Goal: Task Accomplishment & Management: Manage account settings

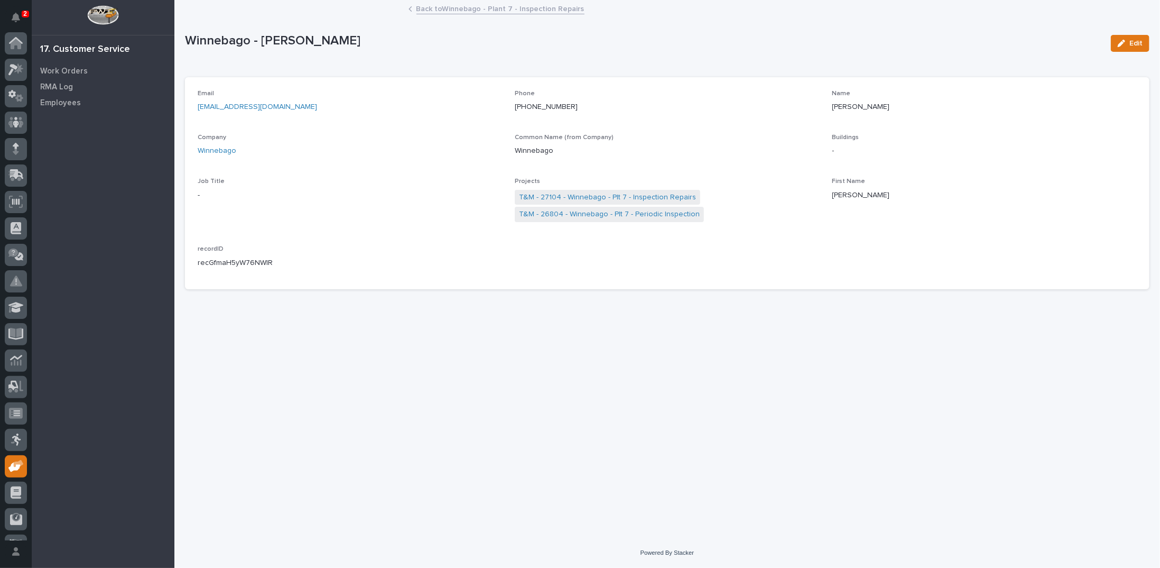
scroll to position [47, 0]
click at [468, 13] on link "Back to Winnebago - Plant 7 - Inspection Repairs" at bounding box center [500, 8] width 168 height 12
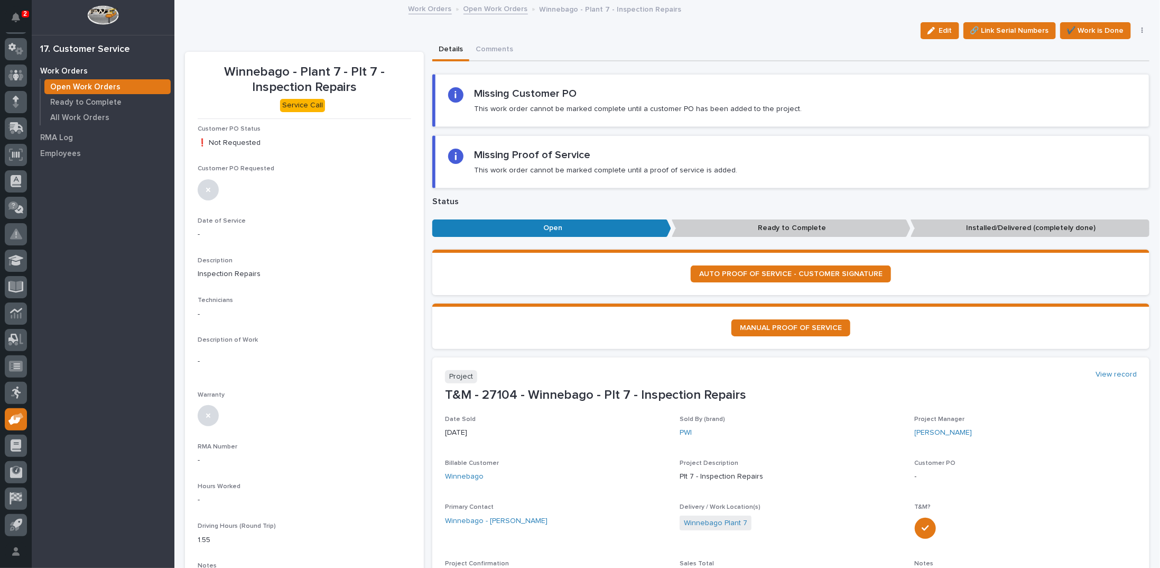
click at [498, 7] on link "Open Work Orders" at bounding box center [495, 8] width 64 height 12
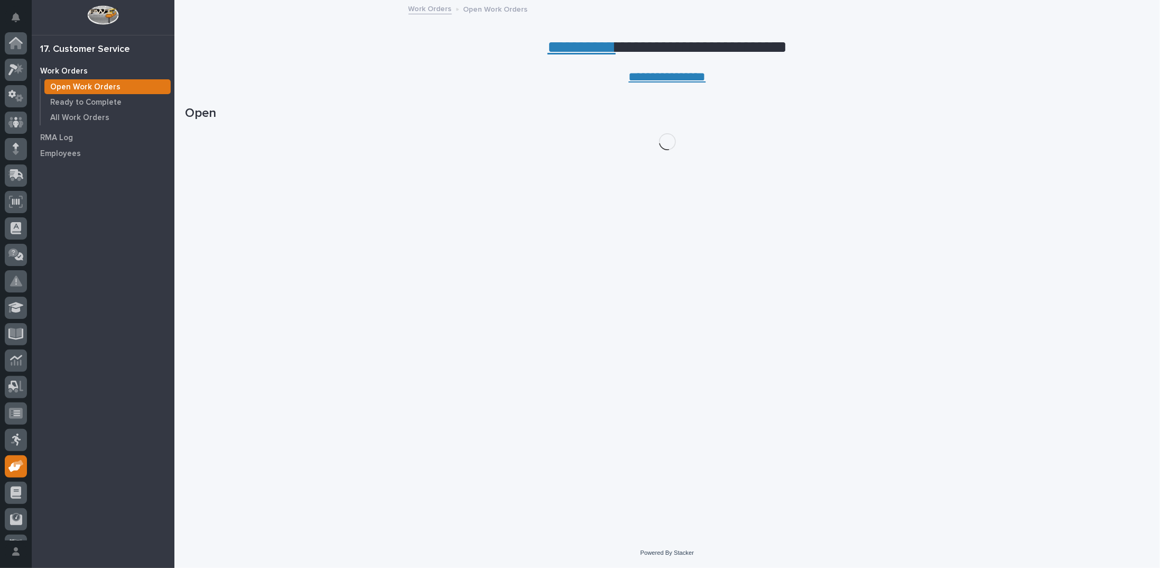
scroll to position [47, 0]
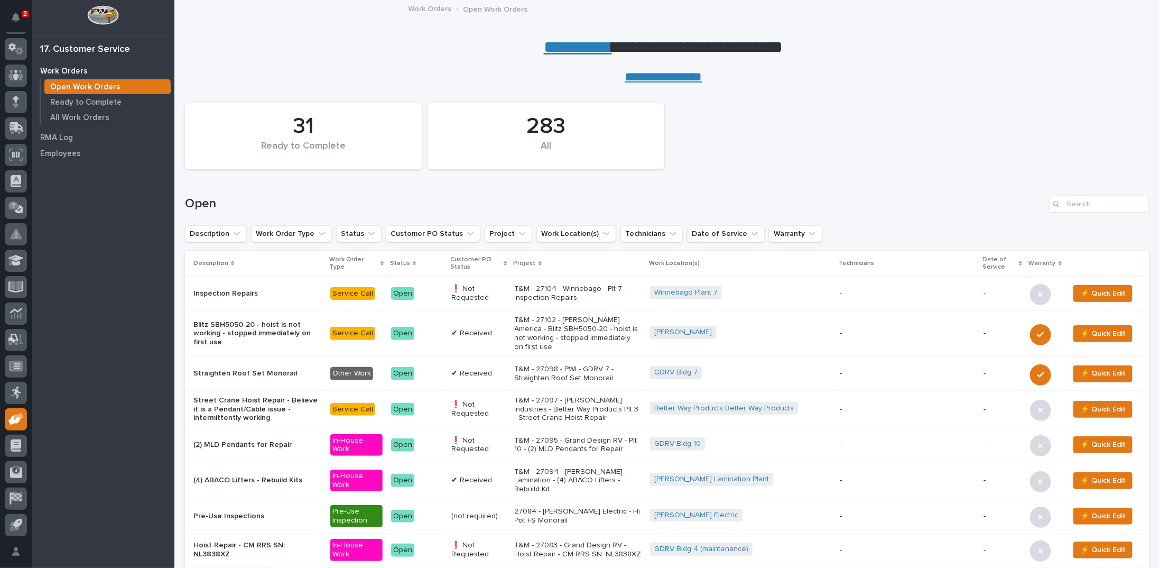
click at [580, 436] on p "T&M - 27095 - Grand Design RV - Plt 10 - (2) MLD Pendants for Repair" at bounding box center [578, 445] width 127 height 18
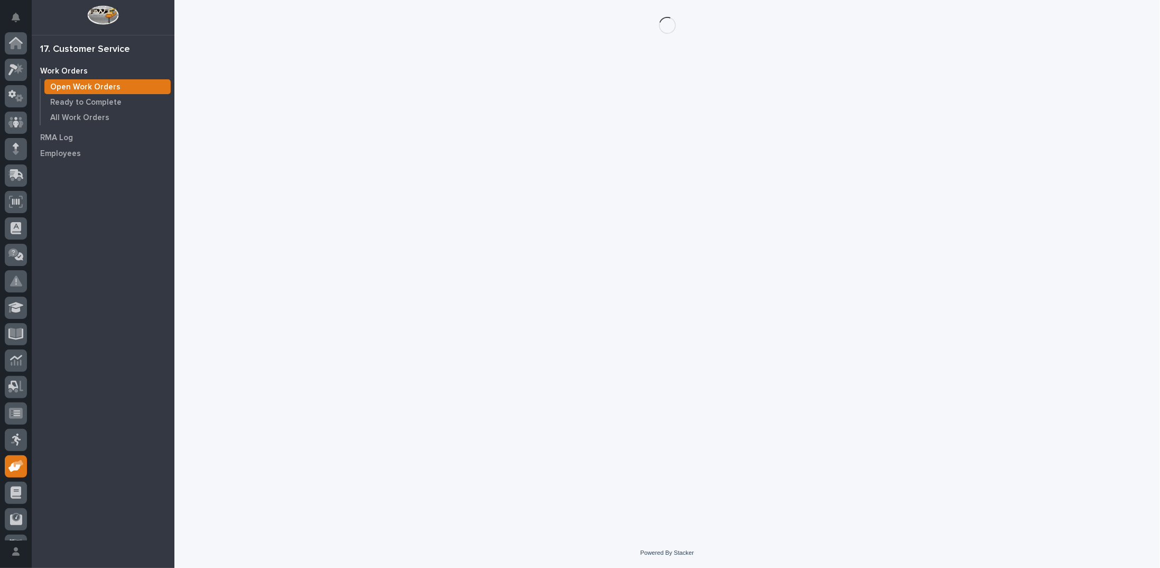
click at [580, 435] on div "Loading... Saving… Loading... Saving…" at bounding box center [667, 255] width 975 height 511
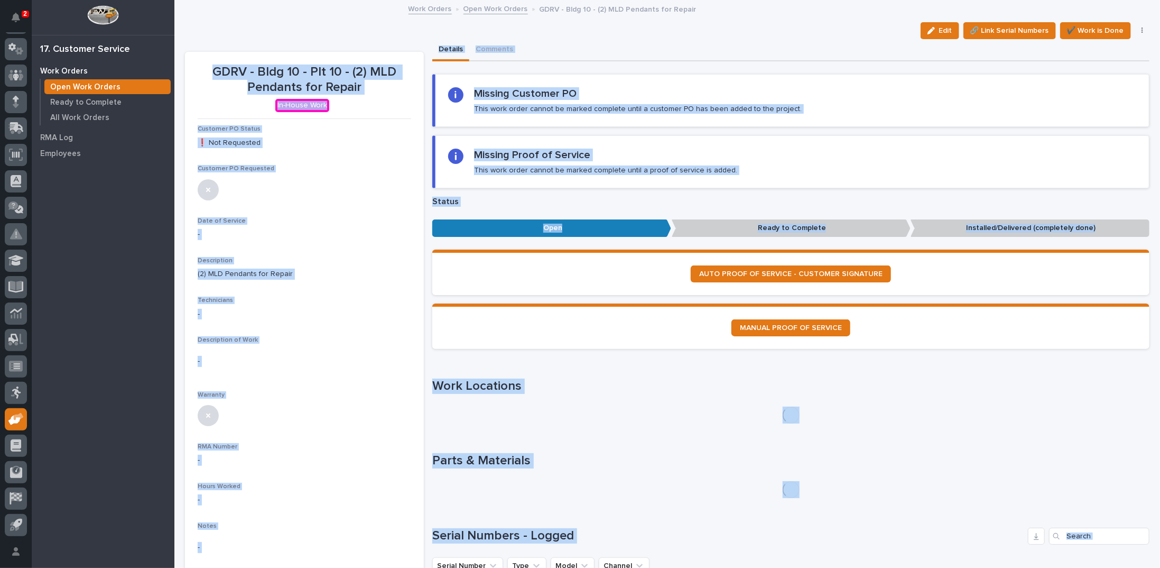
click at [587, 159] on div "Missing Proof of Service This work order cannot be marked complete until a proo…" at bounding box center [605, 162] width 263 height 26
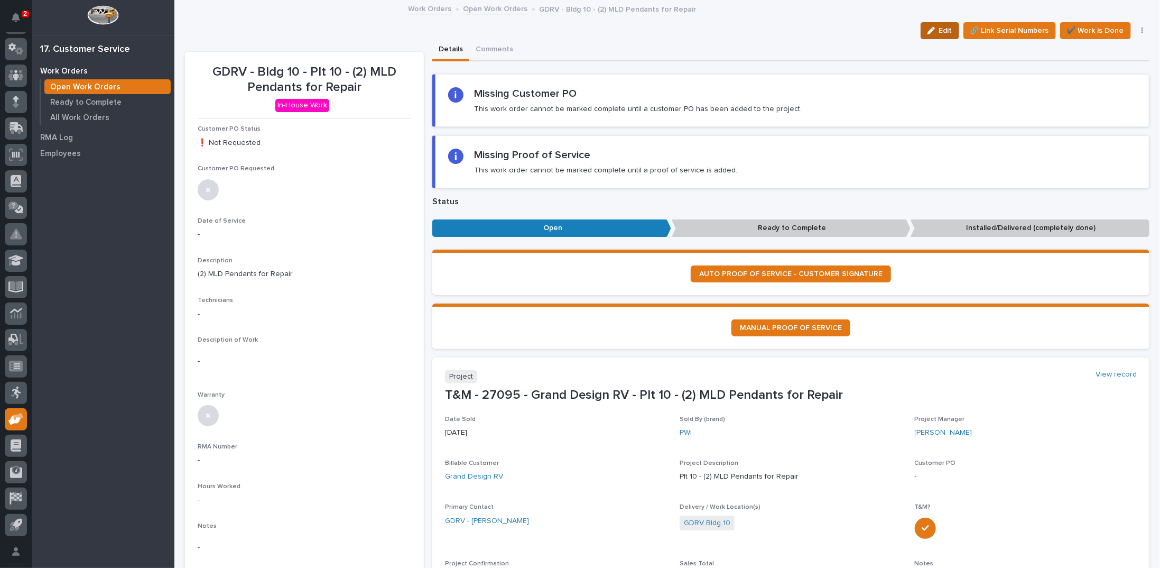
click at [928, 30] on icon "button" at bounding box center [931, 30] width 7 height 7
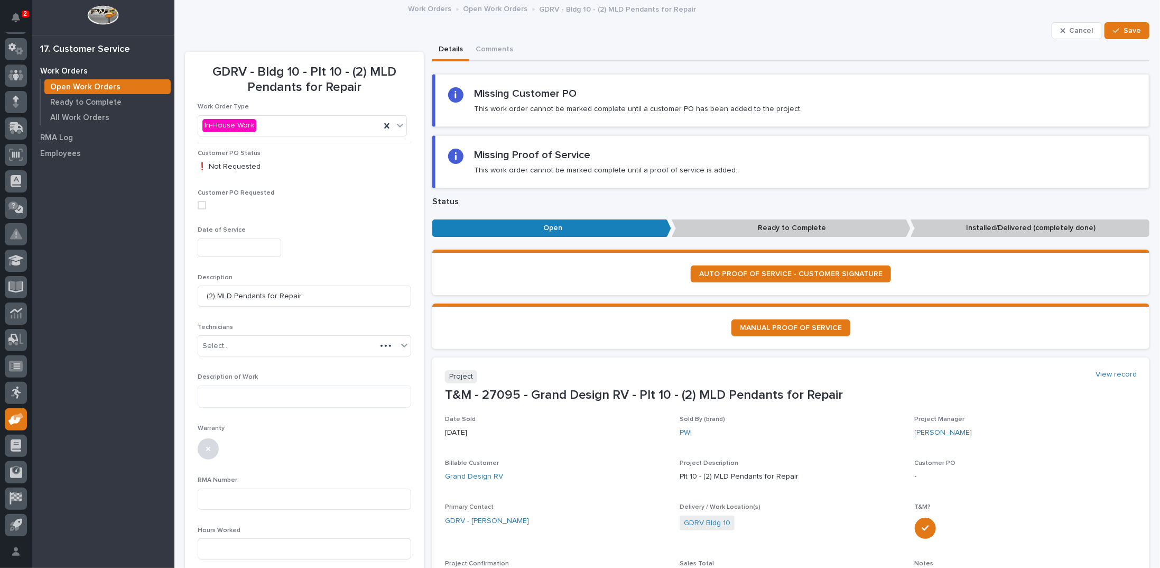
click at [263, 249] on input "text" at bounding box center [240, 247] width 84 height 18
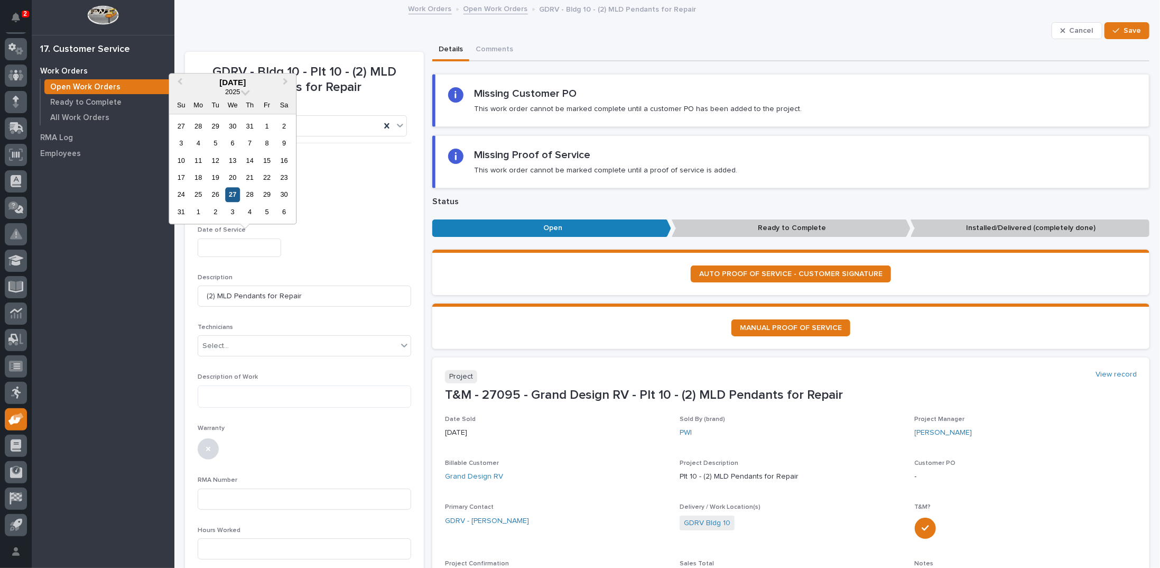
click at [229, 196] on div "27" at bounding box center [233, 195] width 14 height 14
type input "**********"
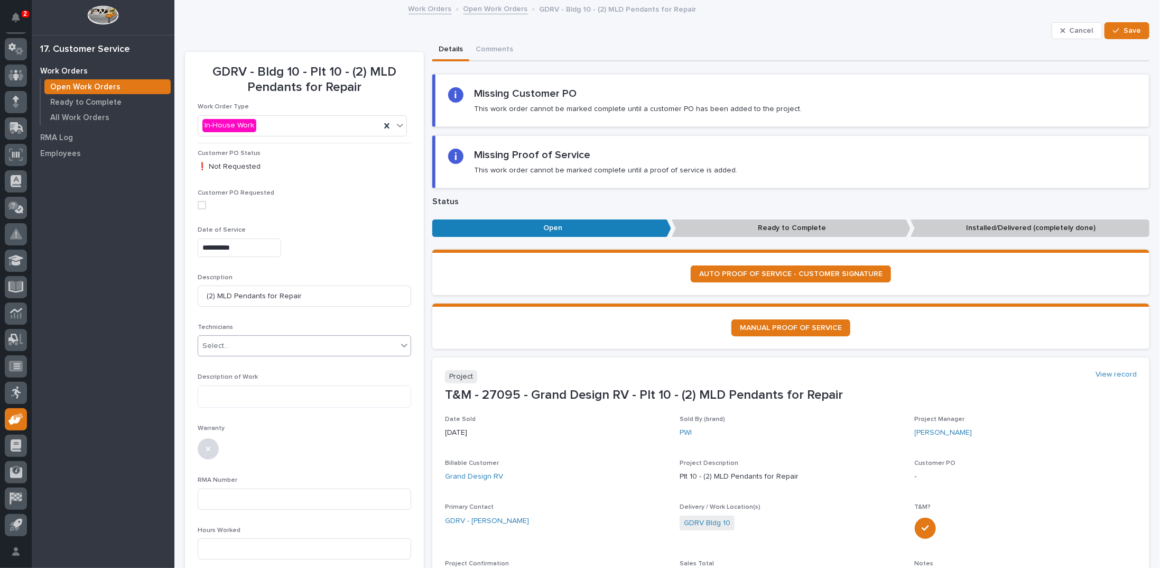
click at [243, 343] on div "Select..." at bounding box center [297, 345] width 199 height 17
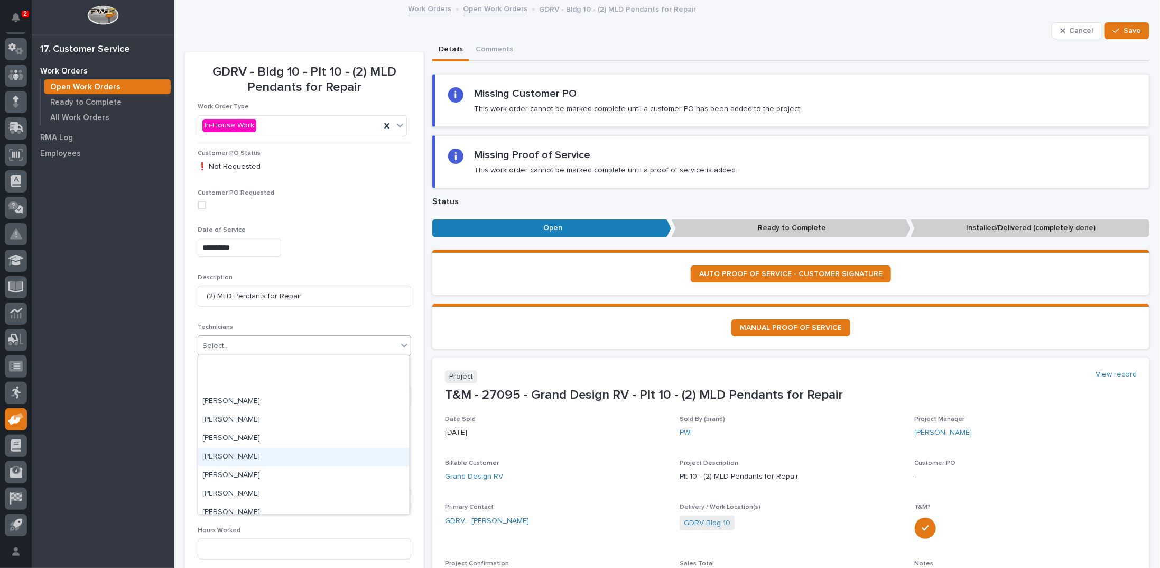
scroll to position [155, 0]
click at [240, 444] on div "Max St. [PERSON_NAME]" at bounding box center [303, 449] width 211 height 18
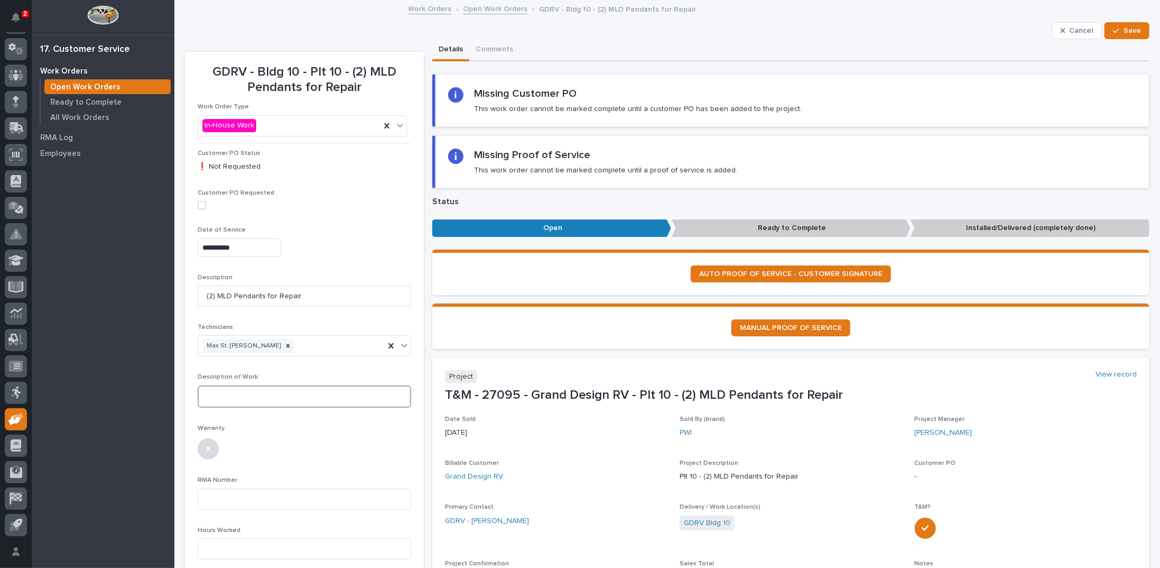
click at [251, 395] on textarea at bounding box center [305, 396] width 214 height 22
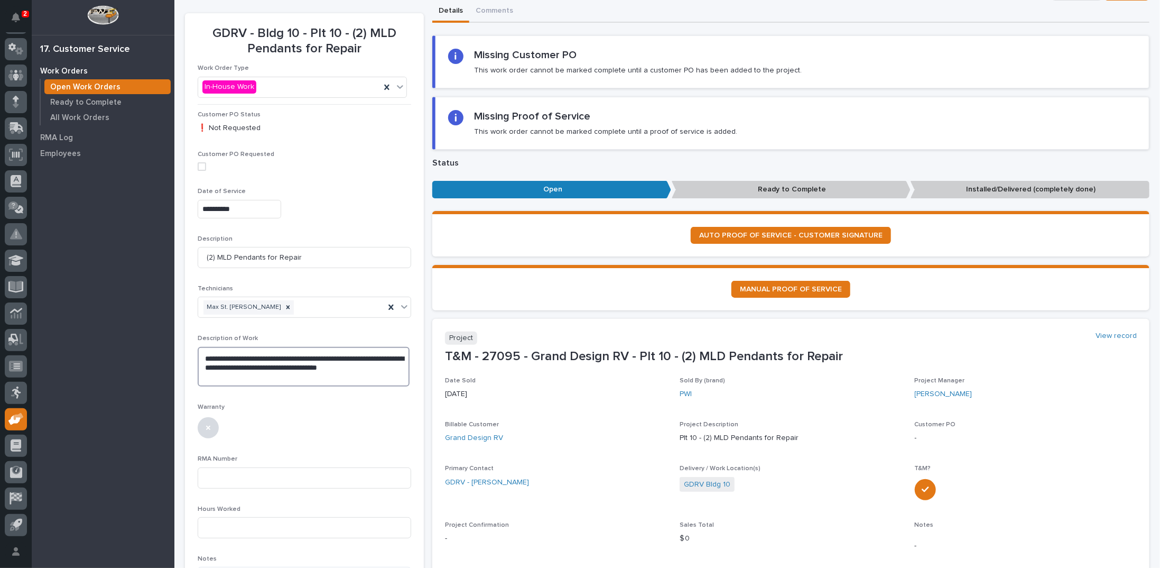
scroll to position [53, 0]
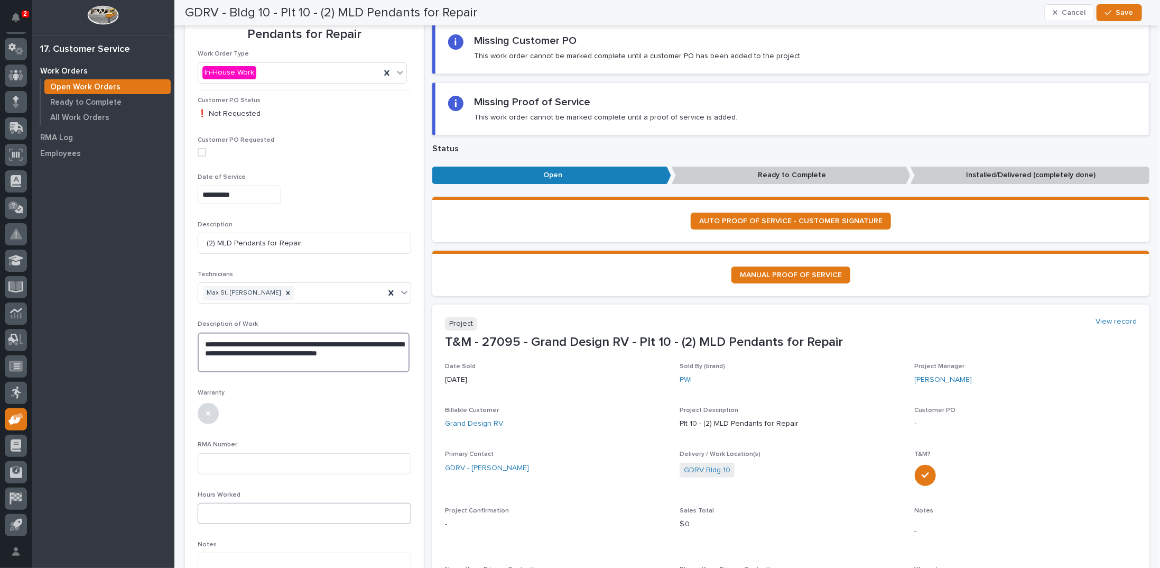
type textarea "**********"
click at [225, 505] on input at bounding box center [305, 513] width 214 height 21
type input "2.5"
click at [1113, 17] on button "Save" at bounding box center [1119, 12] width 45 height 17
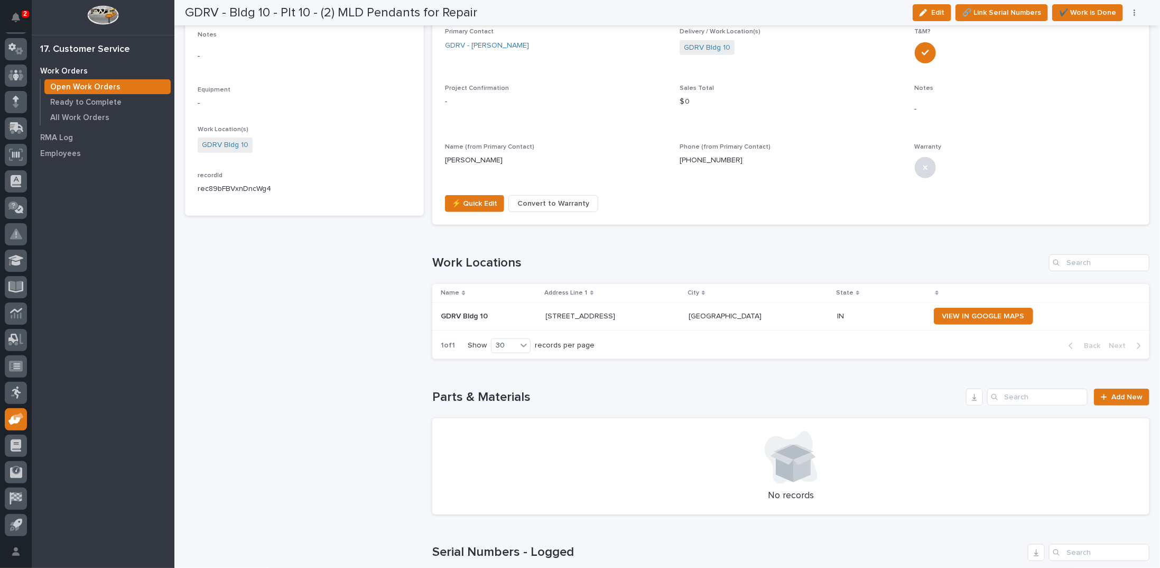
scroll to position [476, 0]
click at [1101, 393] on icon at bounding box center [1104, 396] width 6 height 7
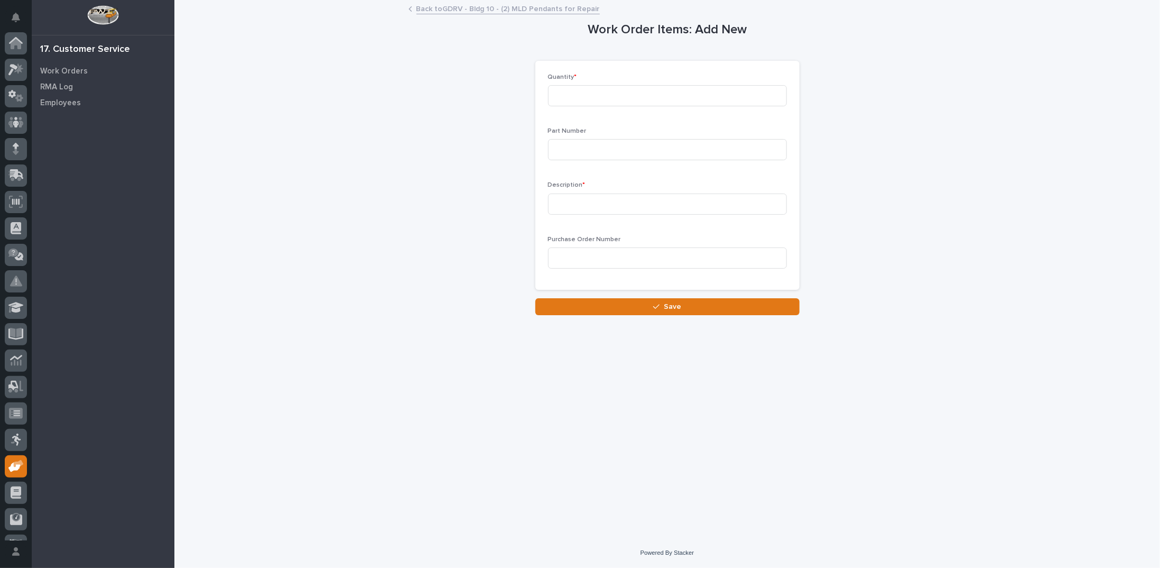
scroll to position [47, 0]
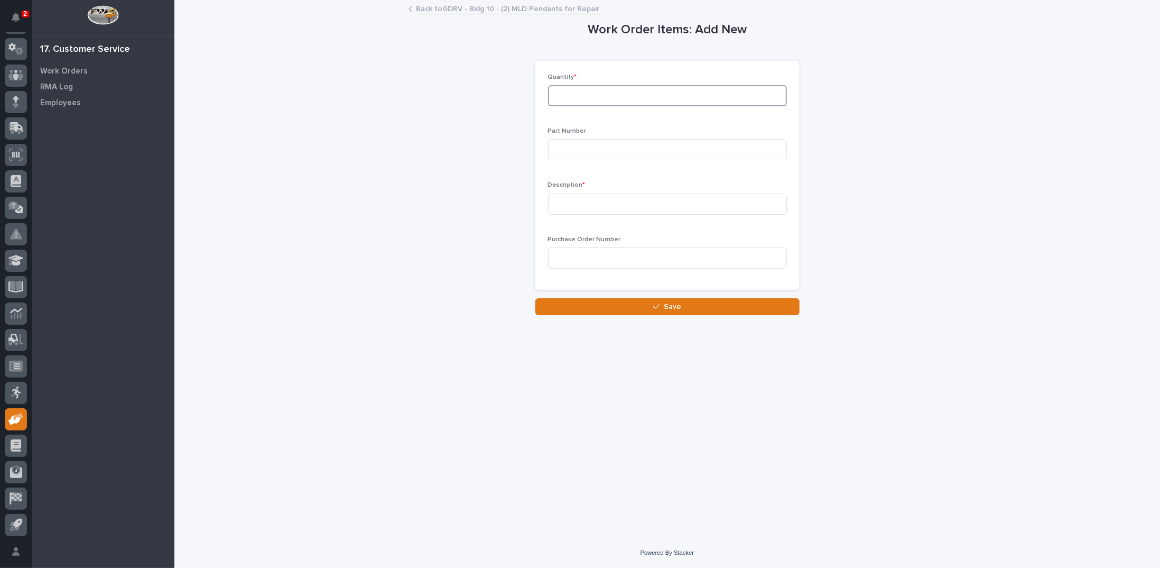
click at [644, 89] on input at bounding box center [667, 95] width 239 height 21
type input "2"
type input "600-60021"
type input "2 Speed Switch"
click at [599, 309] on button "Save" at bounding box center [667, 306] width 264 height 17
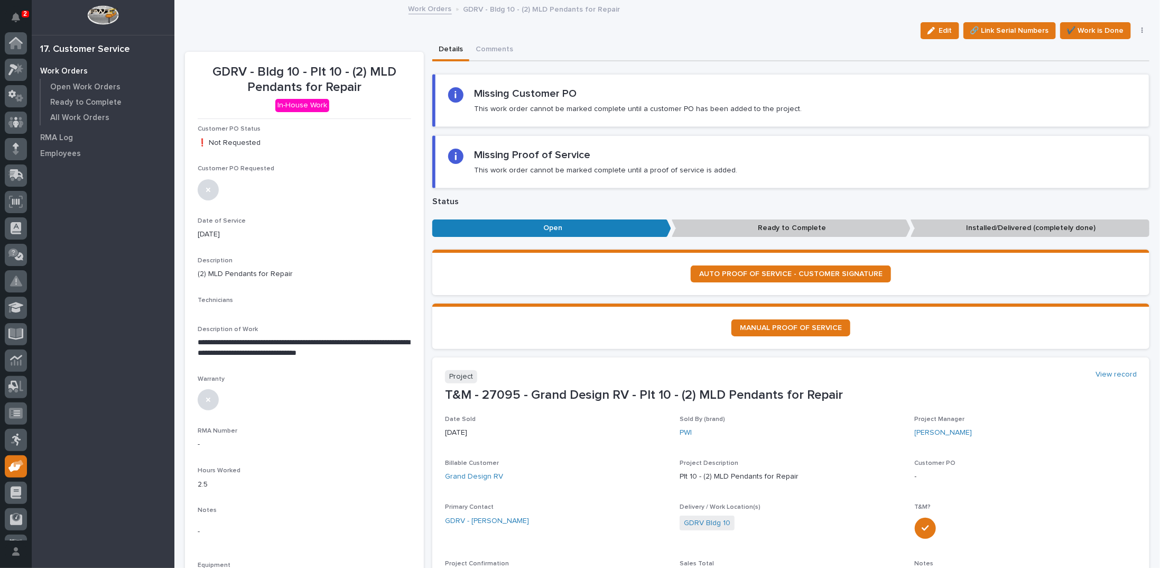
scroll to position [47, 0]
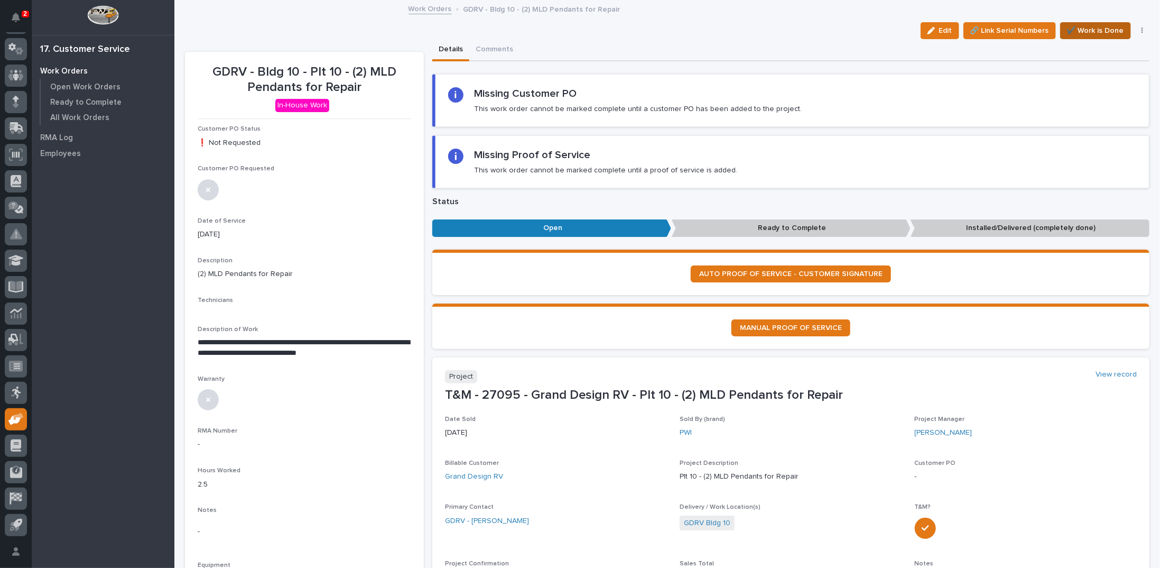
click at [1089, 27] on span "✔️ Work is Done" at bounding box center [1095, 30] width 57 height 13
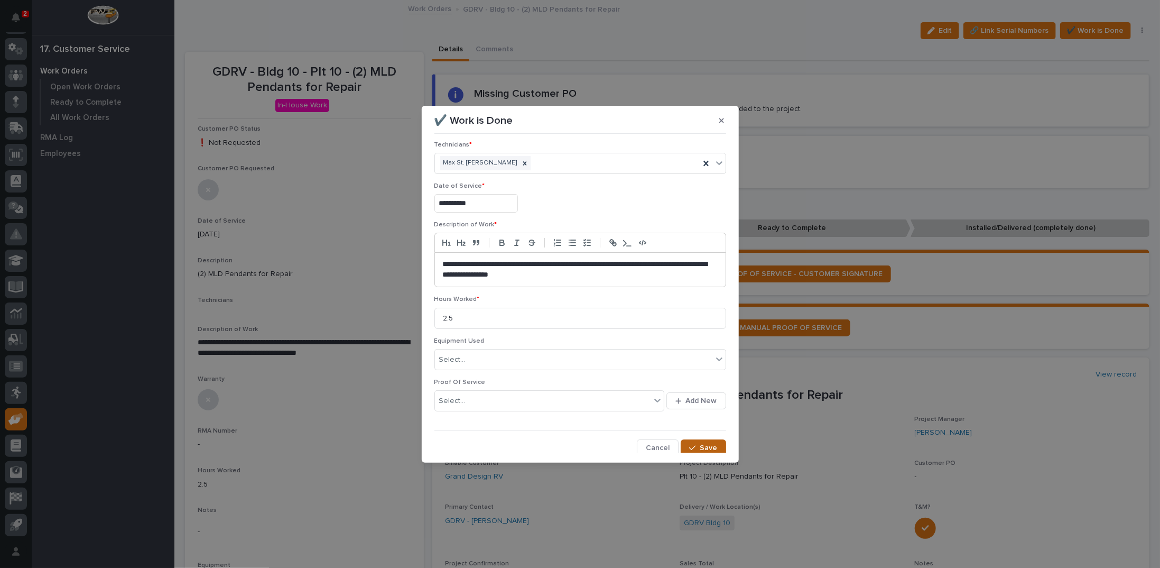
scroll to position [7, 0]
click at [708, 442] on span "Save" at bounding box center [708, 446] width 17 height 10
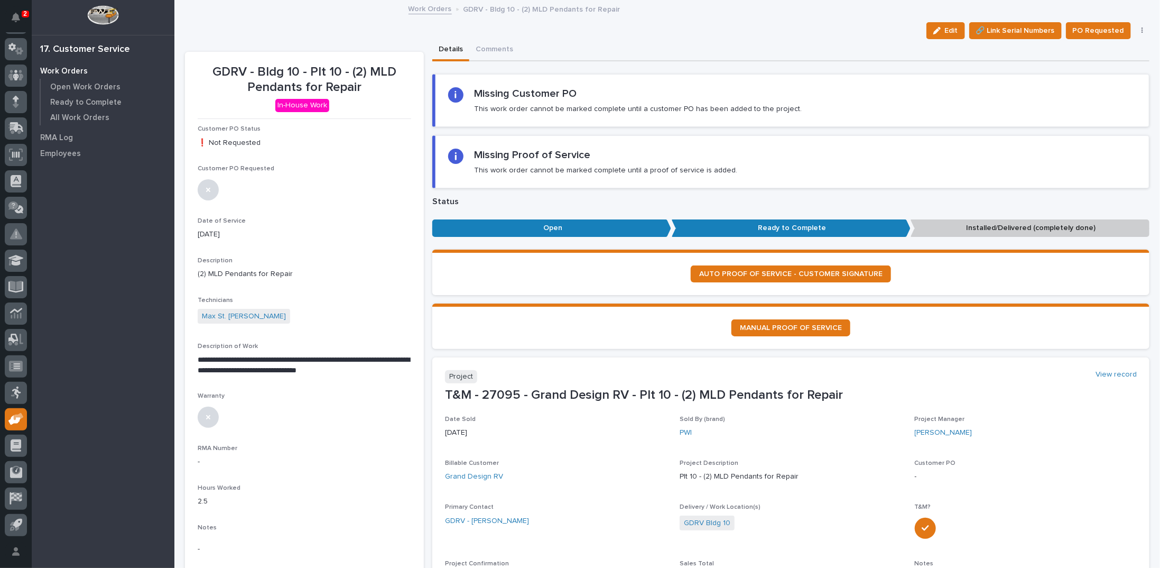
click at [1136, 31] on button "button" at bounding box center [1142, 30] width 15 height 7
click at [1083, 84] on span "Regenerate PDF" at bounding box center [1109, 85] width 57 height 13
click at [228, 507] on img at bounding box center [223, 521] width 51 height 51
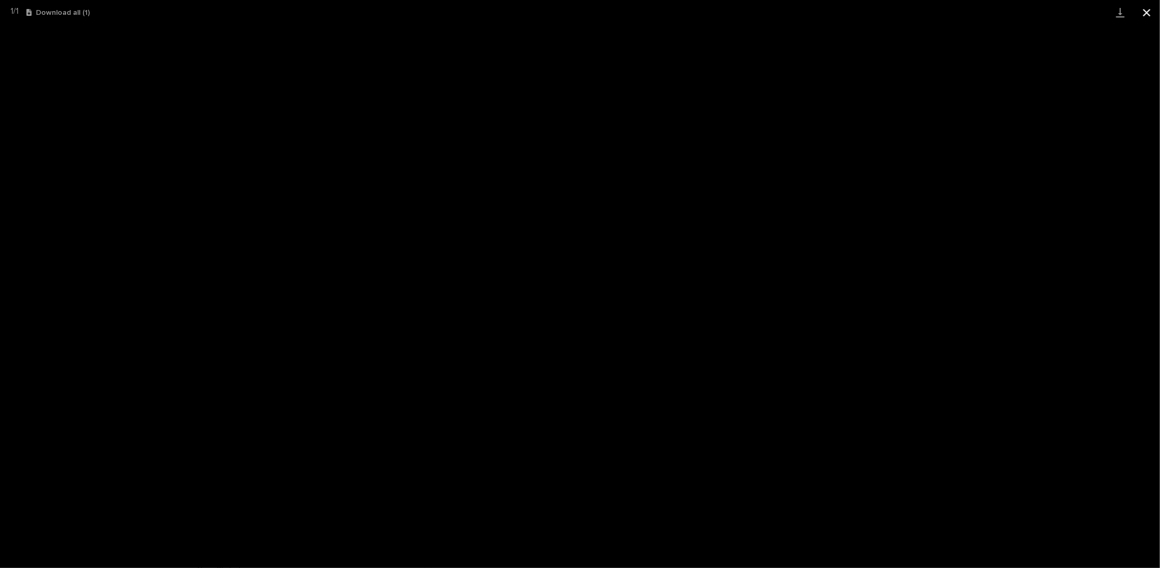
click at [1144, 11] on button "Close gallery" at bounding box center [1147, 12] width 26 height 25
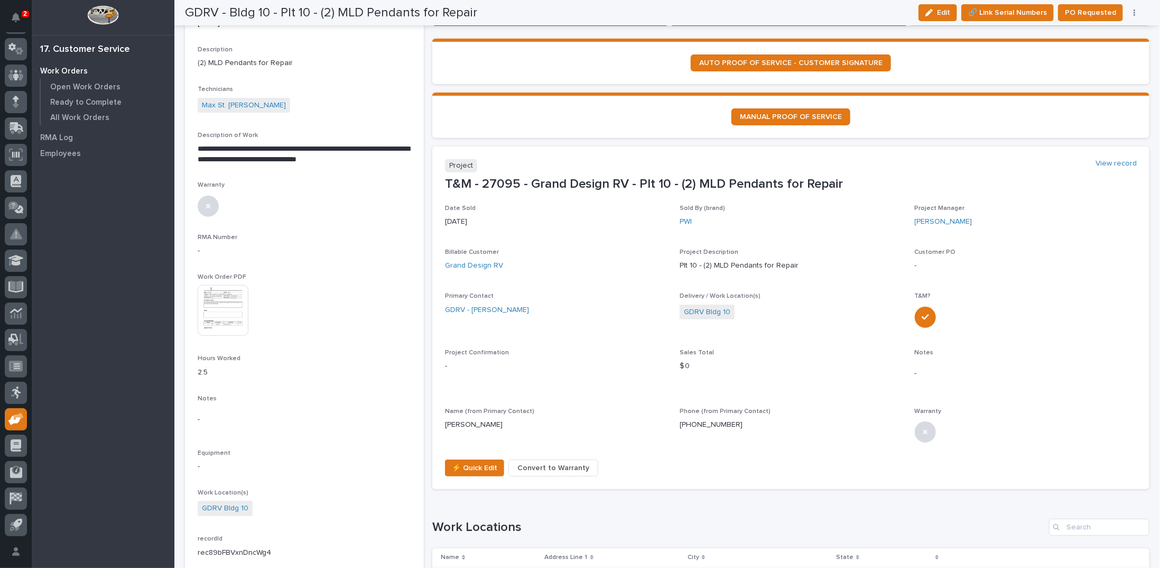
scroll to position [211, 0]
click at [464, 465] on span "⚡ Quick Edit" at bounding box center [474, 467] width 45 height 13
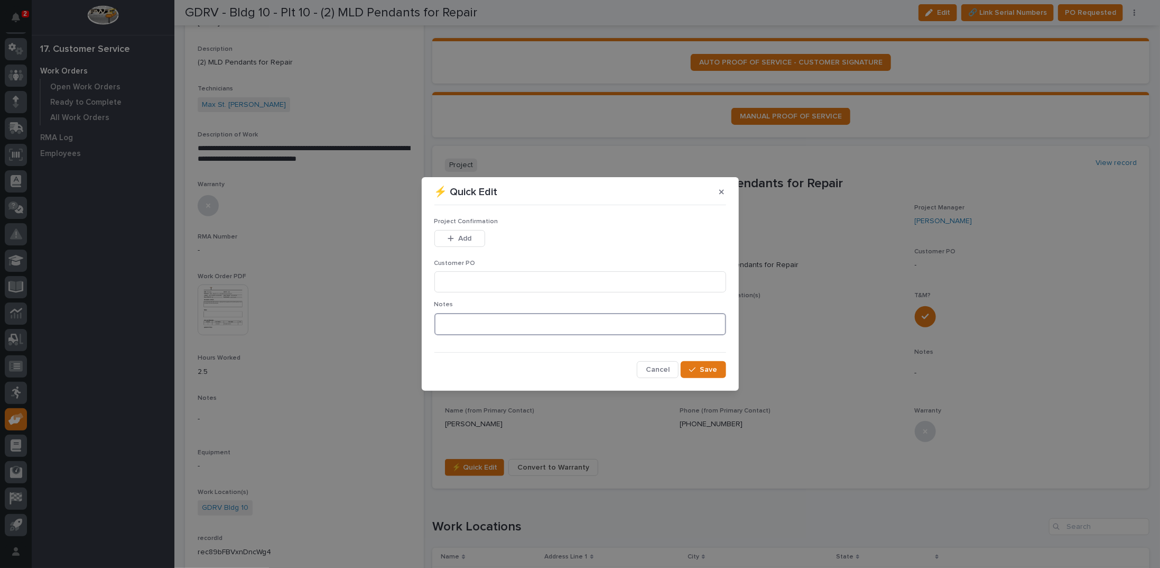
click at [472, 326] on textarea at bounding box center [580, 324] width 292 height 22
type textarea "*********"
click at [696, 368] on icon "button" at bounding box center [692, 369] width 6 height 7
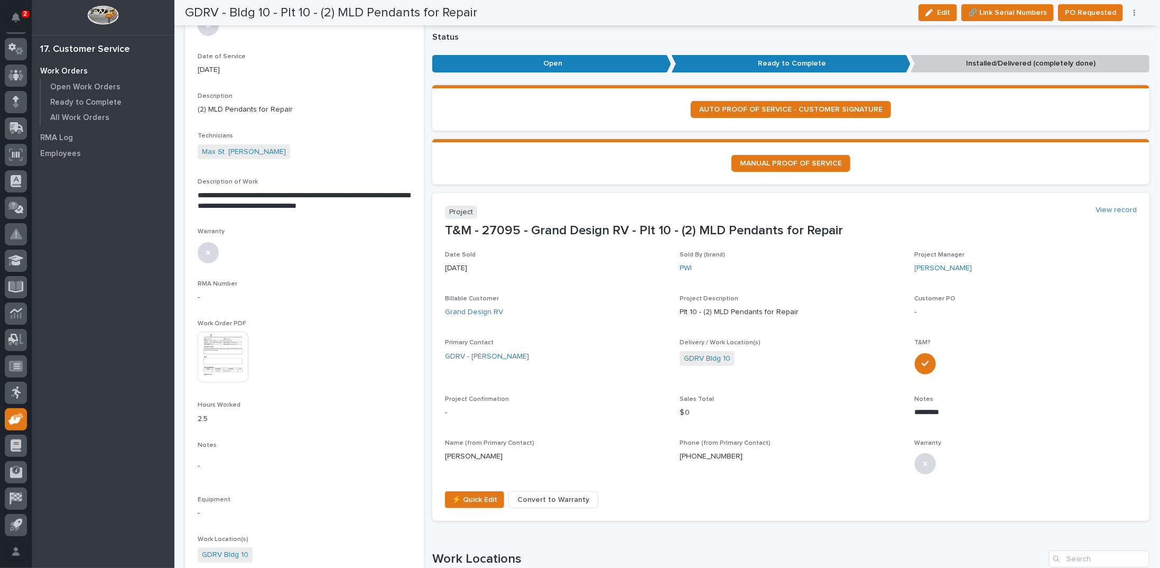
scroll to position [151, 0]
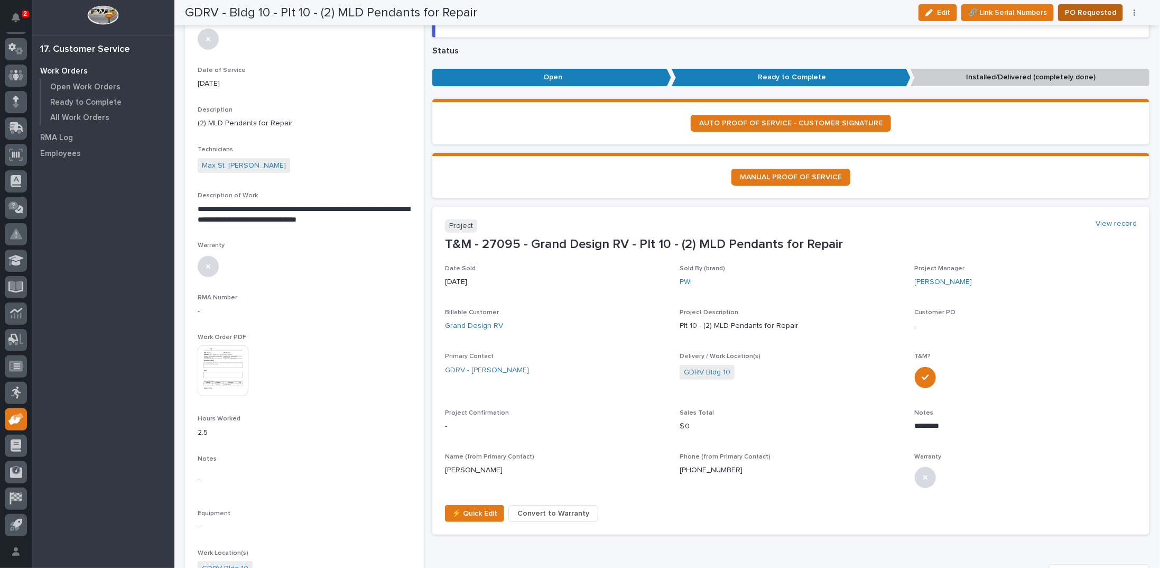
click at [1089, 9] on span "PO Requested" at bounding box center [1090, 12] width 51 height 13
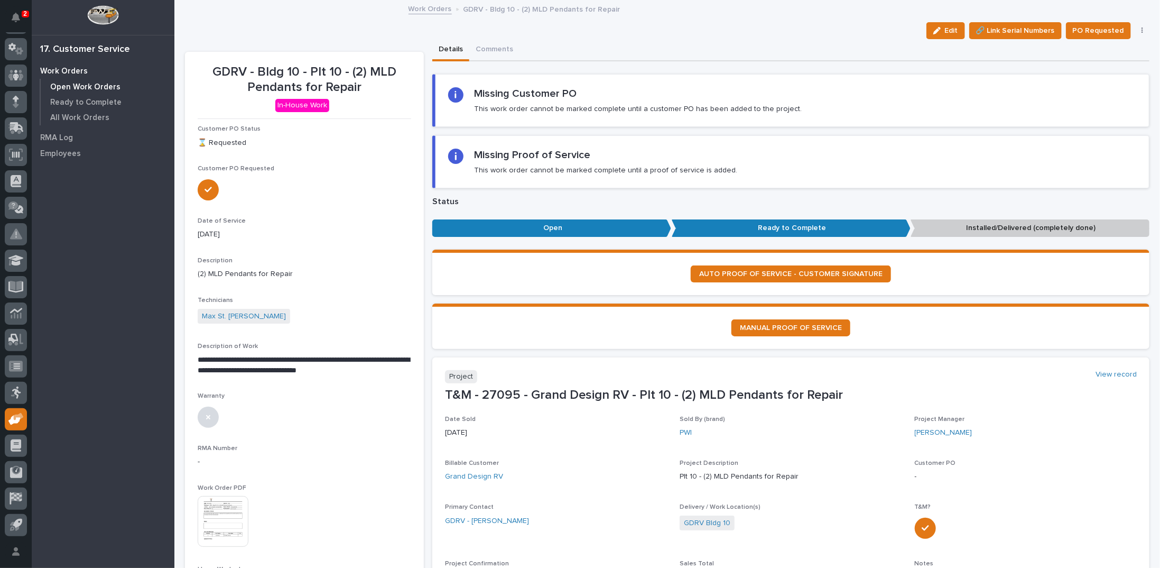
click at [102, 82] on p "Open Work Orders" at bounding box center [85, 87] width 70 height 10
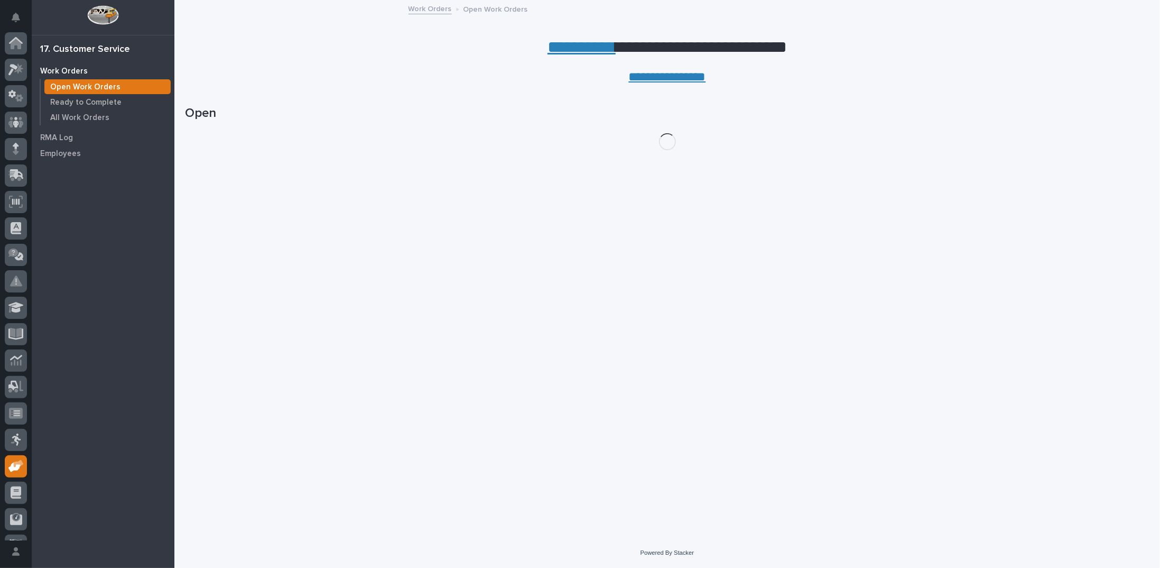
scroll to position [47, 0]
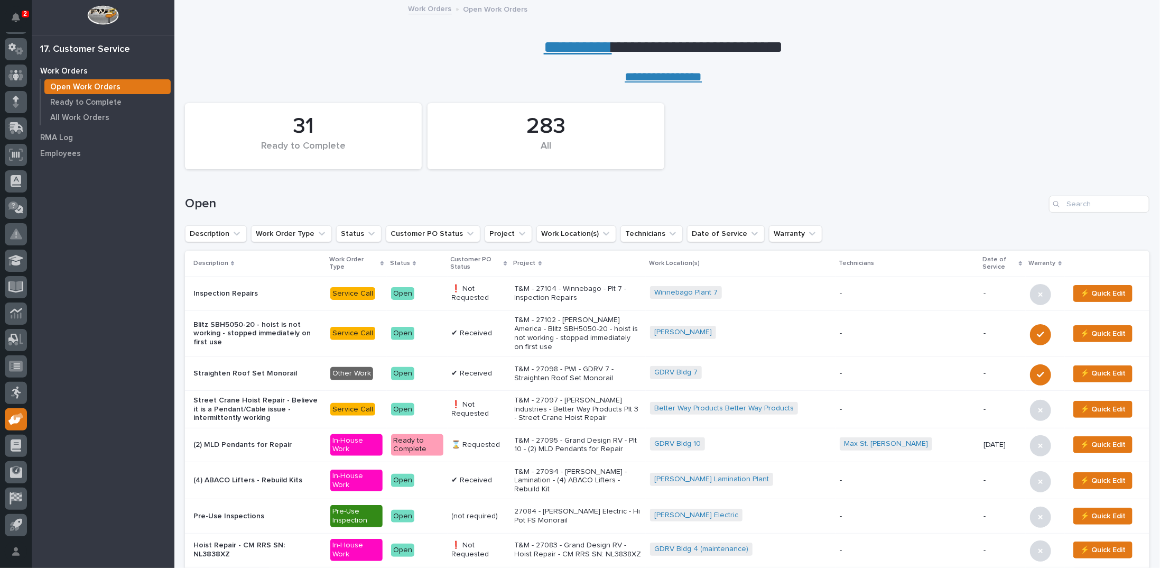
click at [588, 323] on p "T&M - 27102 - [PERSON_NAME] America - Blitz SBH5050-20 - hoist is not working -…" at bounding box center [578, 333] width 127 height 35
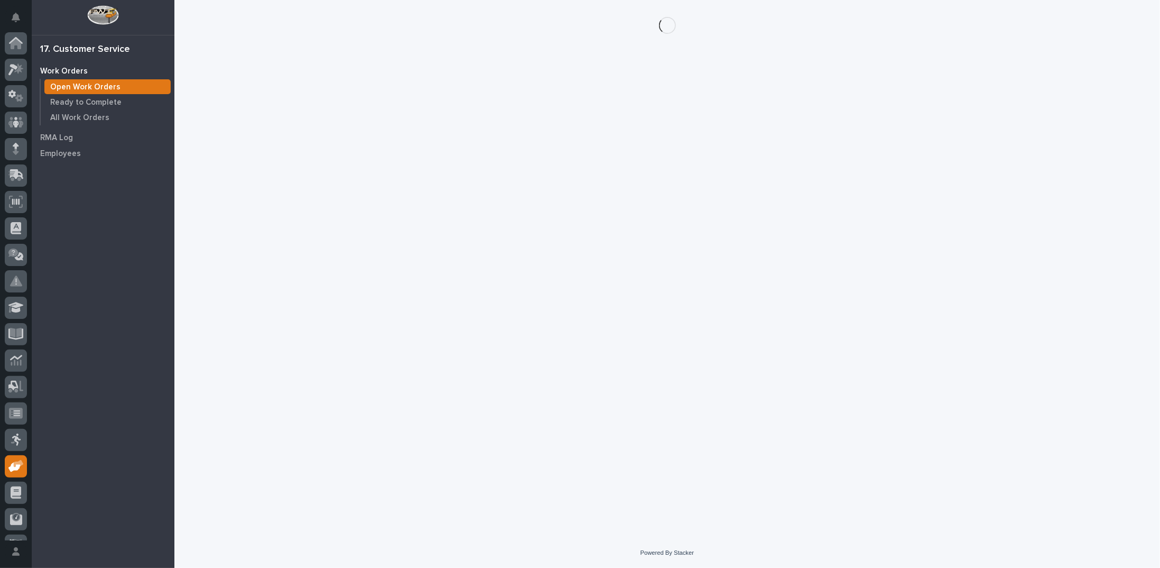
scroll to position [47, 0]
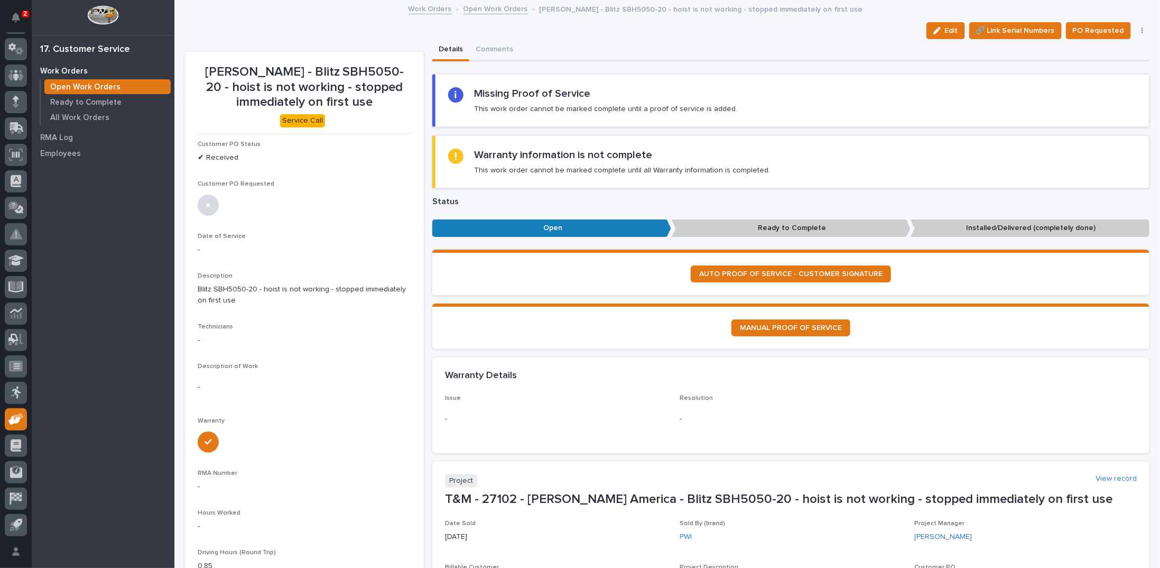
click at [1142, 30] on icon "button" at bounding box center [1143, 30] width 2 height 6
click at [1090, 86] on span "Cancel" at bounding box center [1093, 85] width 24 height 13
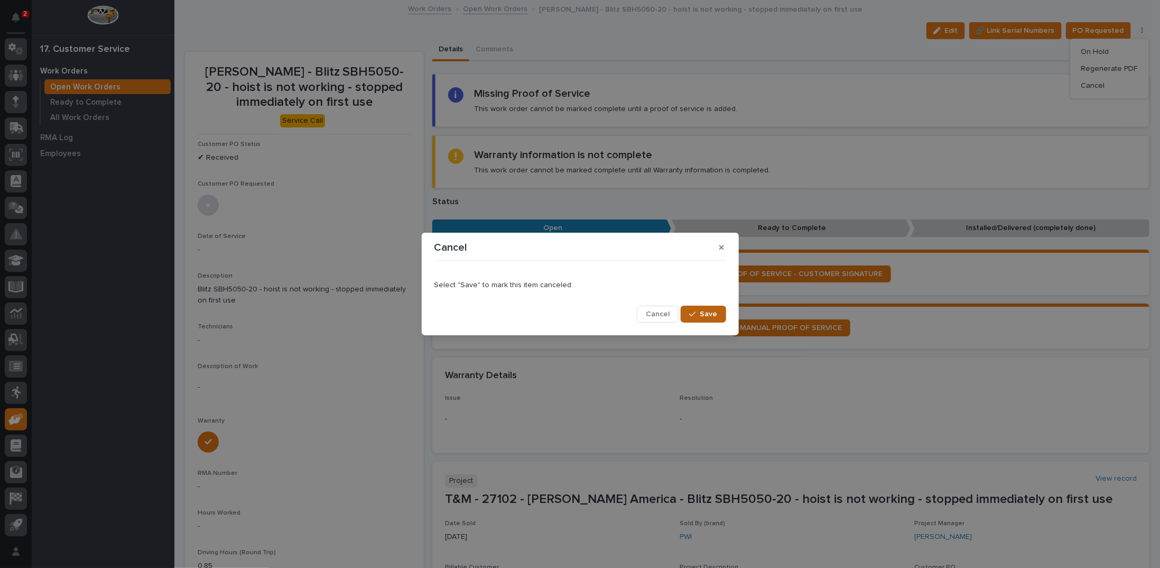
click at [699, 316] on div "button" at bounding box center [694, 313] width 11 height 7
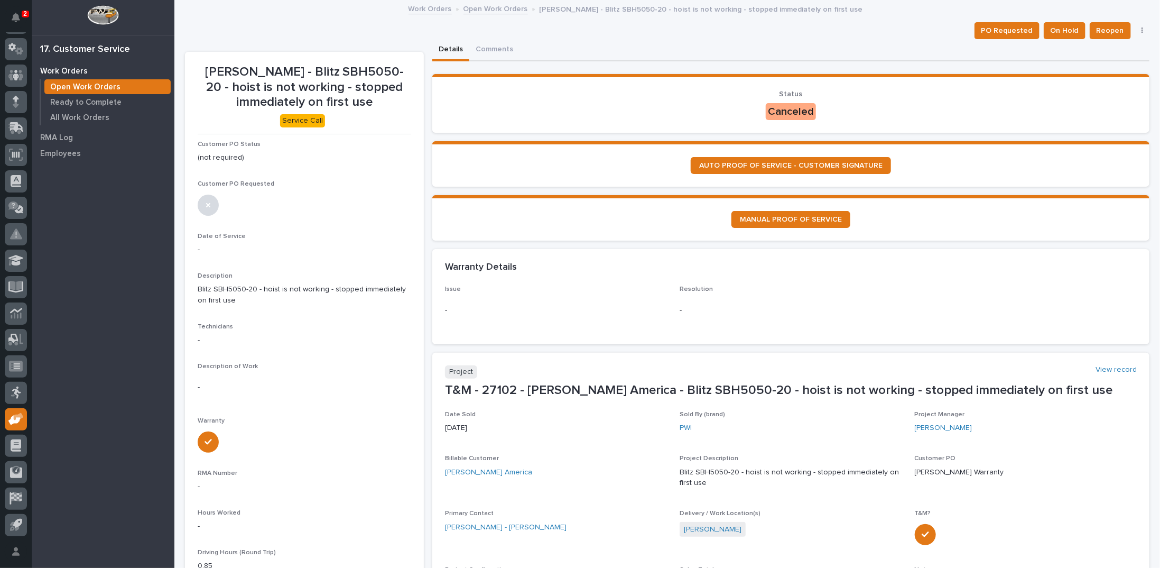
click at [465, 9] on link "Open Work Orders" at bounding box center [495, 8] width 64 height 12
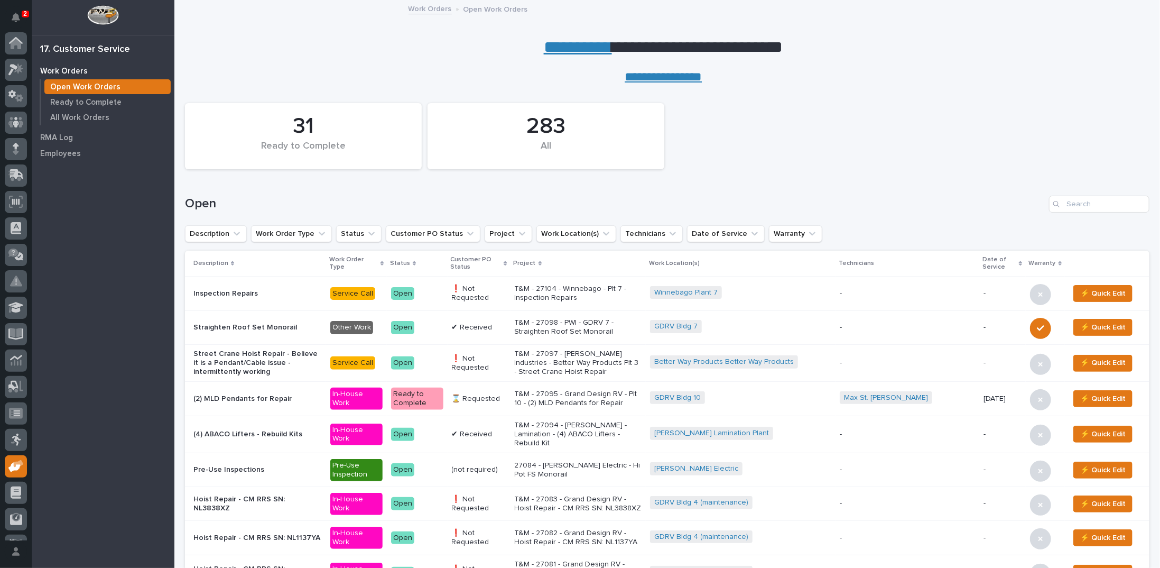
scroll to position [47, 0]
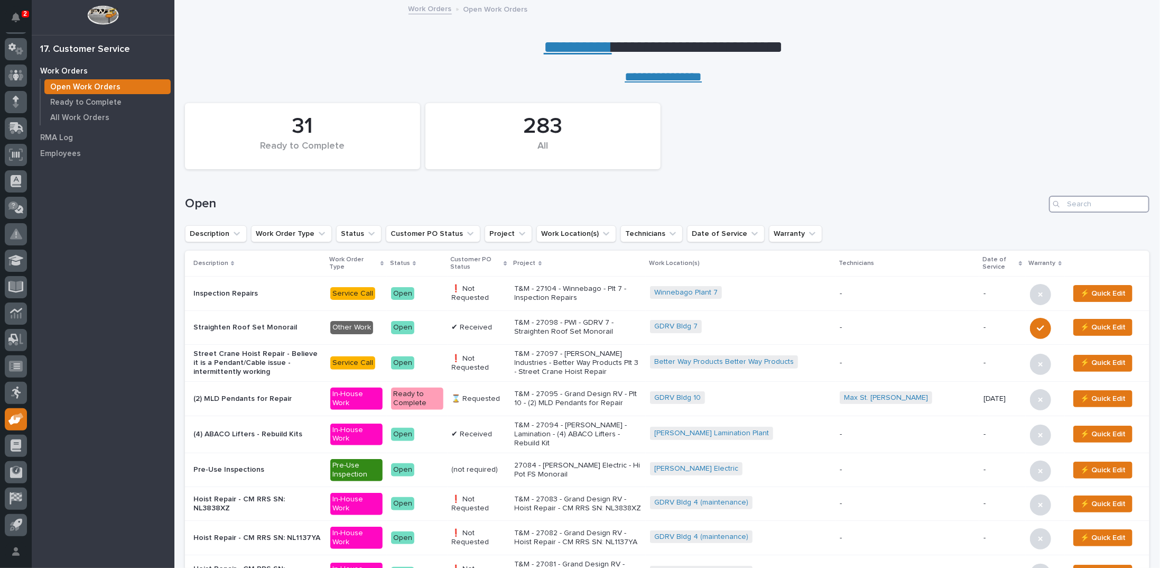
click at [1106, 199] on input "Search" at bounding box center [1099, 204] width 100 height 17
type input "26833"
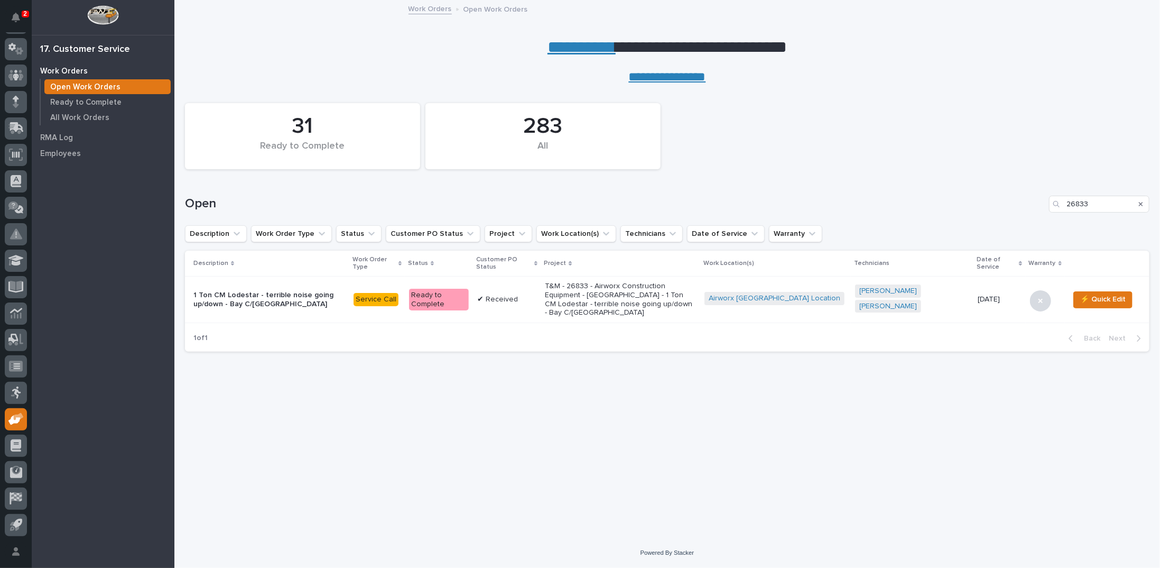
click at [660, 298] on p "T&M - 26833 - Airworx Construction Equipment - [GEOGRAPHIC_DATA] - 1 Ton CM Lod…" at bounding box center [620, 299] width 151 height 35
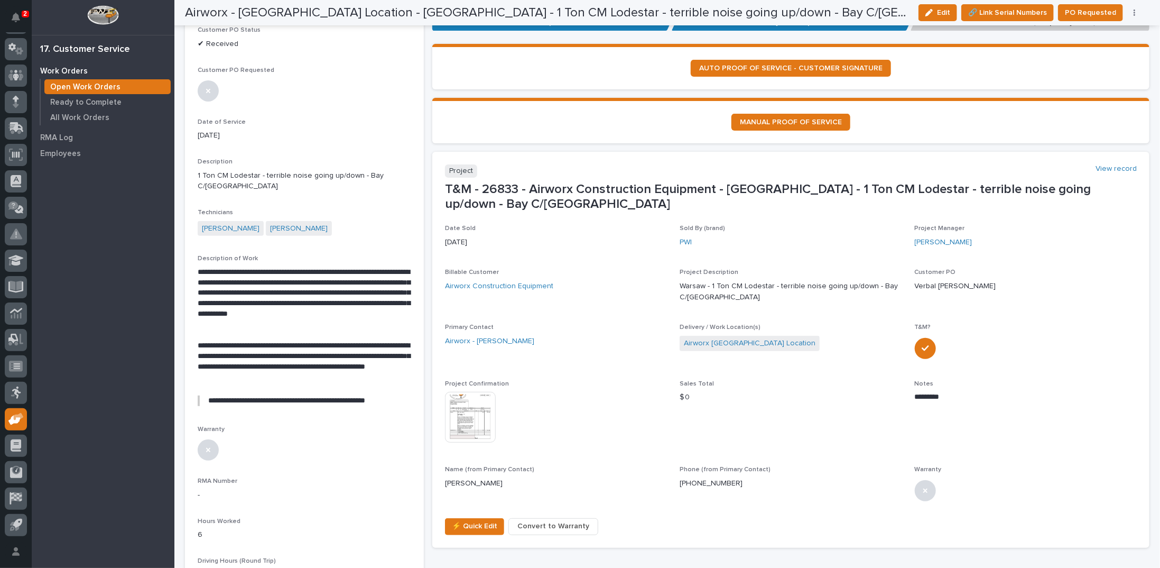
scroll to position [106, 0]
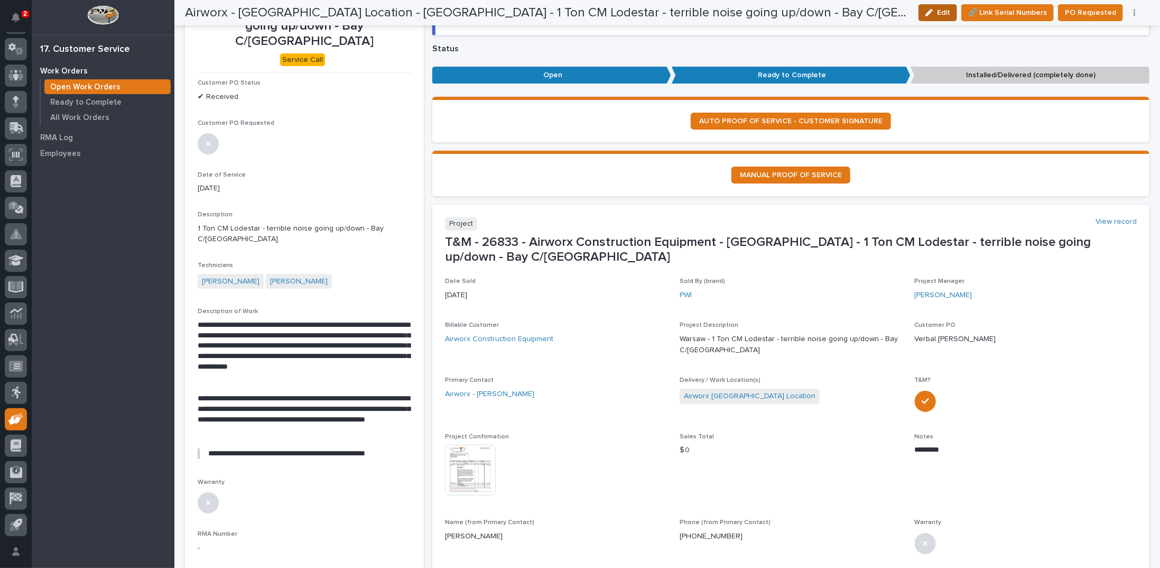
click at [933, 11] on icon "button" at bounding box center [928, 12] width 7 height 7
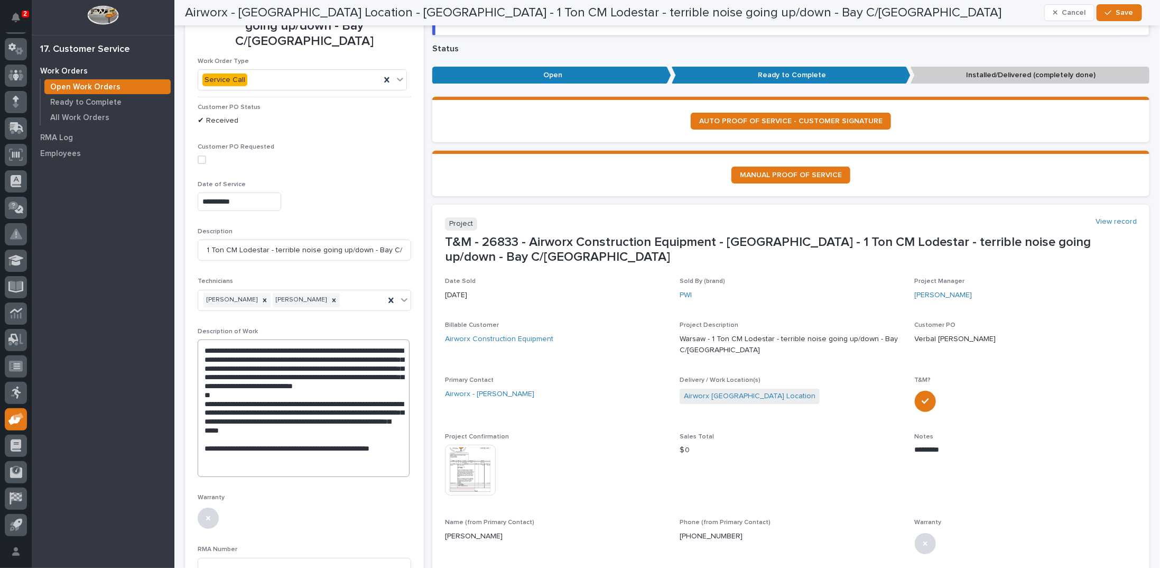
scroll to position [0, 0]
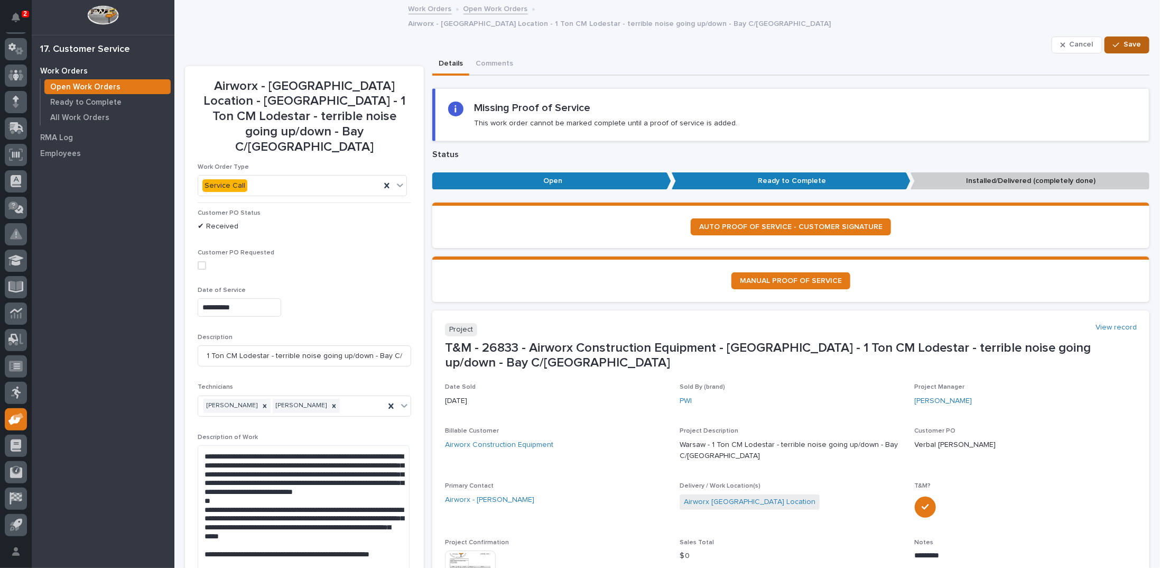
click at [1126, 40] on span "Save" at bounding box center [1132, 45] width 17 height 10
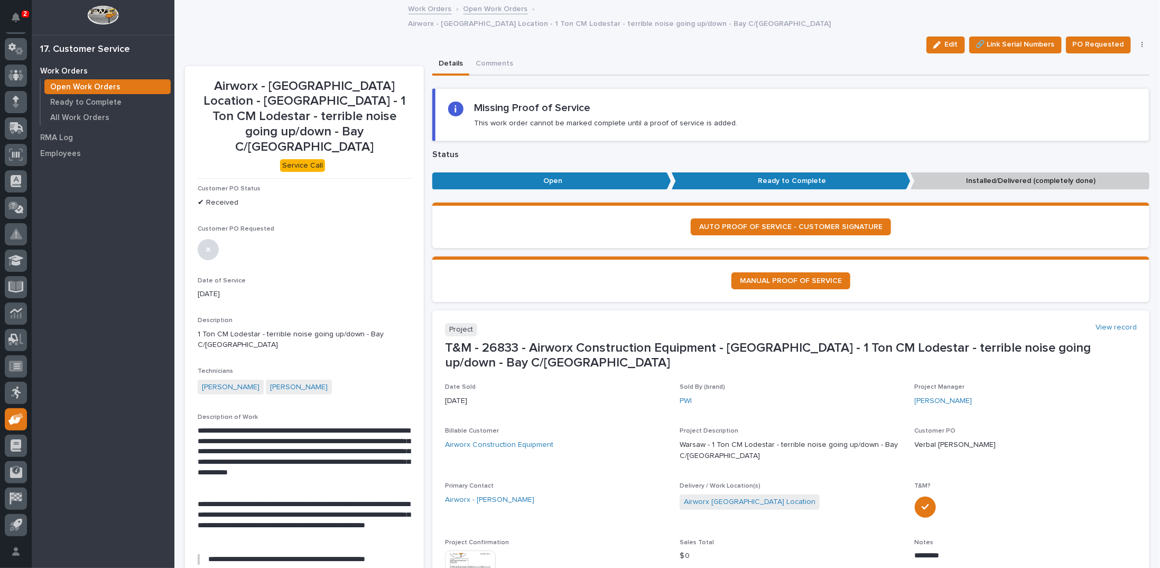
click at [1137, 41] on button "button" at bounding box center [1142, 44] width 15 height 7
click at [1102, 93] on span "Regenerate PDF" at bounding box center [1109, 99] width 57 height 13
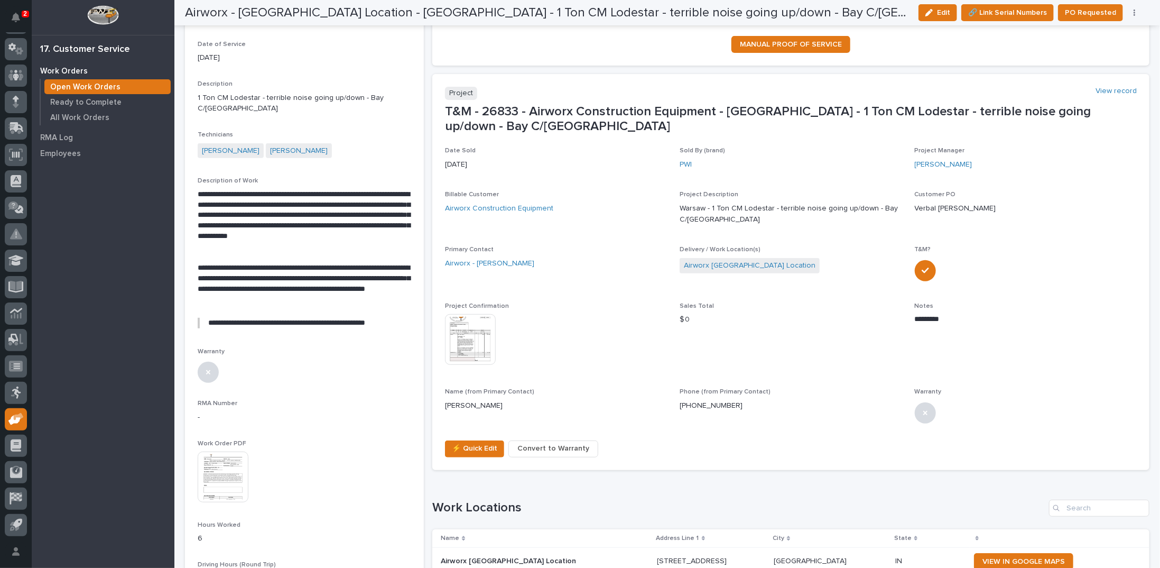
scroll to position [233, 0]
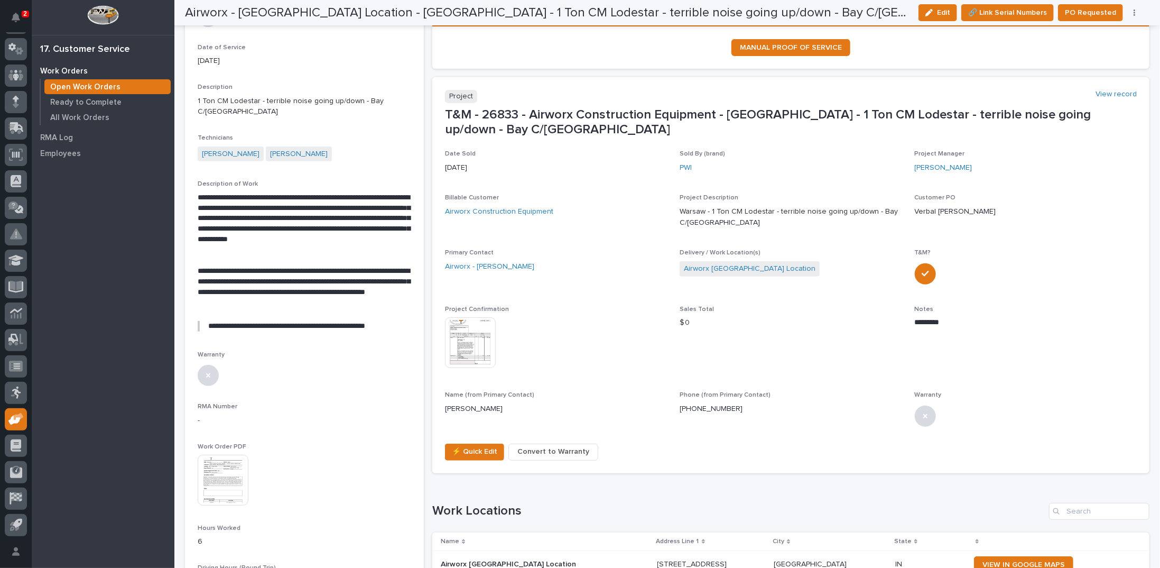
click at [222, 455] on img at bounding box center [223, 480] width 51 height 51
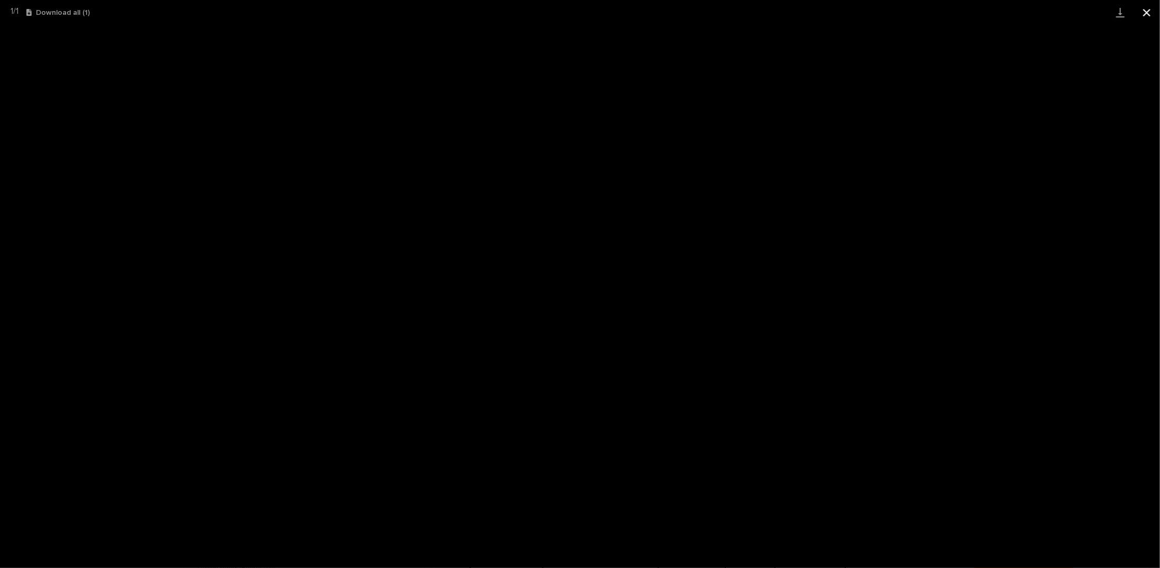
click at [1148, 12] on button "Close gallery" at bounding box center [1147, 12] width 26 height 25
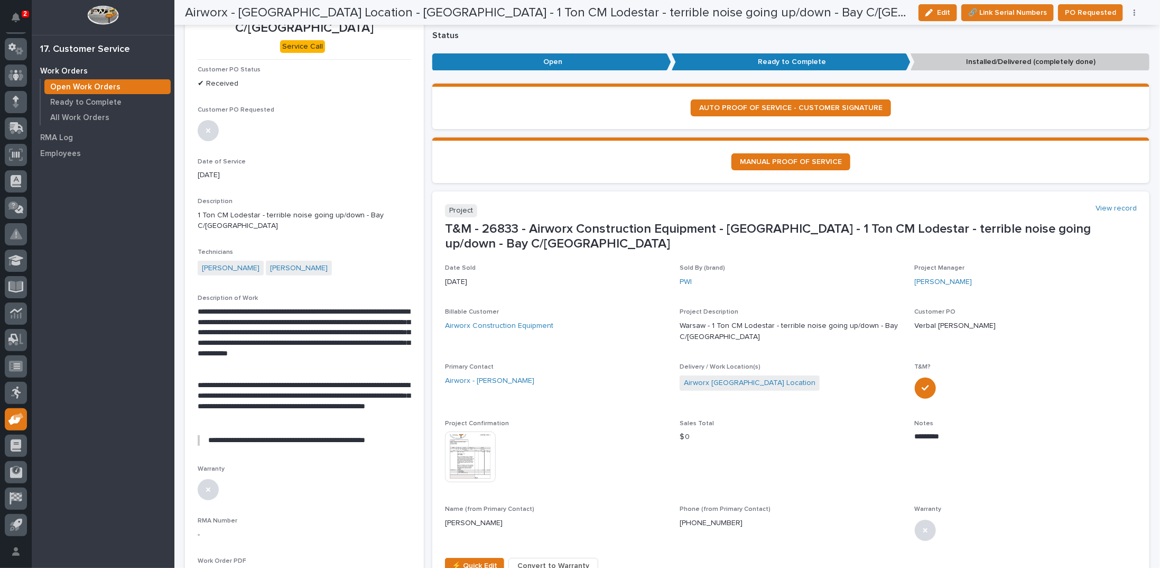
scroll to position [0, 0]
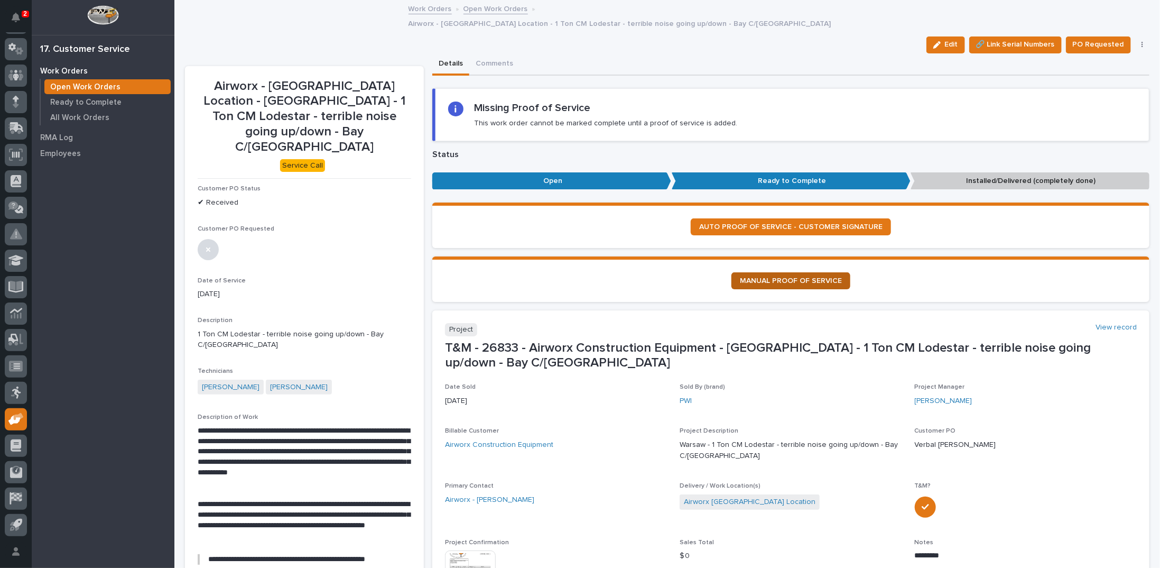
click at [756, 277] on span "MANUAL PROOF OF SERVICE" at bounding box center [791, 280] width 102 height 7
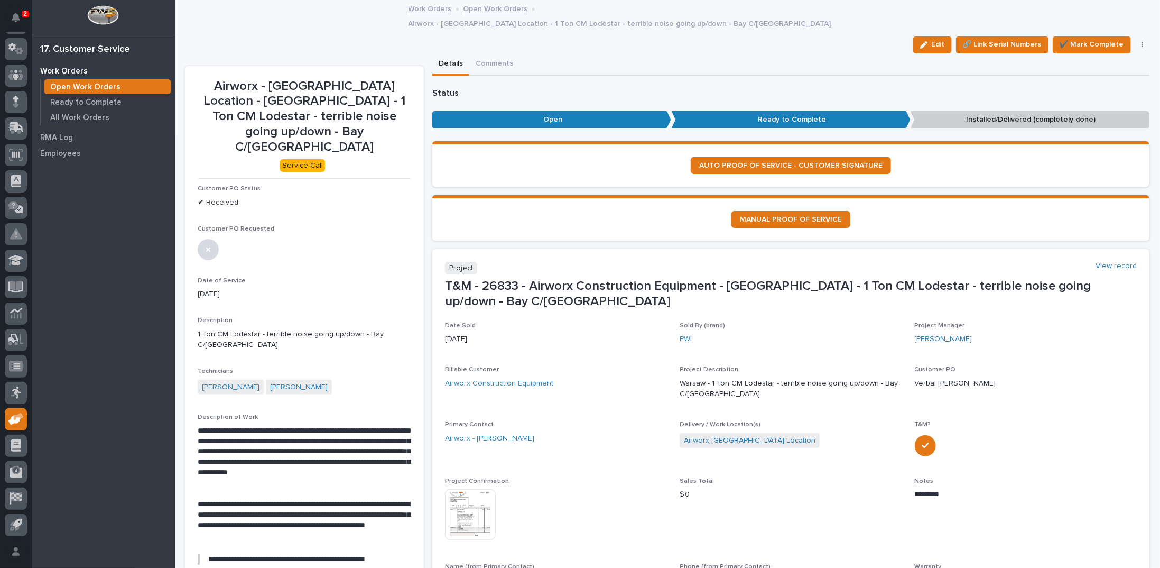
click at [480, 507] on img at bounding box center [470, 514] width 51 height 51
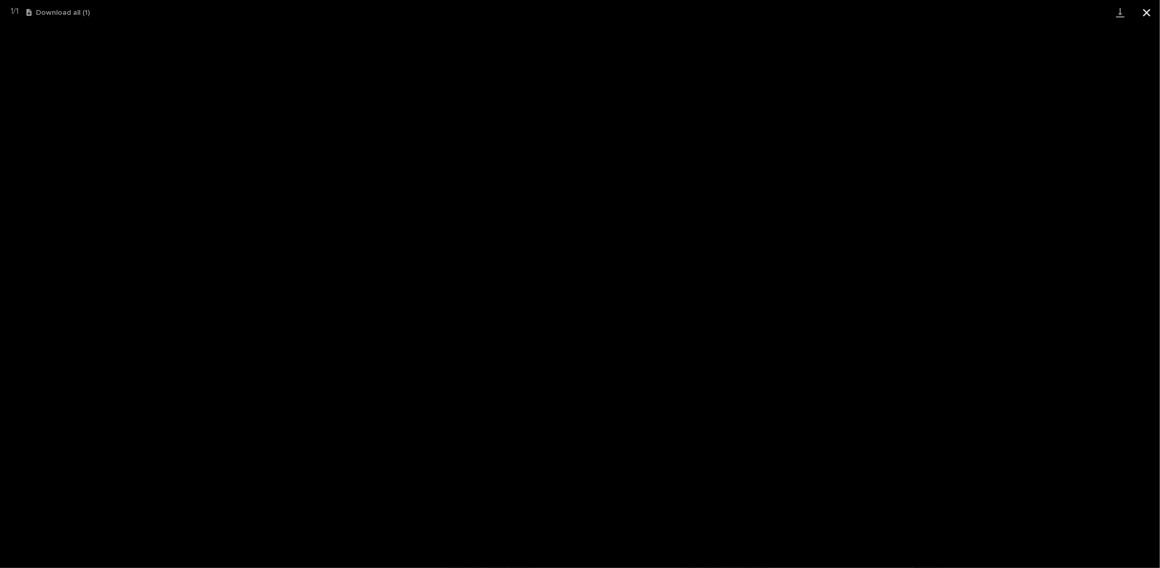
click at [1146, 13] on button "Close gallery" at bounding box center [1147, 12] width 26 height 25
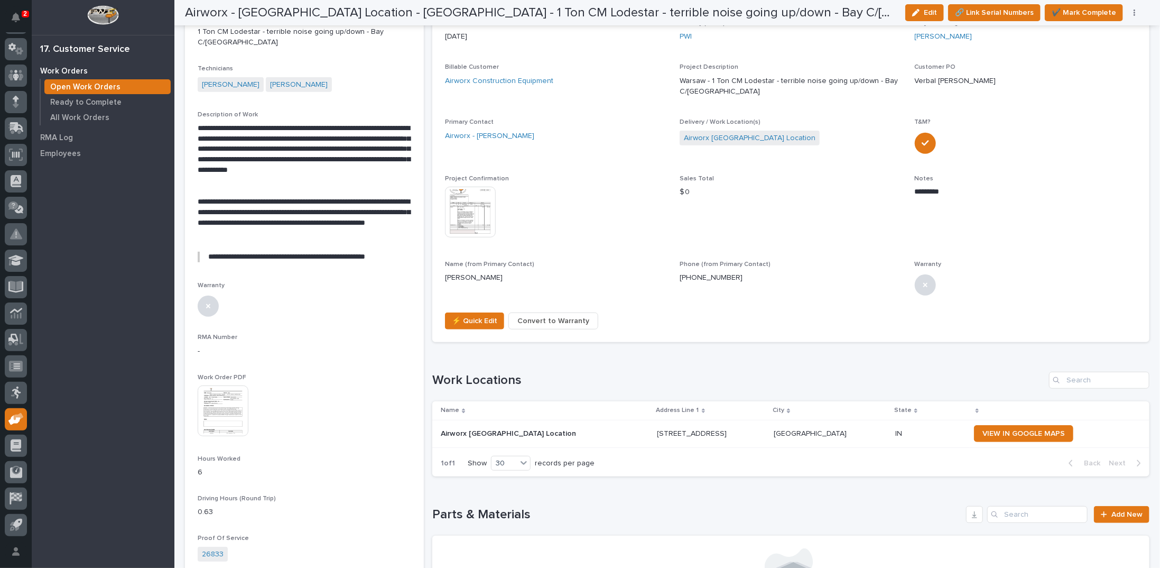
scroll to position [317, 0]
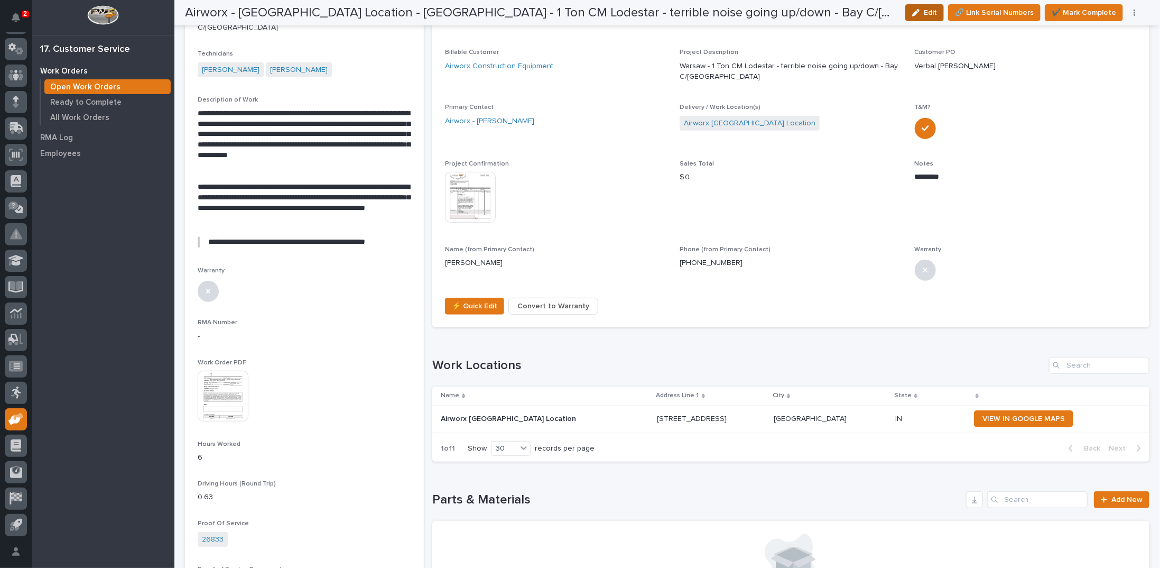
click at [937, 11] on span "Edit" at bounding box center [930, 13] width 13 height 10
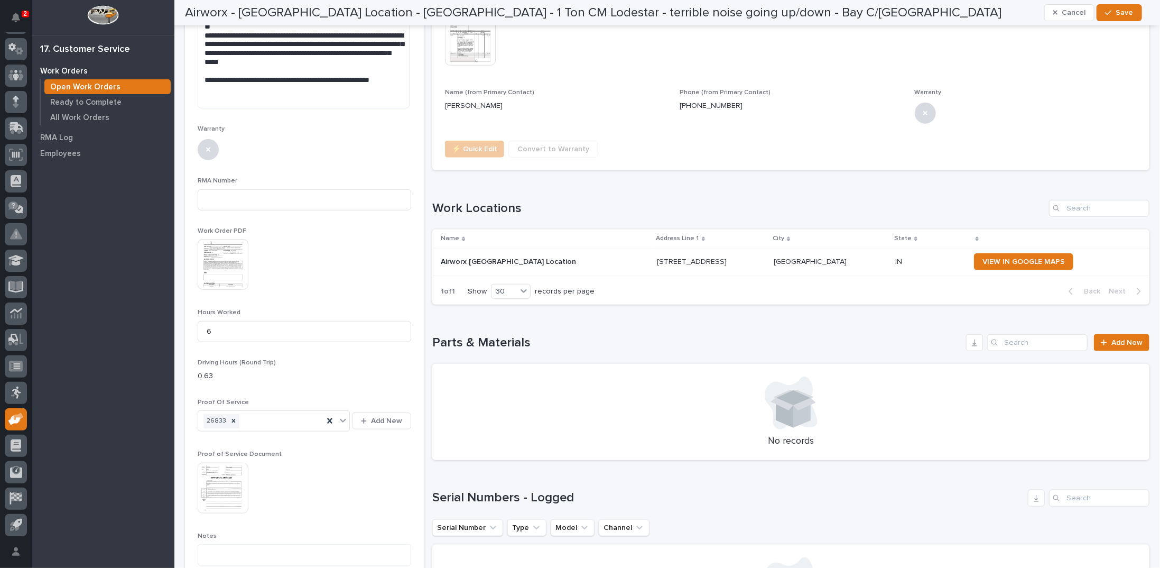
scroll to position [476, 0]
click at [330, 414] on icon at bounding box center [329, 419] width 11 height 11
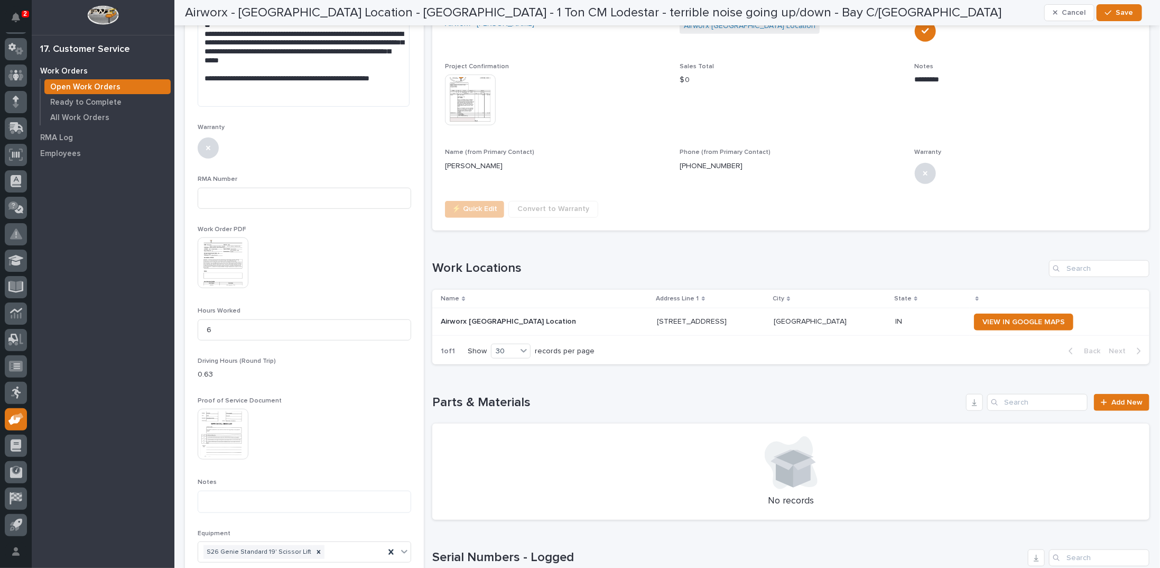
scroll to position [506, 0]
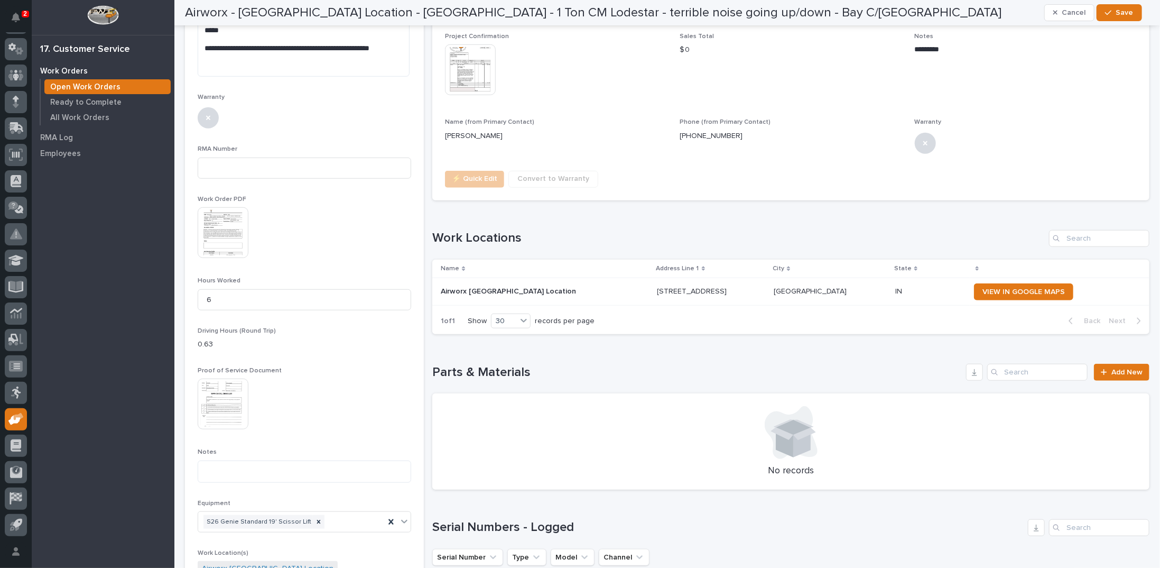
click at [237, 378] on img at bounding box center [223, 403] width 51 height 51
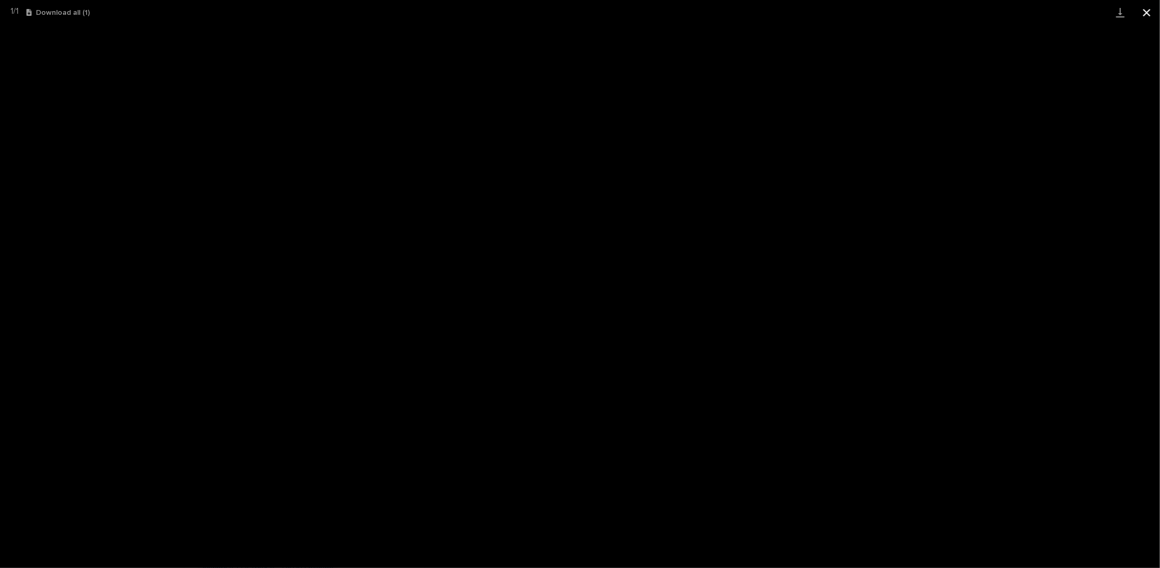
click at [1143, 13] on button "Close gallery" at bounding box center [1147, 12] width 26 height 25
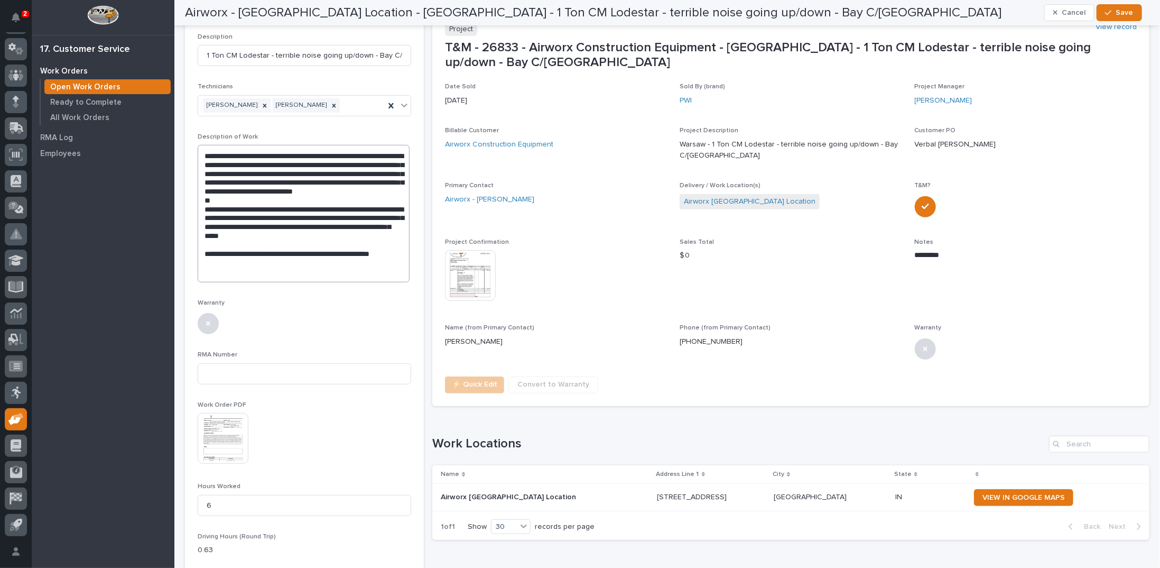
scroll to position [294, 0]
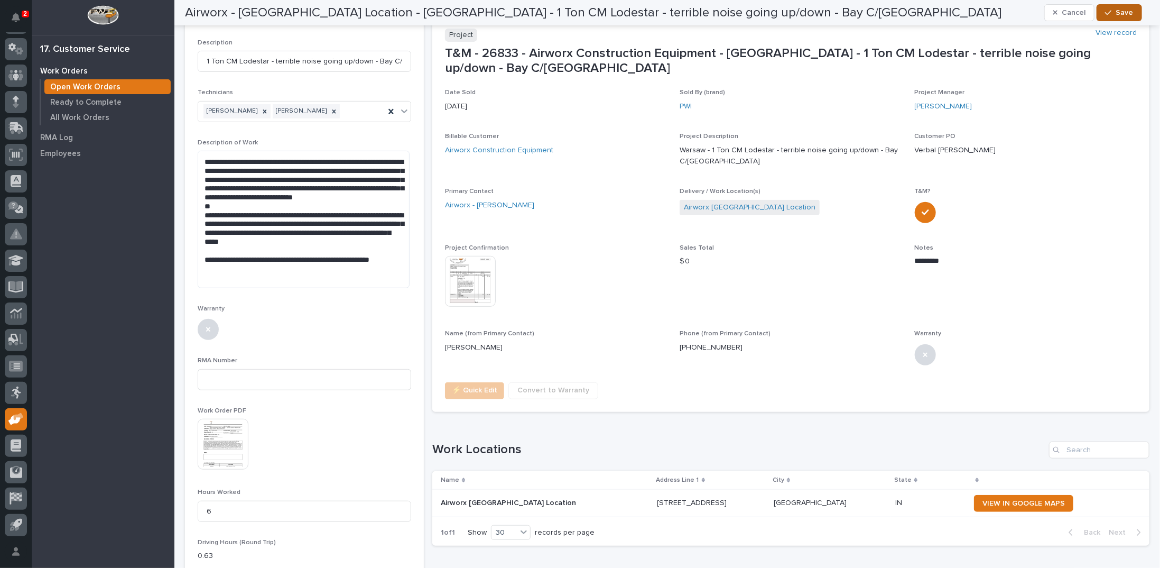
click at [1118, 12] on span "Save" at bounding box center [1124, 13] width 17 height 10
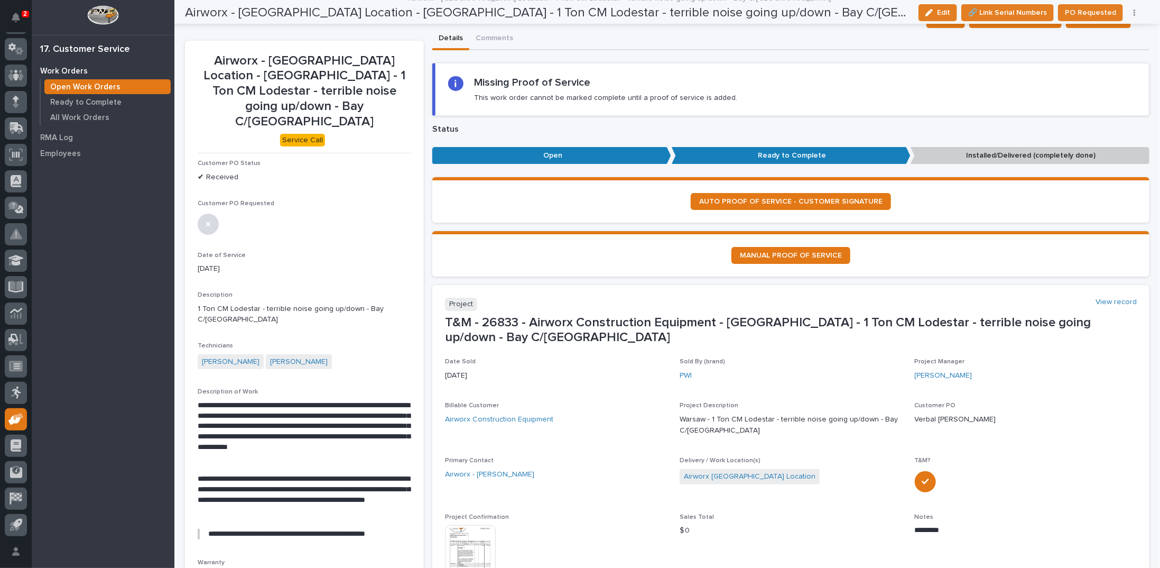
scroll to position [0, 0]
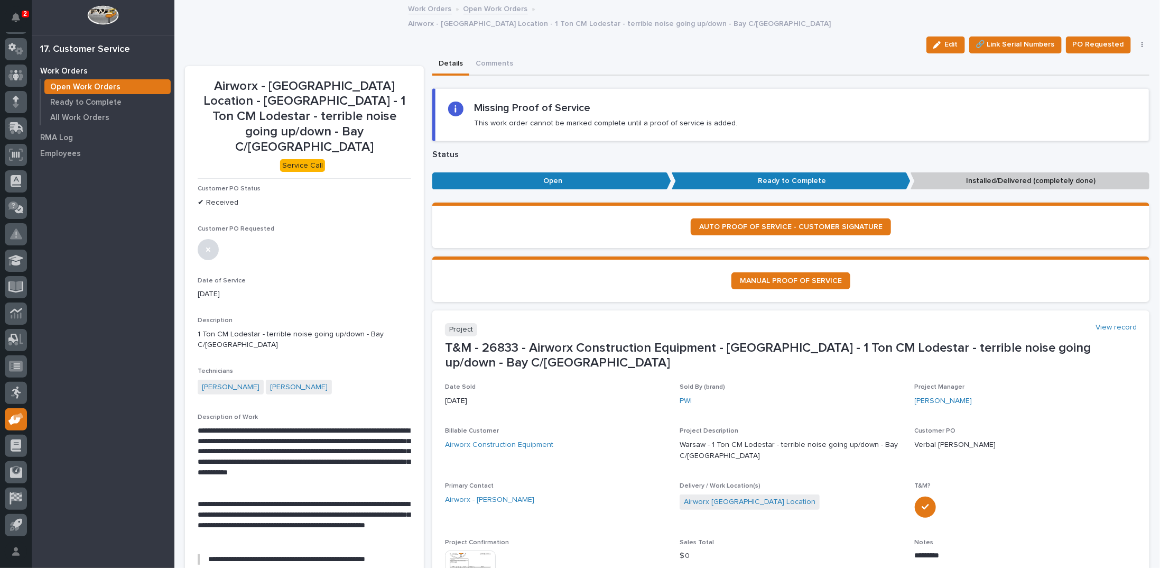
click at [470, 8] on link "Open Work Orders" at bounding box center [495, 8] width 64 height 12
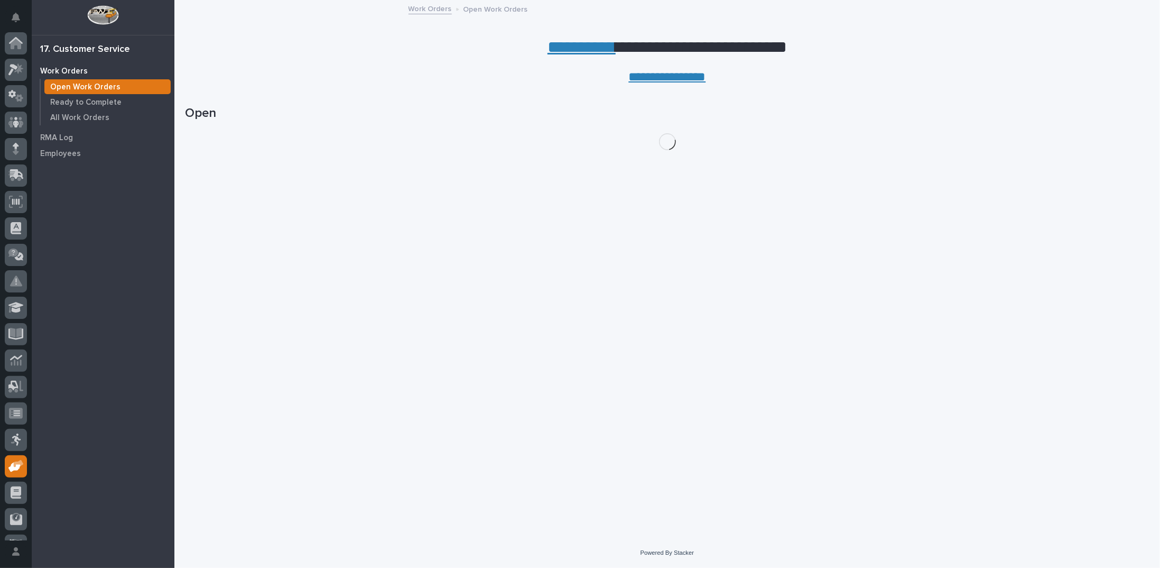
scroll to position [47, 0]
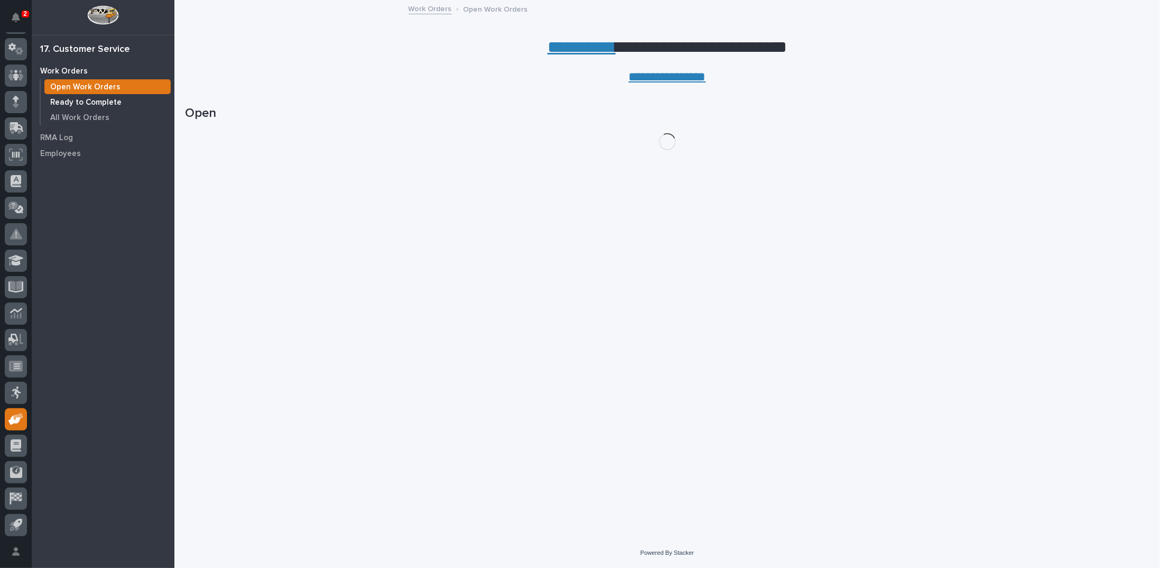
click at [95, 103] on p "Ready to Complete" at bounding box center [85, 103] width 71 height 10
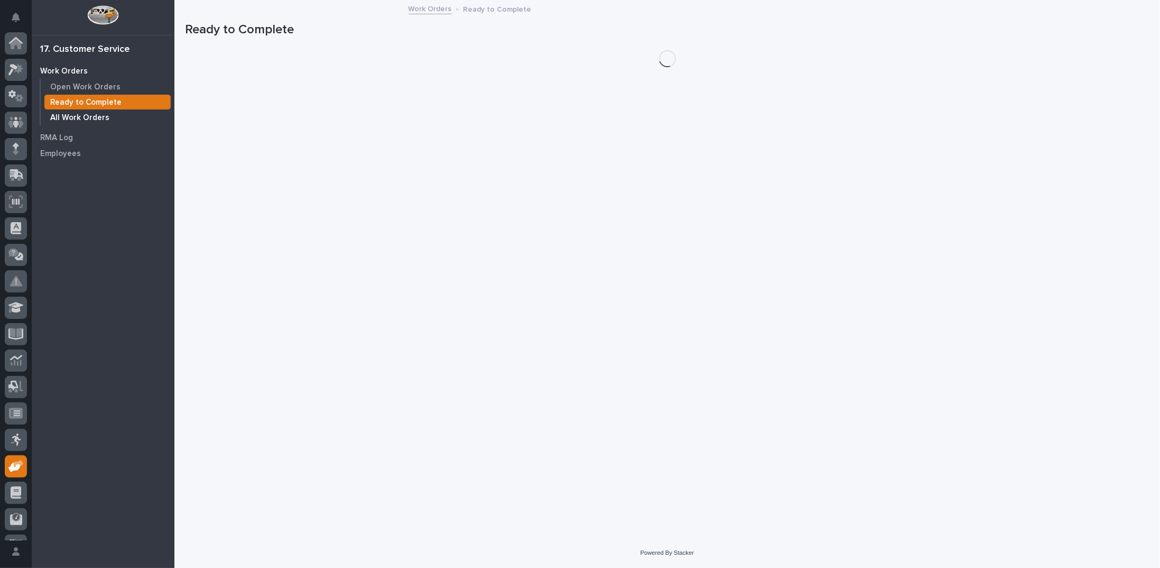
scroll to position [47, 0]
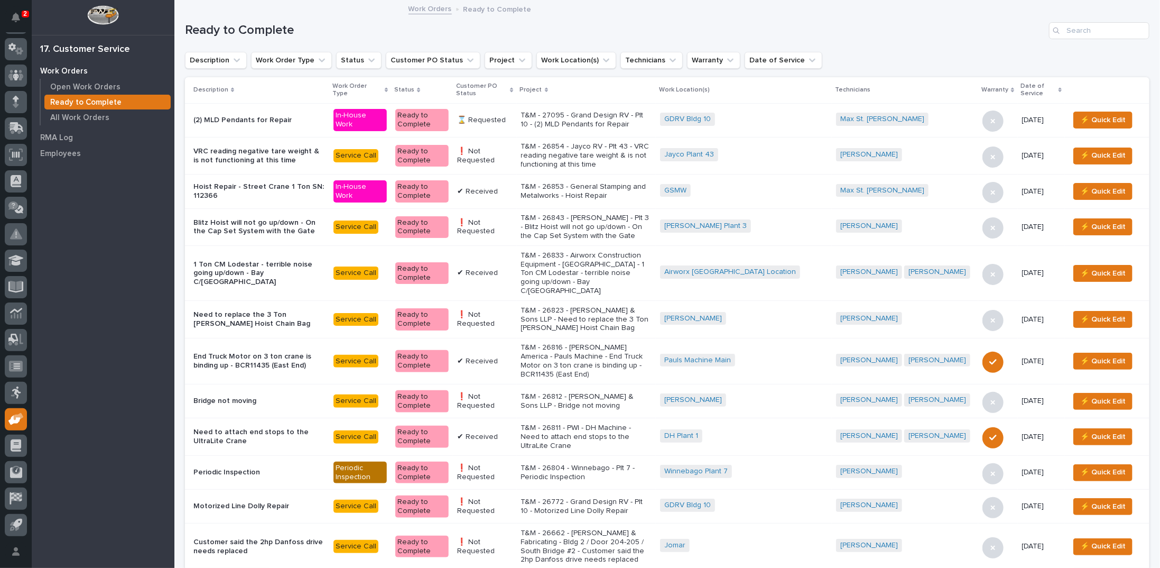
click at [513, 88] on icon at bounding box center [511, 90] width 3 height 5
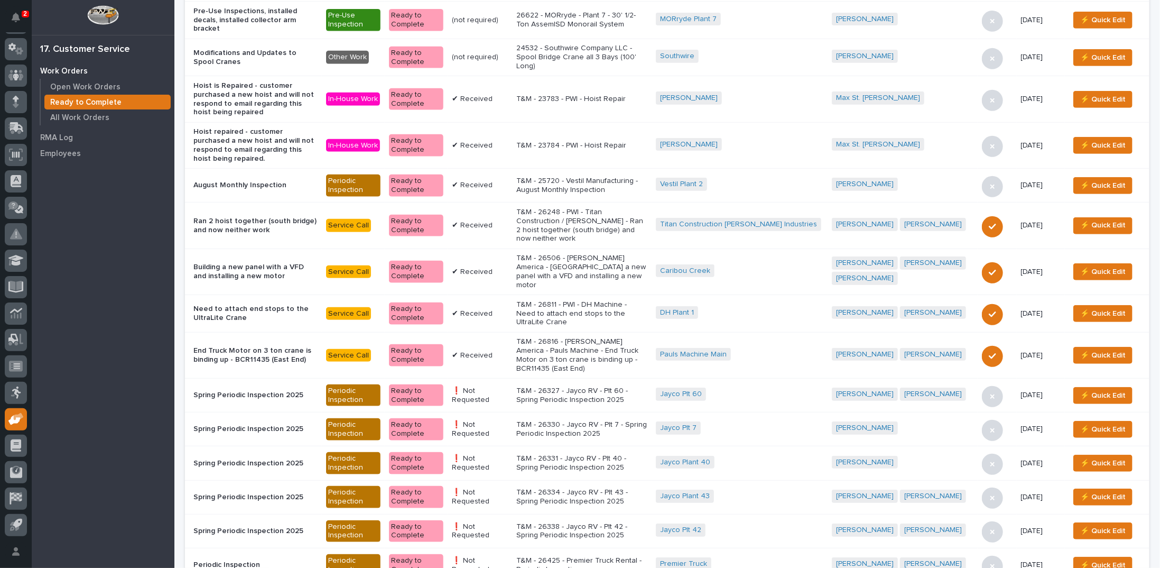
scroll to position [317, 0]
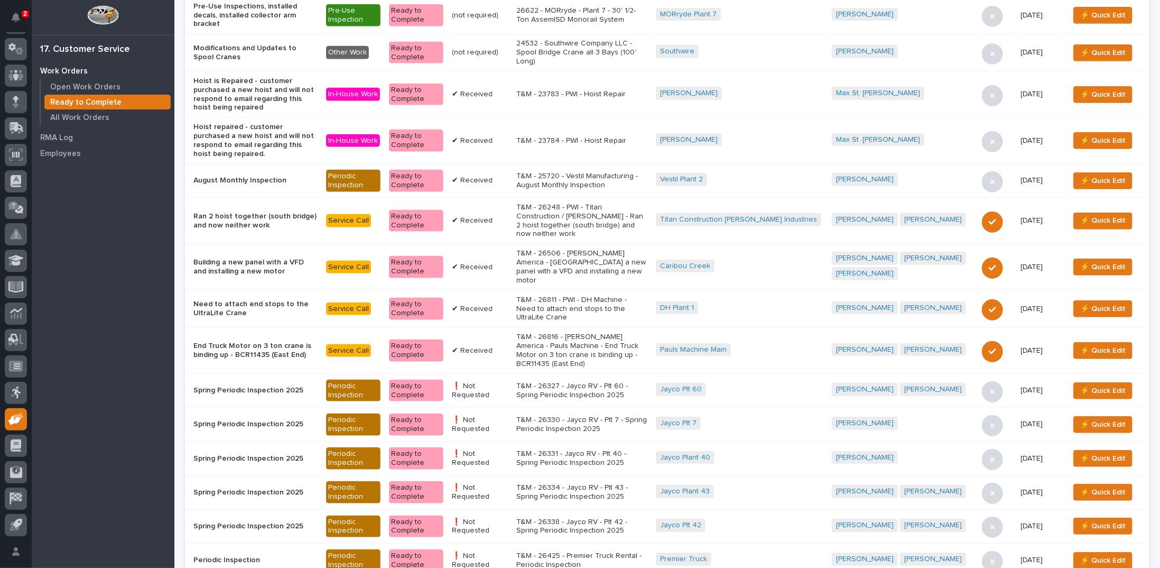
click at [589, 295] on p "T&M - 26811 - PWI - DH Machine - Need to attach end stops to the UltraLite Crane" at bounding box center [581, 308] width 131 height 26
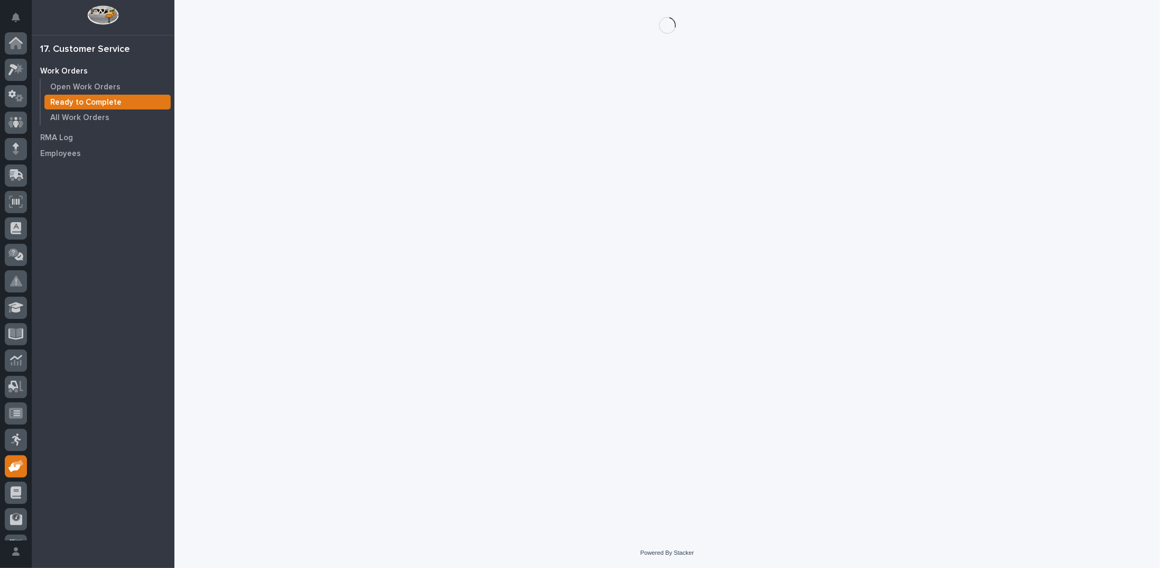
scroll to position [47, 0]
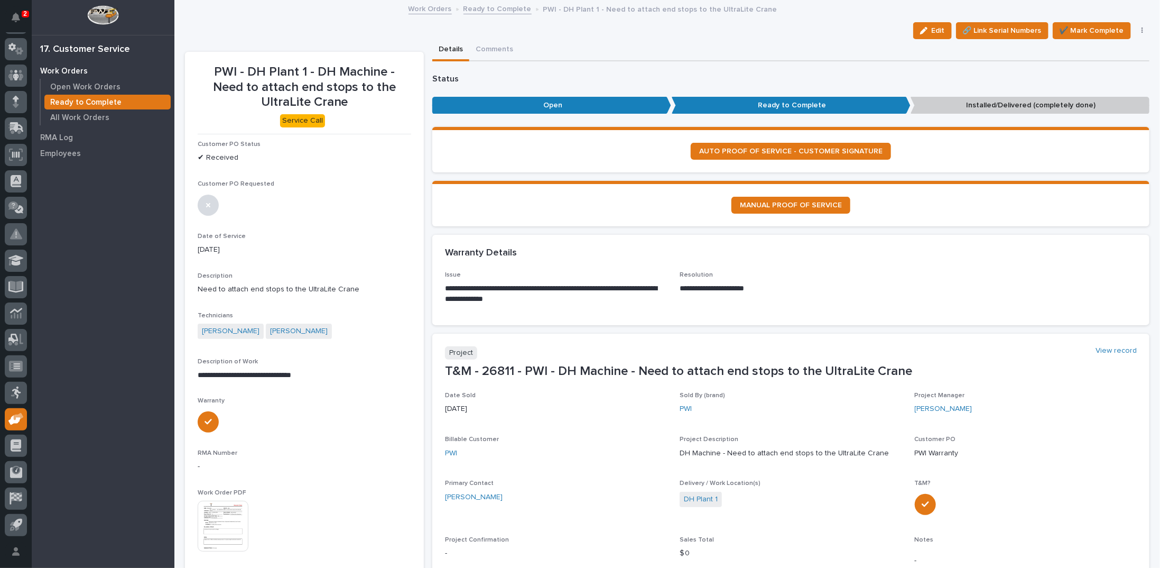
click at [218, 516] on img at bounding box center [223, 525] width 51 height 51
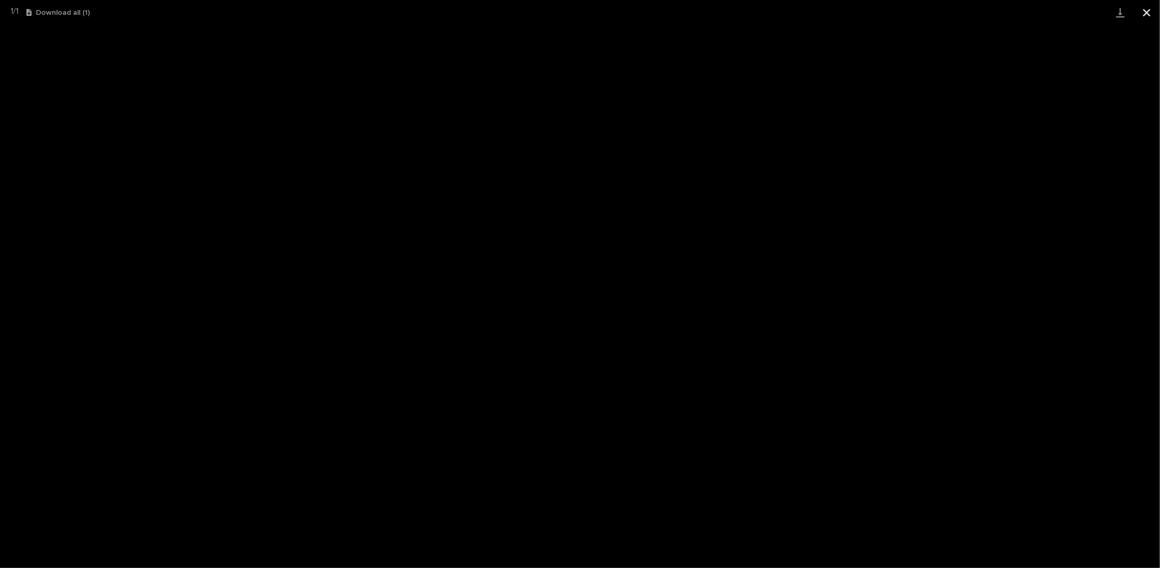
click at [1159, 6] on button "Close gallery" at bounding box center [1147, 12] width 26 height 25
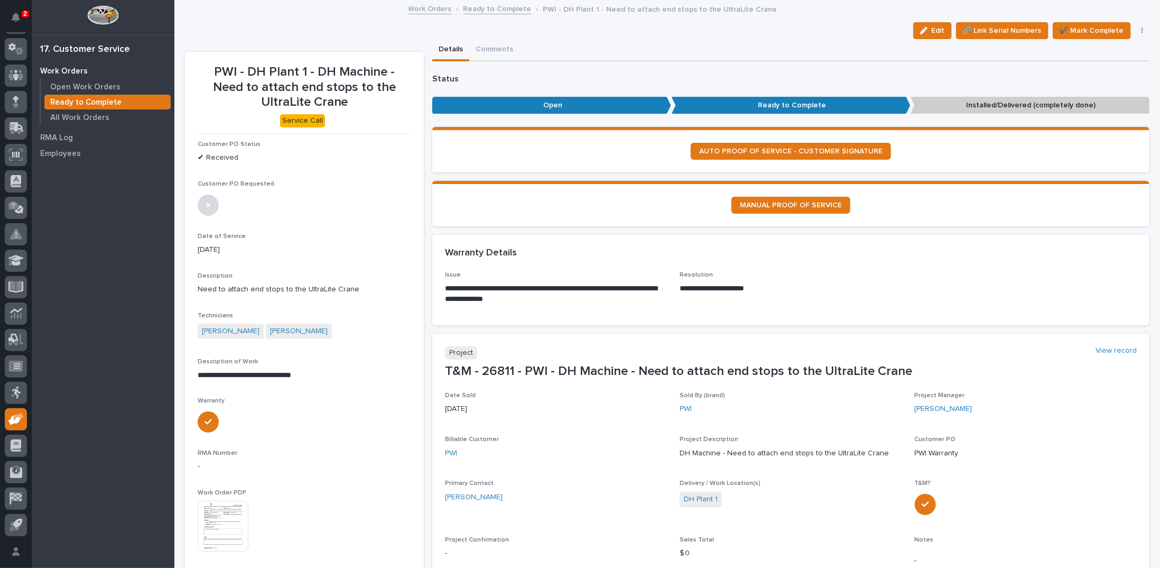
click at [480, 10] on link "Ready to Complete" at bounding box center [497, 8] width 68 height 12
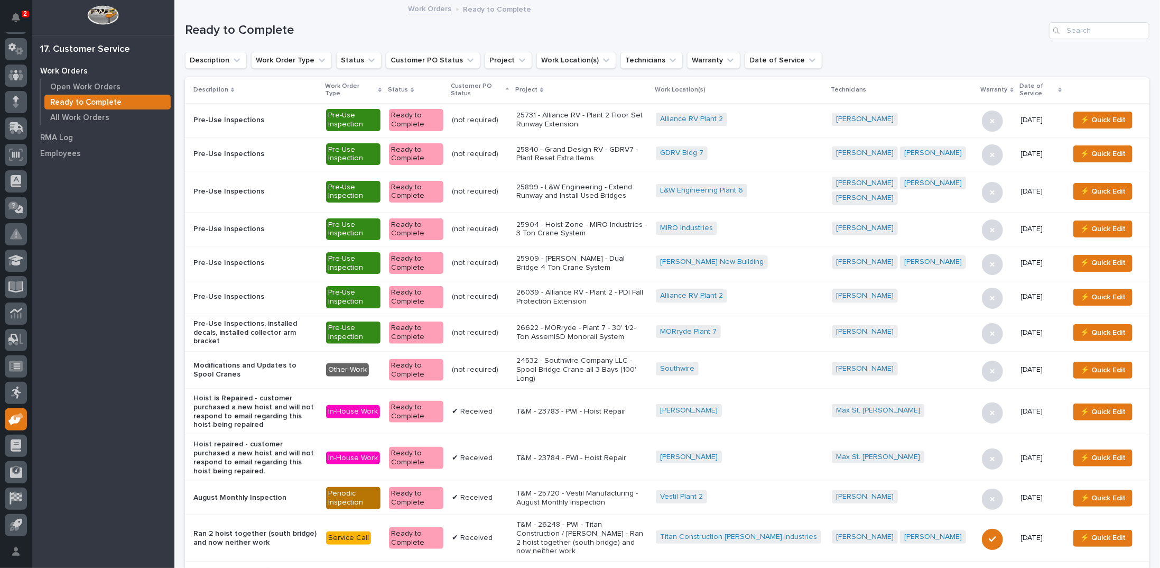
scroll to position [264, 0]
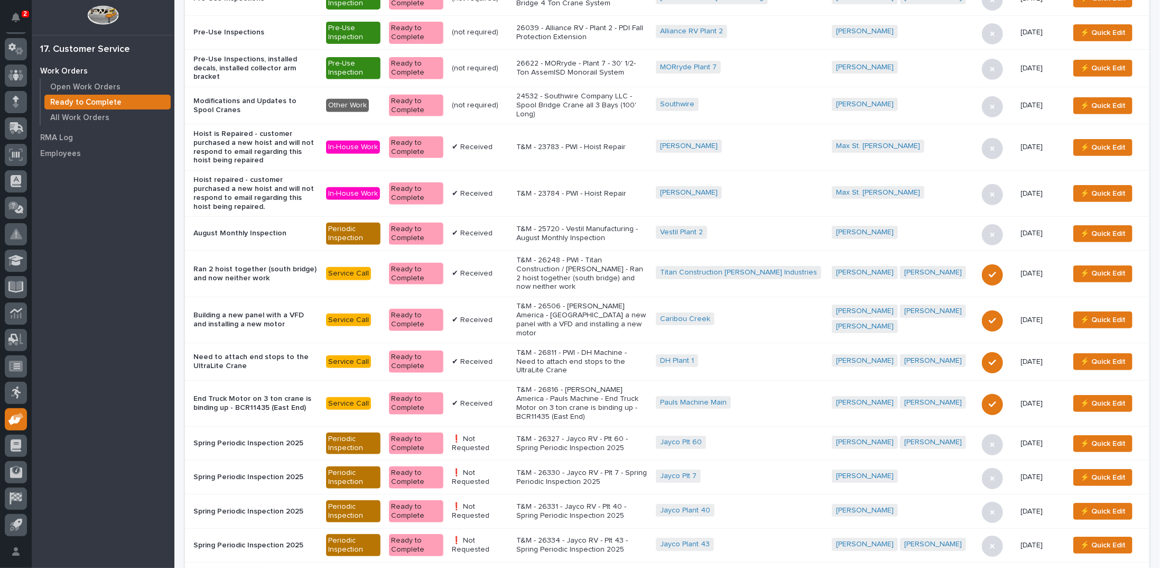
click at [589, 434] on p "T&M - 26327 - Jayco RV - Plt 60 - Spring Periodic Inspection 2025" at bounding box center [581, 443] width 131 height 18
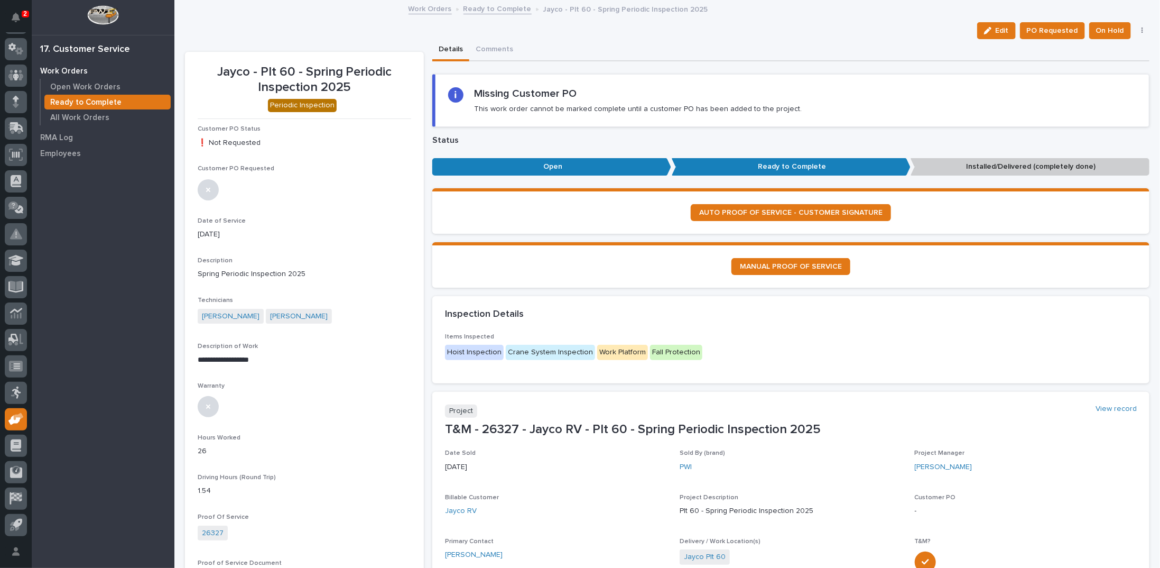
click at [1136, 30] on button "button" at bounding box center [1142, 30] width 15 height 7
click at [1118, 68] on span "Regenerate PDF" at bounding box center [1109, 68] width 57 height 13
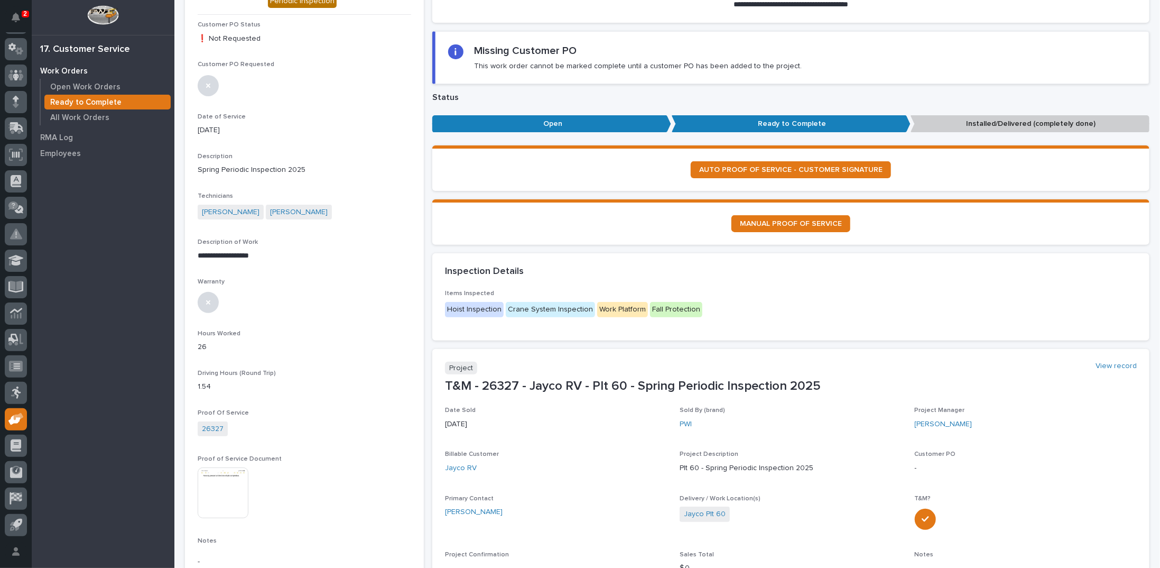
scroll to position [106, 0]
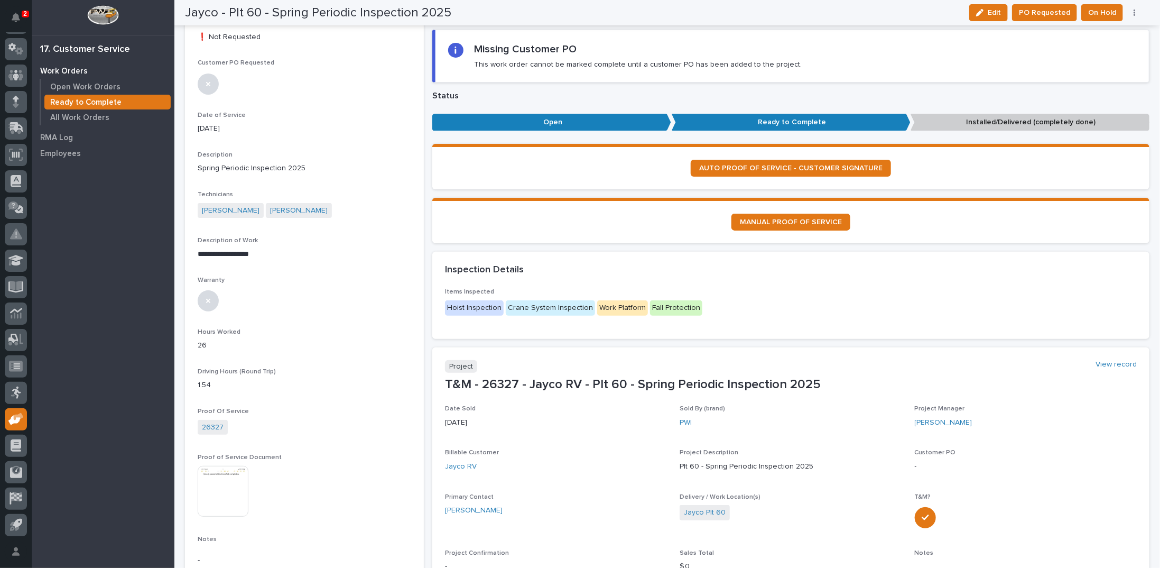
click at [215, 493] on img at bounding box center [223, 491] width 51 height 51
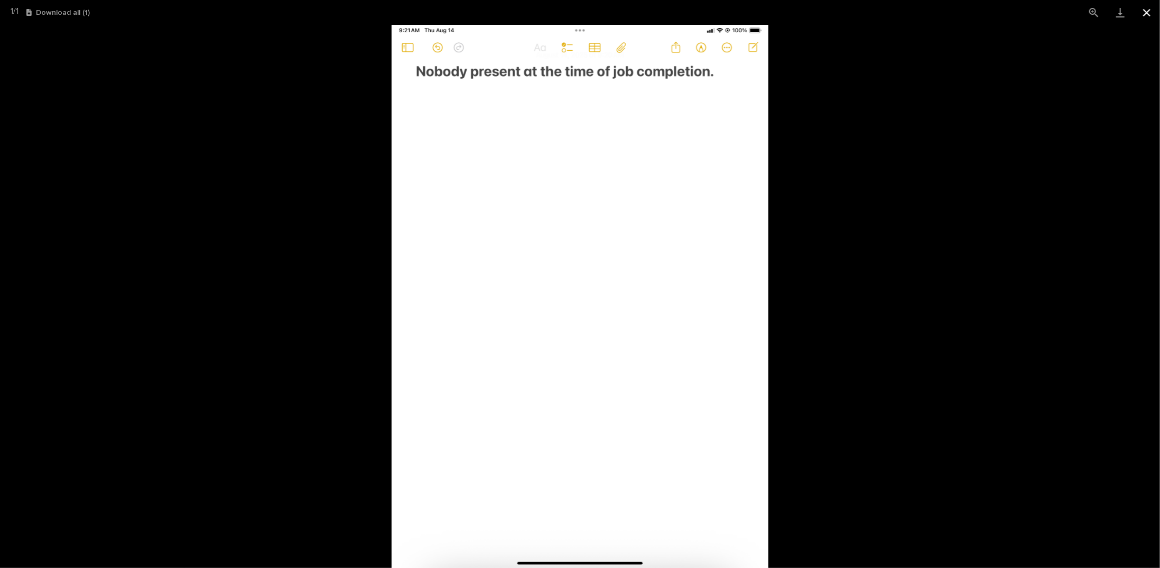
click at [1142, 11] on button "Close gallery" at bounding box center [1147, 12] width 26 height 25
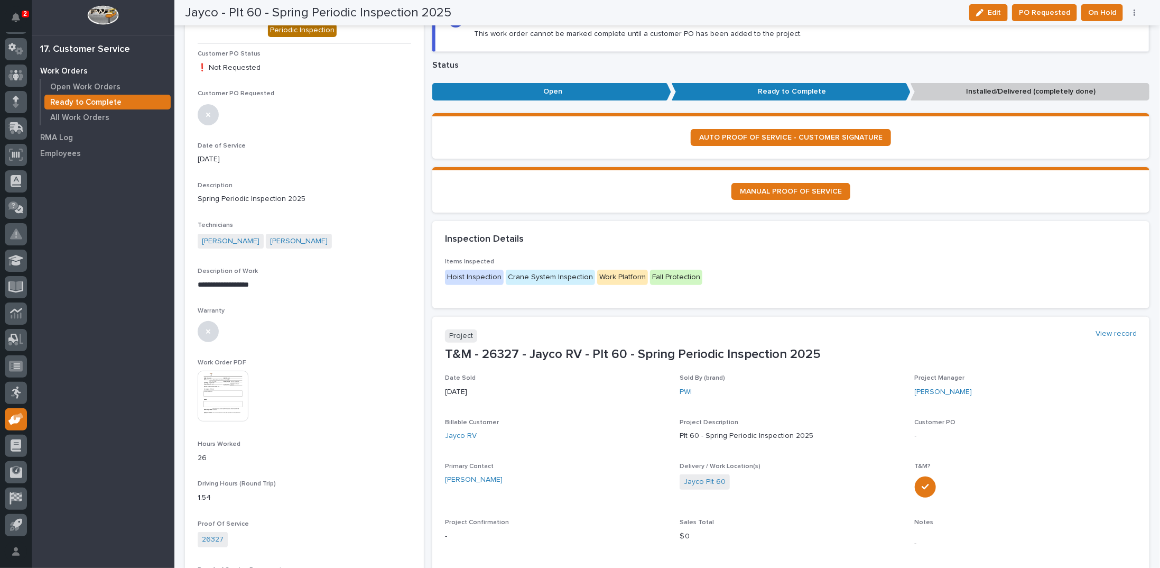
scroll to position [75, 0]
click at [226, 389] on img at bounding box center [223, 395] width 51 height 51
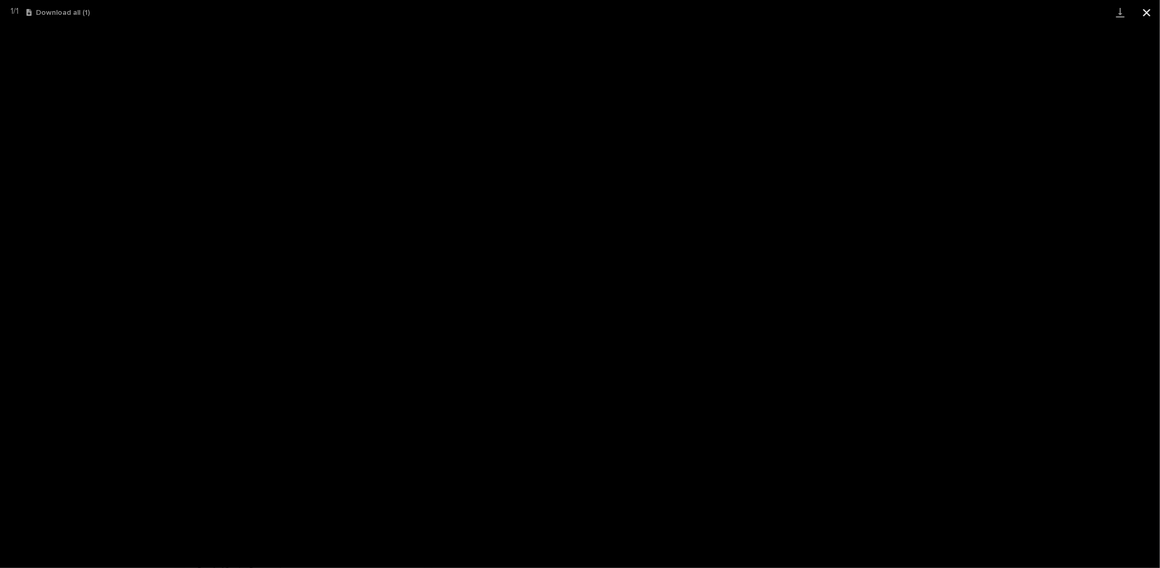
click at [1146, 12] on button "Close gallery" at bounding box center [1147, 12] width 26 height 25
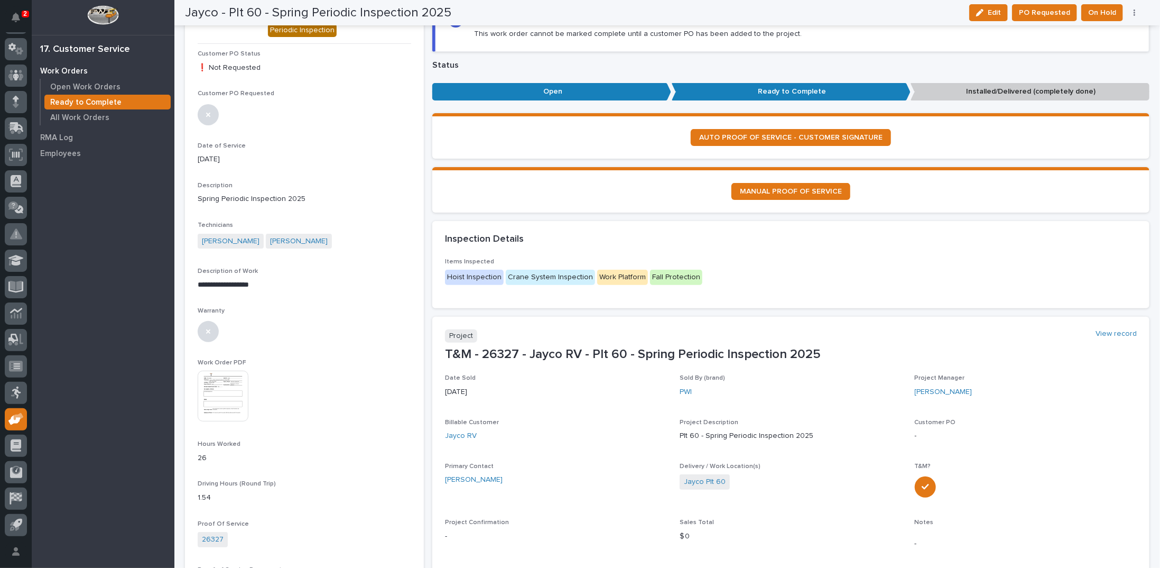
scroll to position [0, 0]
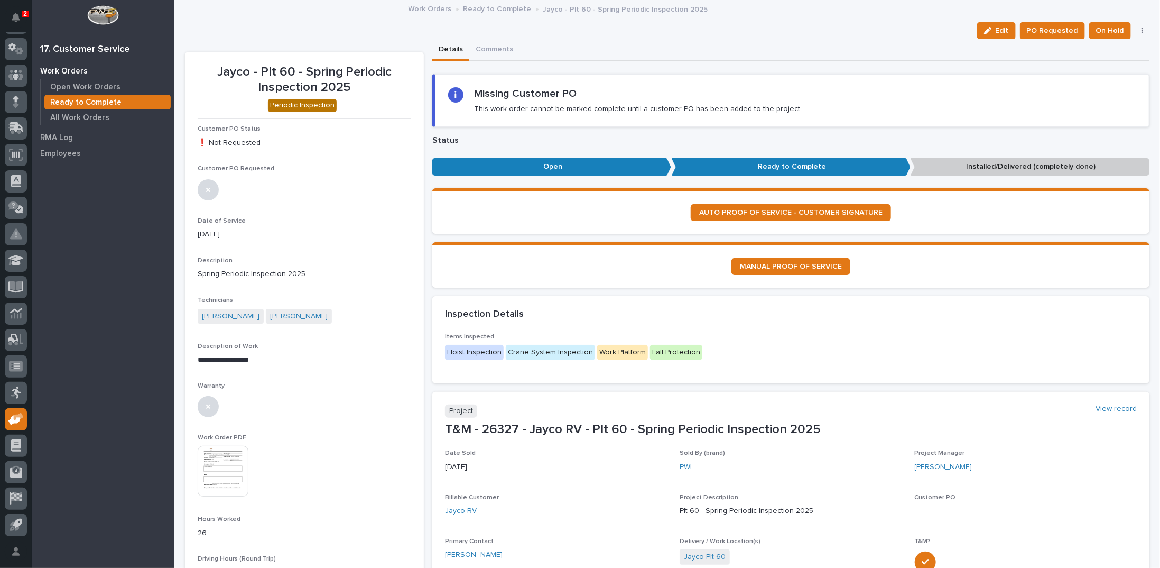
click at [474, 8] on link "Ready to Complete" at bounding box center [497, 8] width 68 height 12
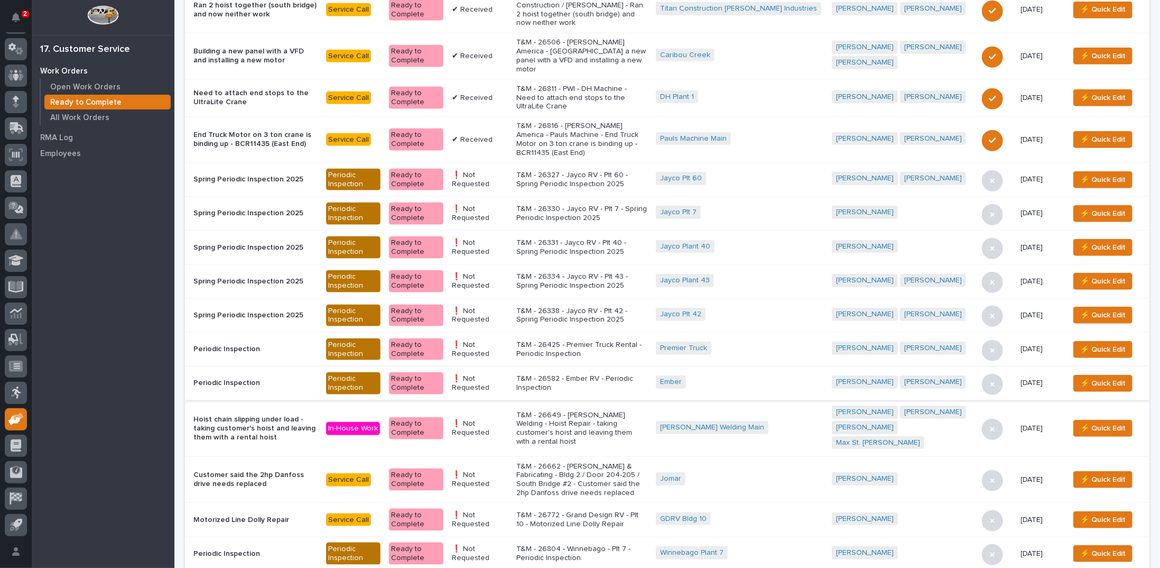
scroll to position [529, 0]
click at [638, 510] on p "T&M - 26772 - Grand Design RV - Plt 10 - Motorized Line Dolly Repair" at bounding box center [581, 519] width 131 height 18
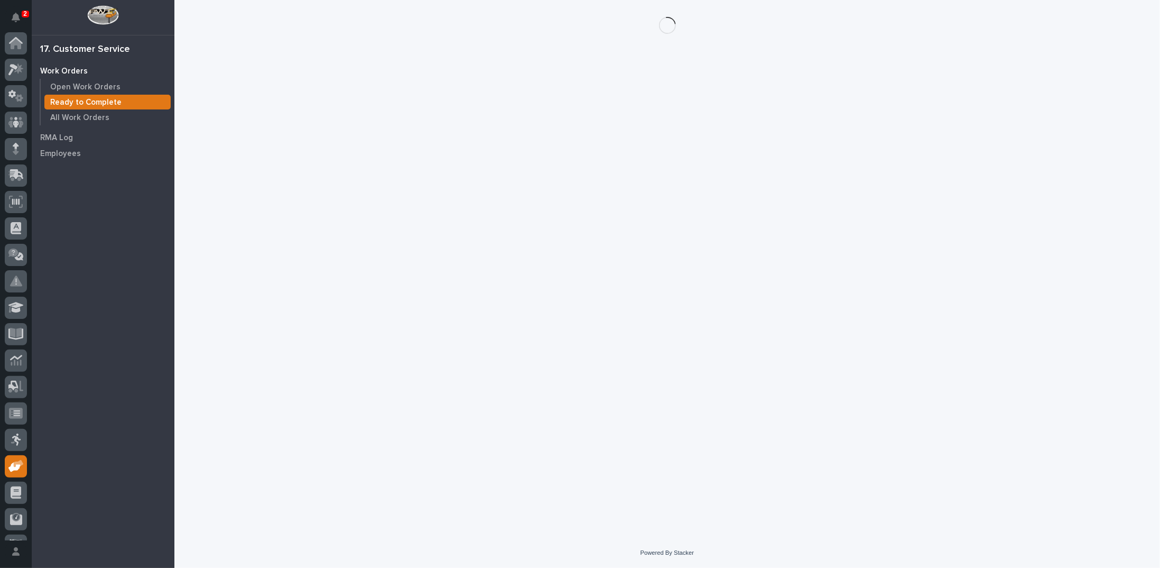
scroll to position [47, 0]
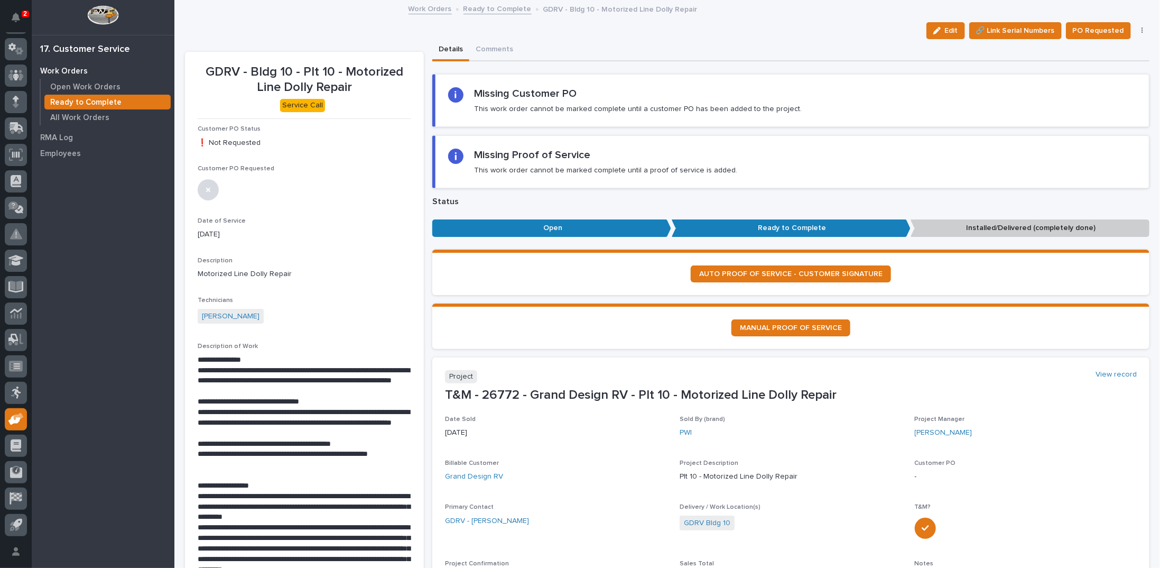
click at [1142, 30] on icon "button" at bounding box center [1143, 30] width 2 height 6
click at [1091, 82] on span "Regenerate PDF" at bounding box center [1109, 85] width 57 height 13
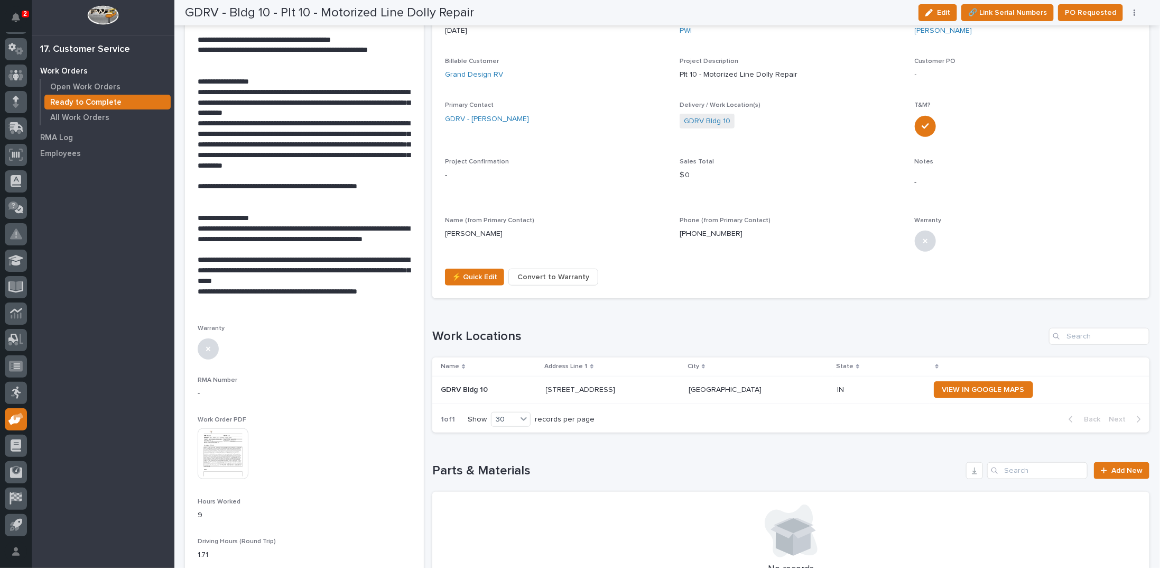
scroll to position [392, 0]
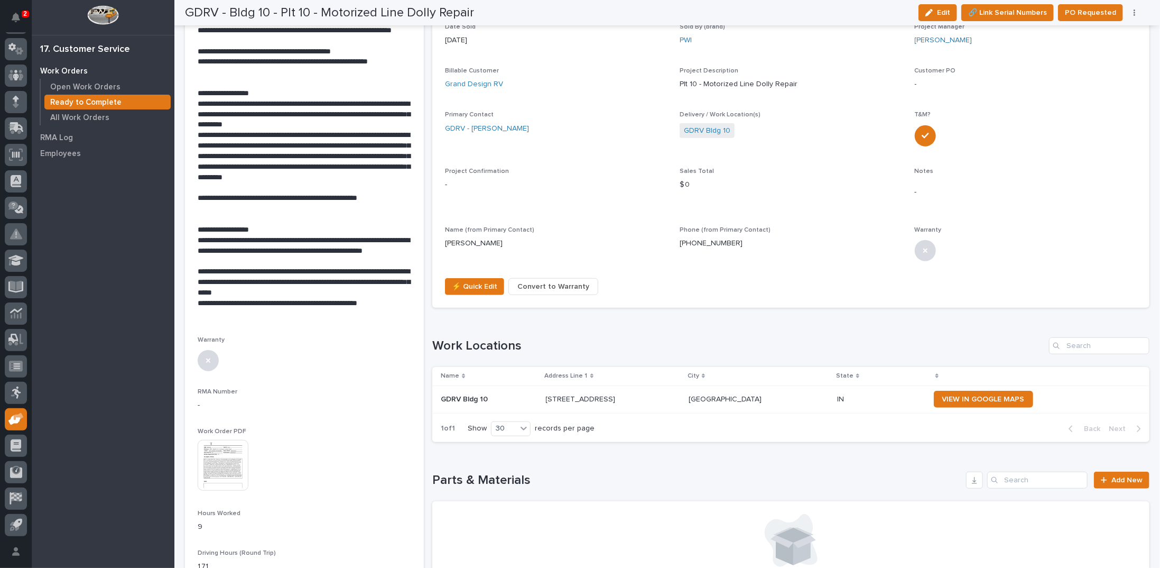
click at [209, 460] on img at bounding box center [223, 465] width 51 height 51
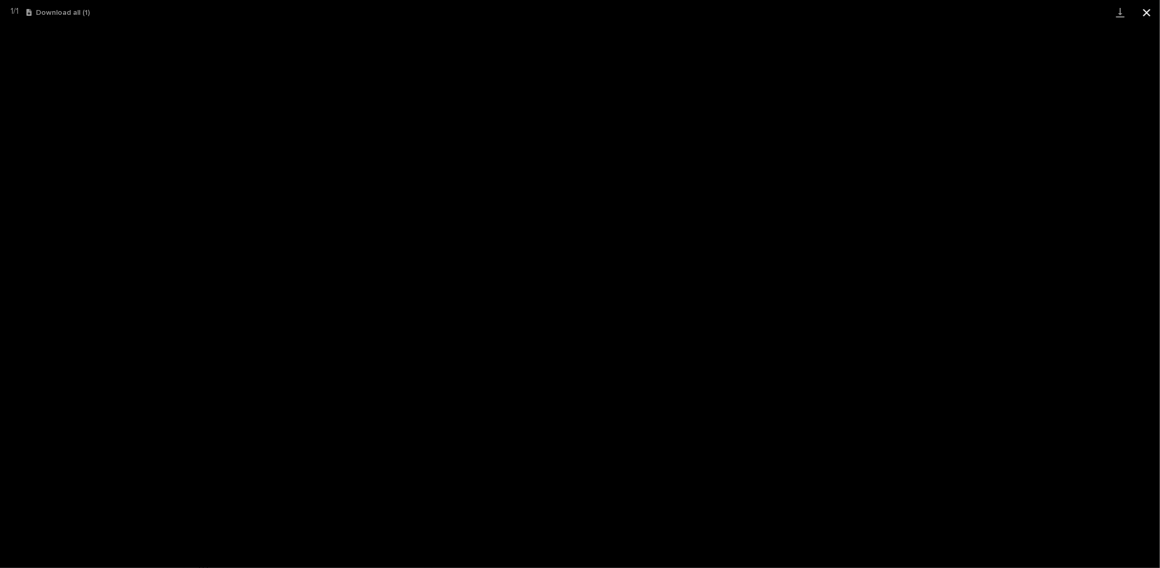
click at [1148, 14] on button "Close gallery" at bounding box center [1147, 12] width 26 height 25
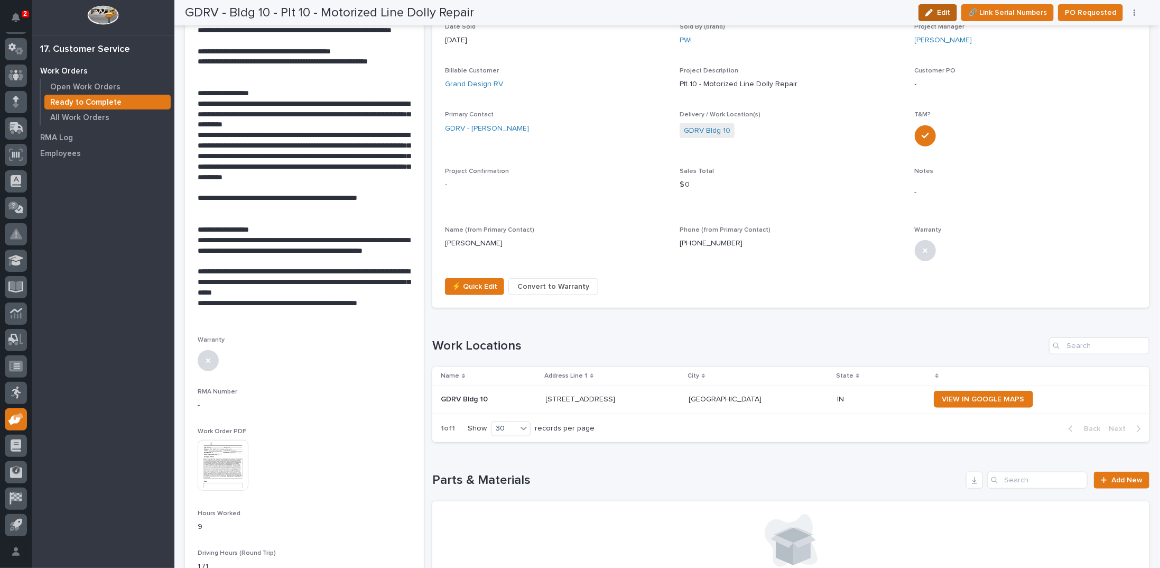
click at [941, 16] on button "Edit" at bounding box center [938, 12] width 39 height 17
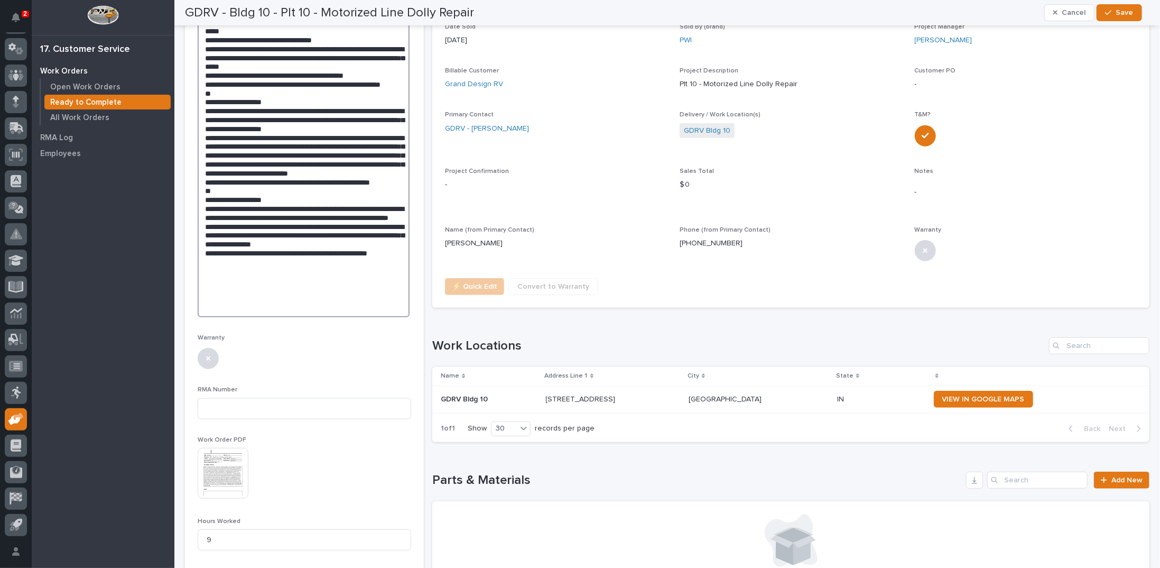
click at [268, 300] on textarea at bounding box center [304, 155] width 212 height 324
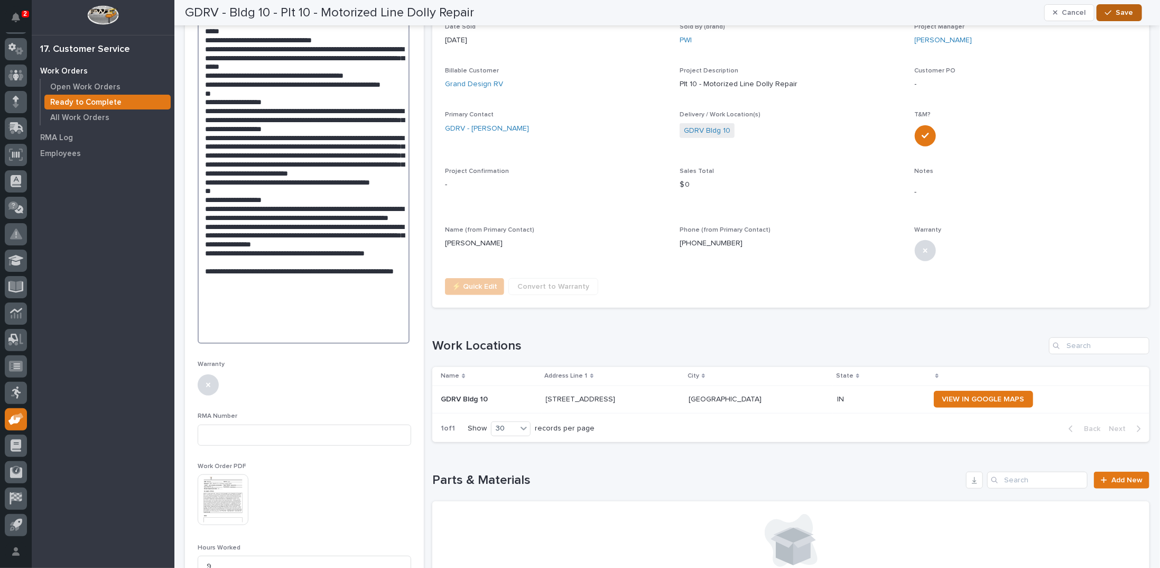
type textarea "**********"
click at [1111, 12] on icon "button" at bounding box center [1108, 12] width 6 height 7
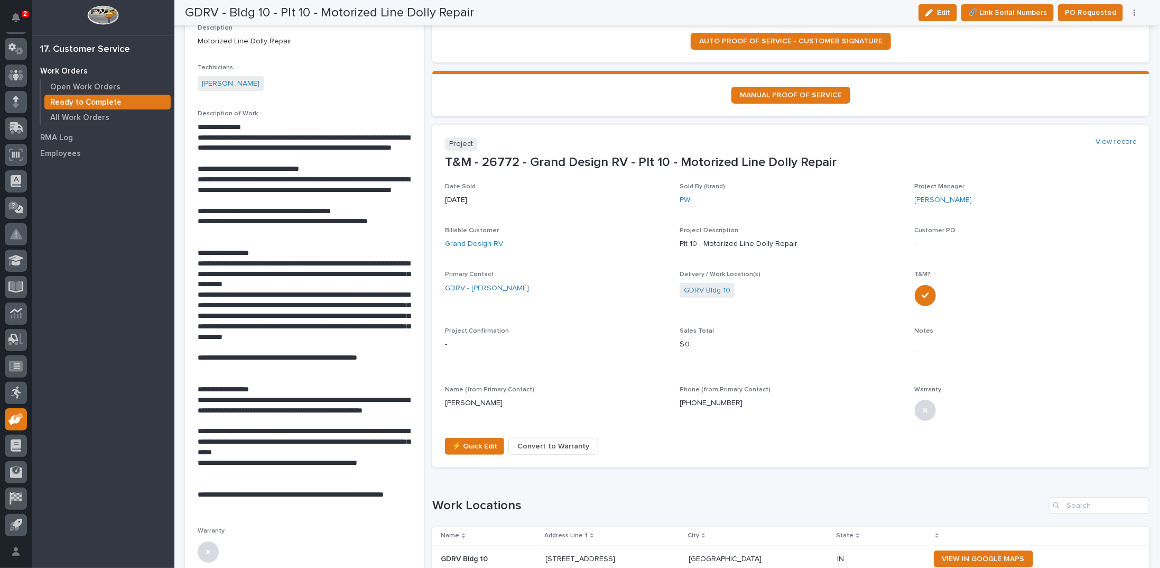
scroll to position [0, 0]
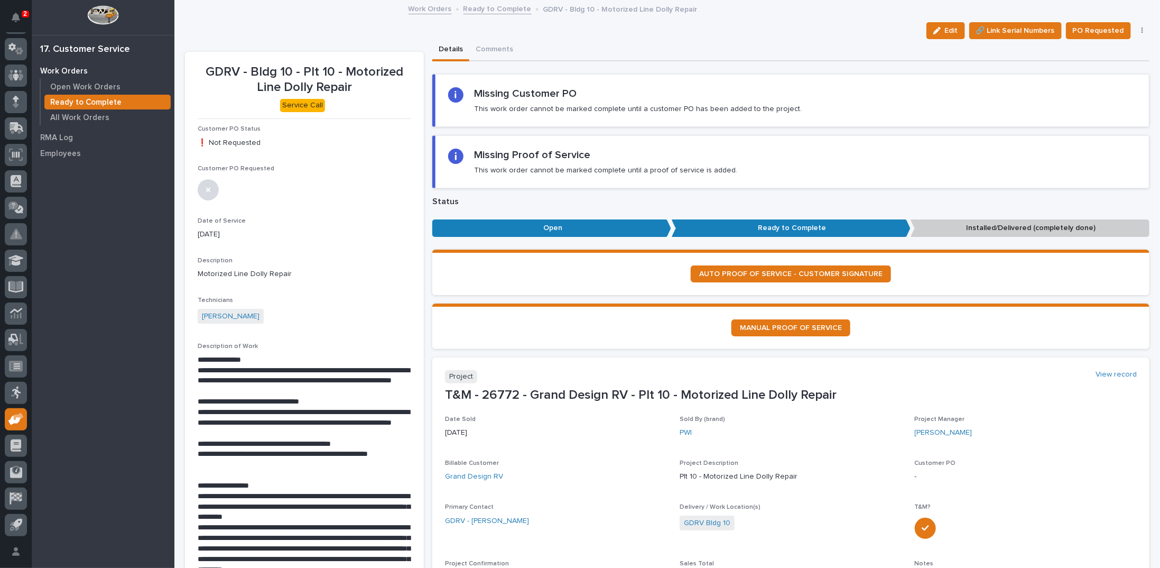
click at [498, 6] on link "Ready to Complete" at bounding box center [497, 8] width 68 height 12
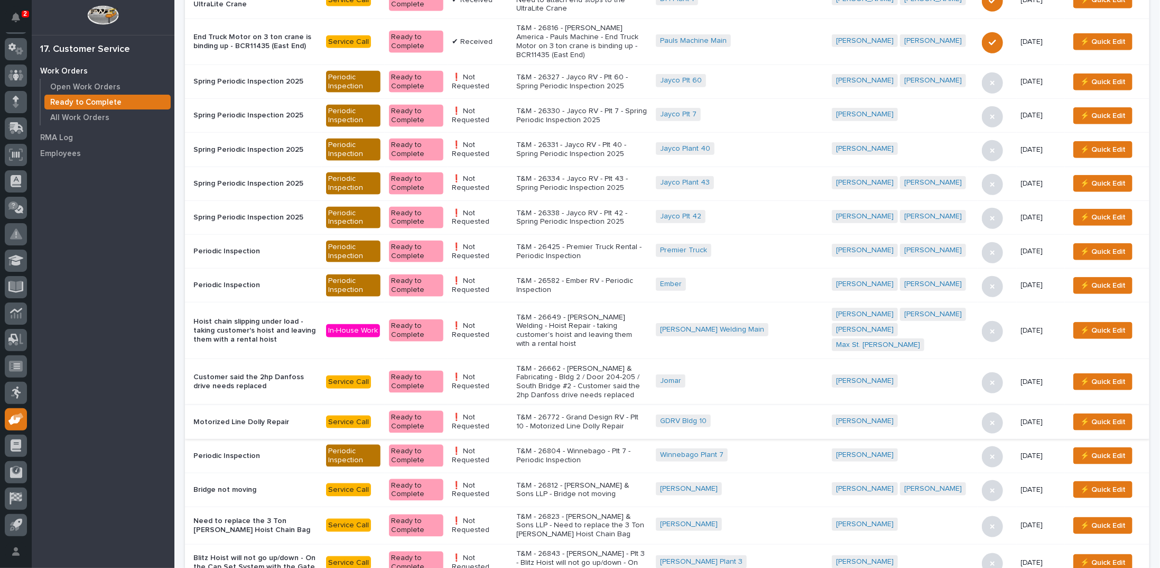
scroll to position [634, 0]
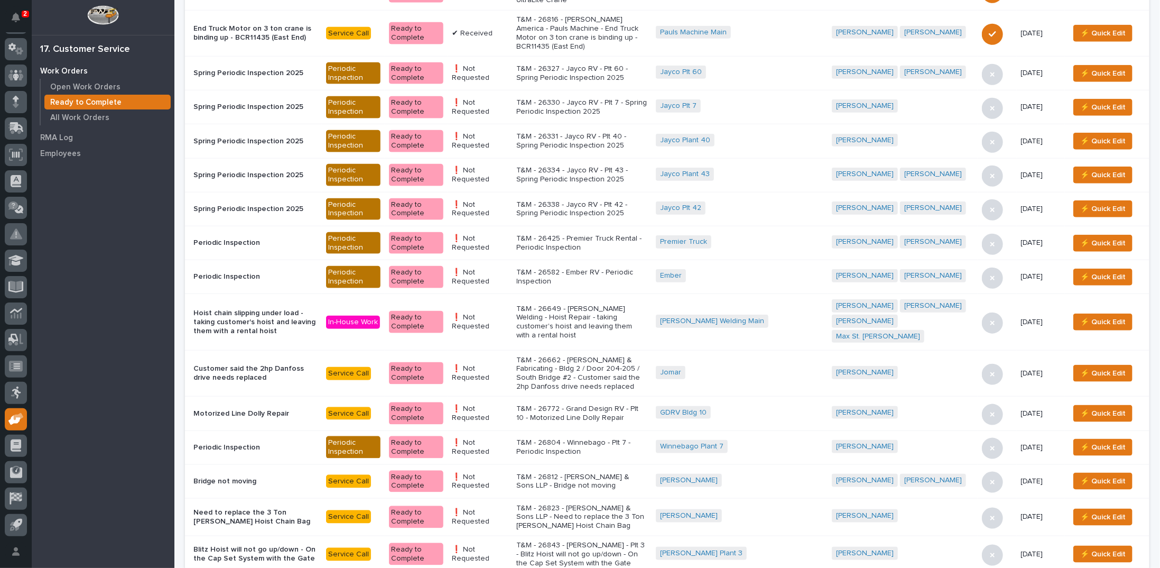
click at [591, 541] on p "T&M - 26843 - [PERSON_NAME] - Plt 3 - Blitz Hoist will not go up/down - On the …" at bounding box center [581, 554] width 131 height 26
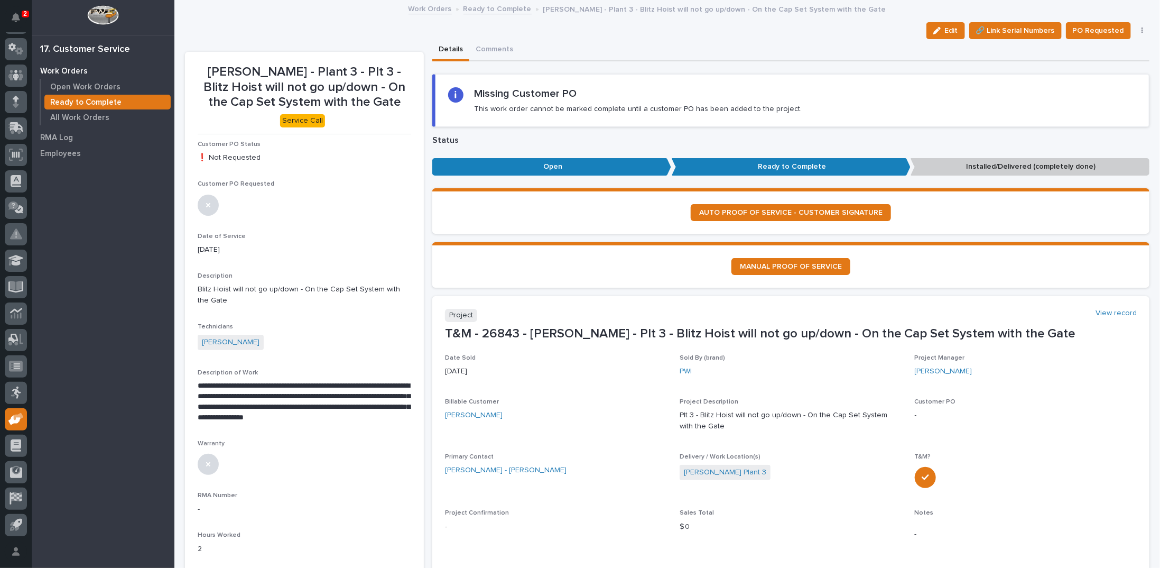
click at [1142, 30] on icon "button" at bounding box center [1143, 30] width 2 height 7
click at [1105, 82] on span "Regenerate PDF" at bounding box center [1109, 85] width 57 height 13
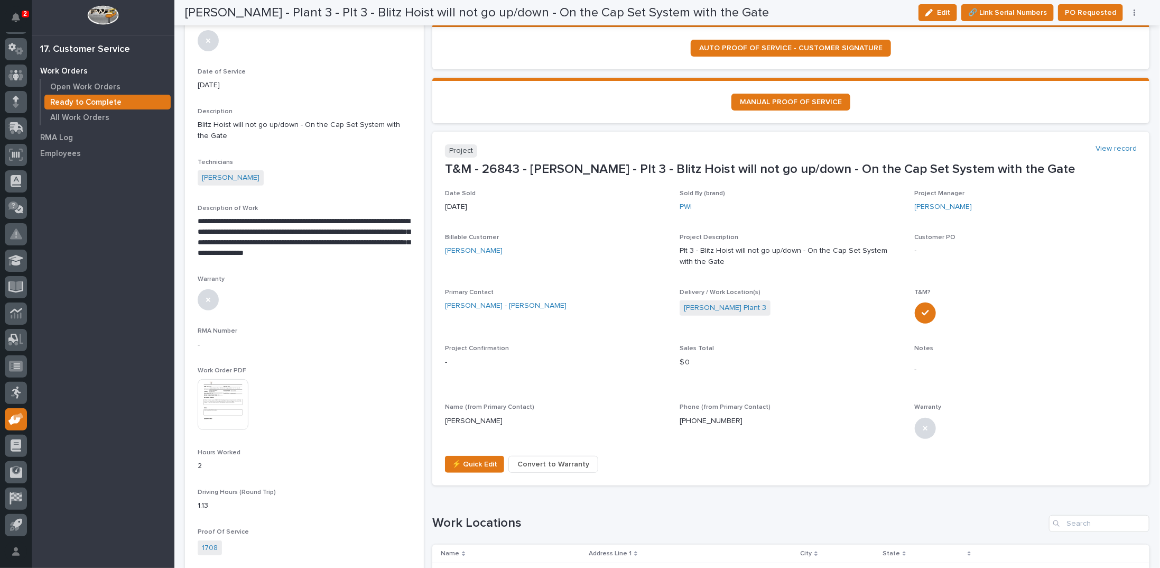
scroll to position [159, 0]
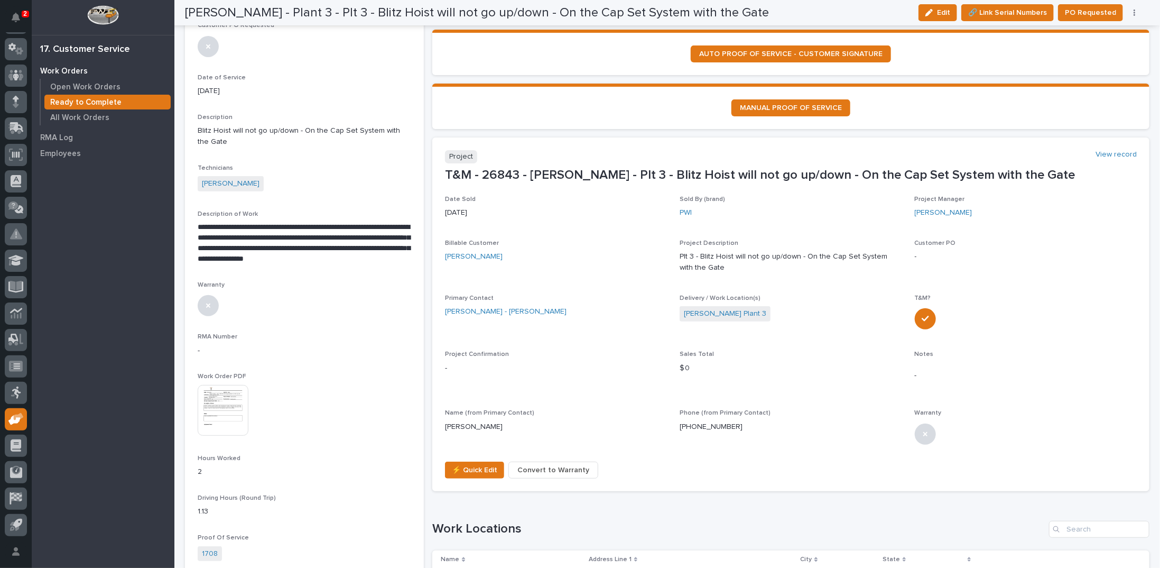
click at [235, 406] on img at bounding box center [223, 410] width 51 height 51
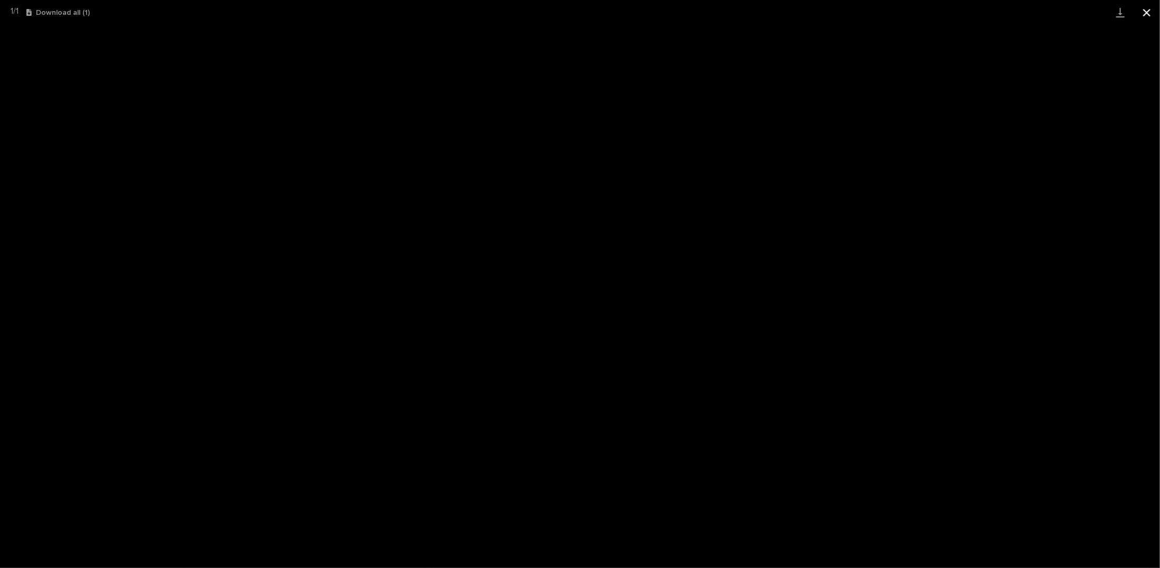
click at [1144, 12] on button "Close gallery" at bounding box center [1147, 12] width 26 height 25
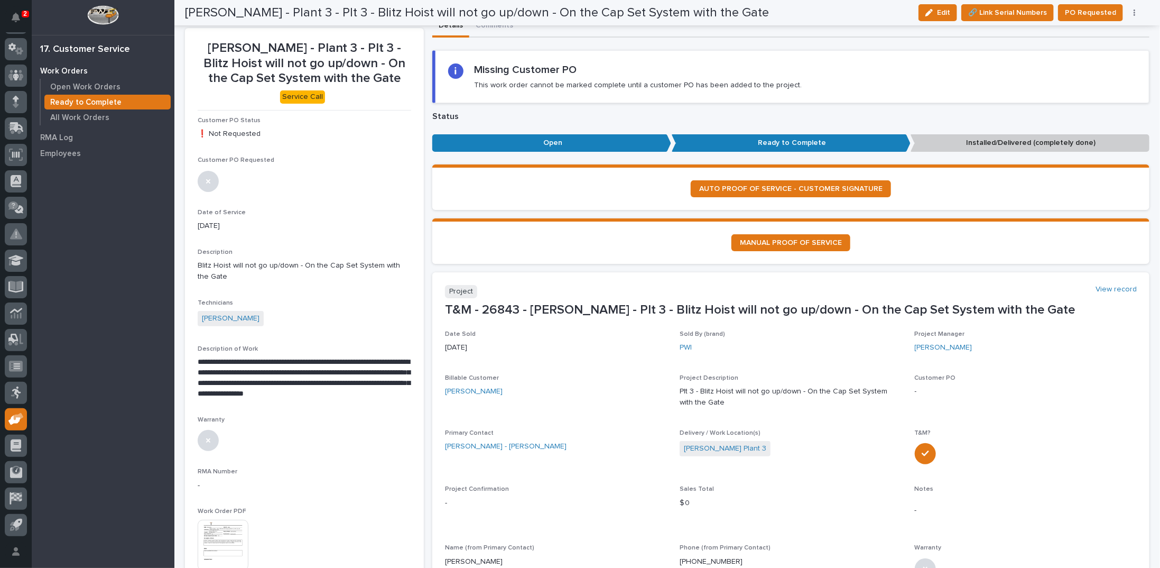
scroll to position [0, 0]
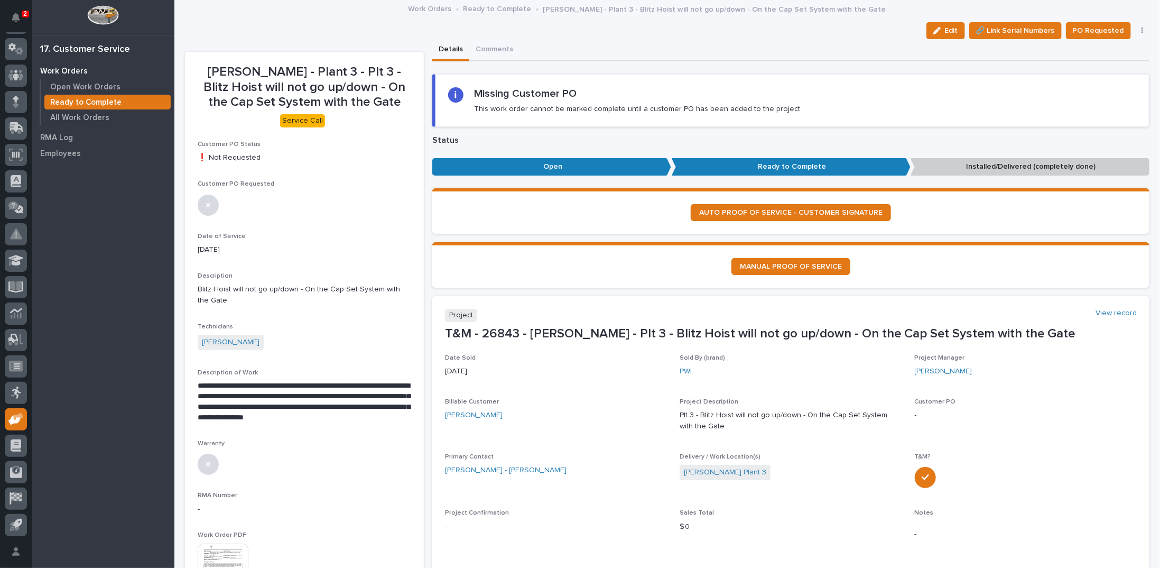
click at [484, 5] on link "Ready to Complete" at bounding box center [497, 8] width 68 height 12
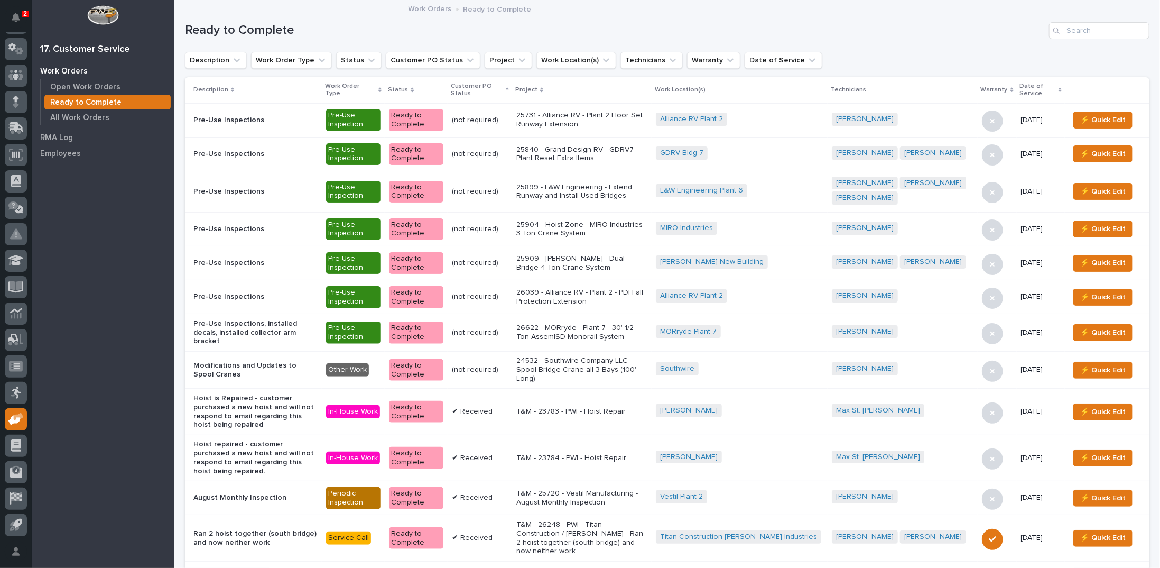
scroll to position [720, 0]
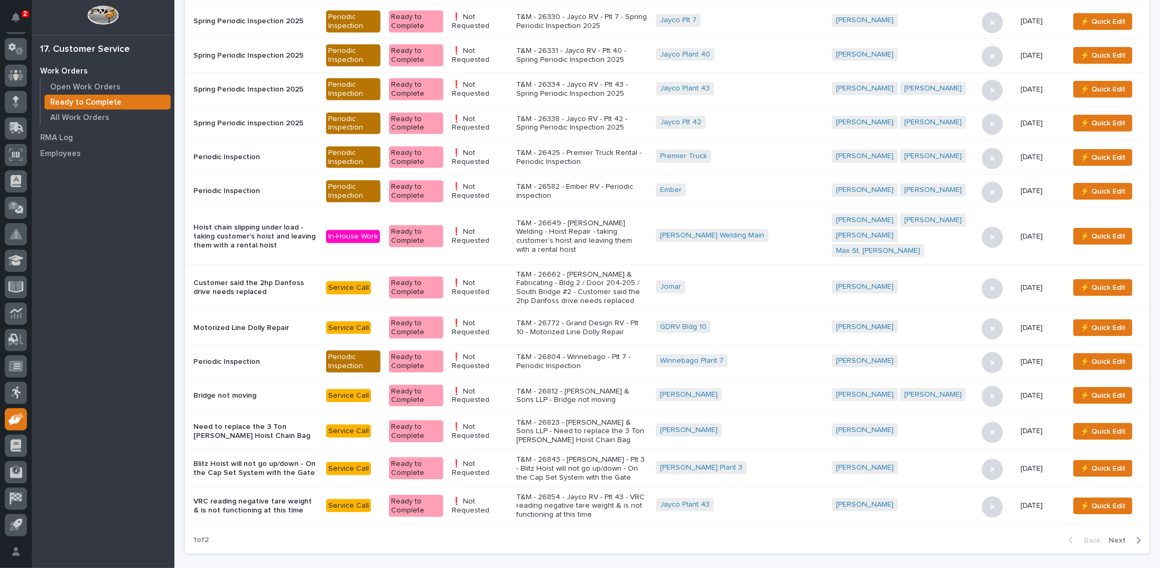
click at [584, 493] on p "T&M - 26854 - Jayco RV - Plt 43 - VRC reading negative tare weight & is not fun…" at bounding box center [581, 506] width 131 height 26
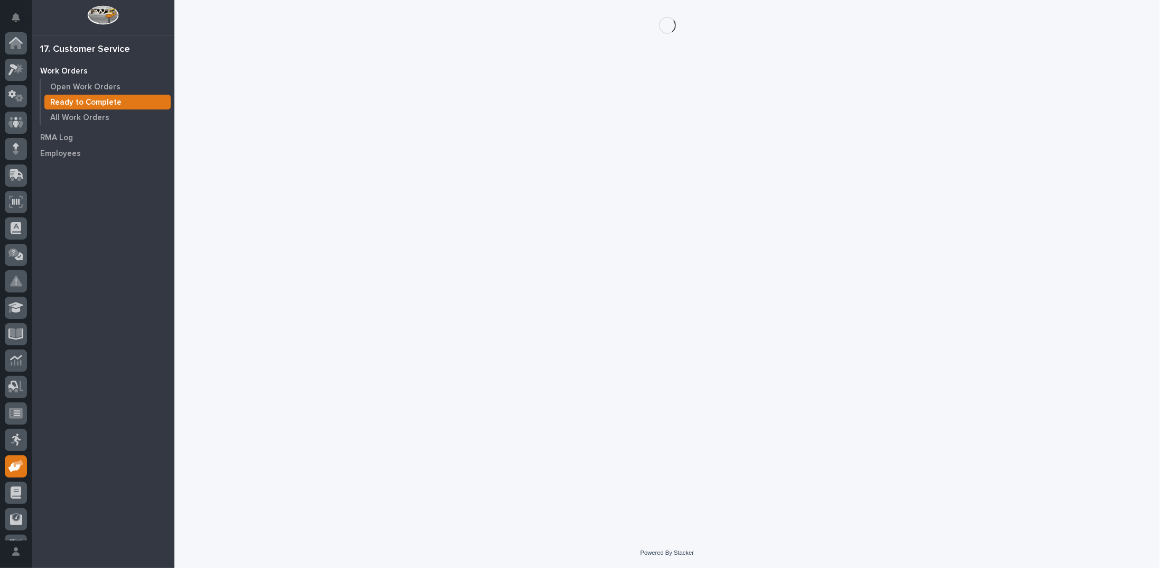
scroll to position [47, 0]
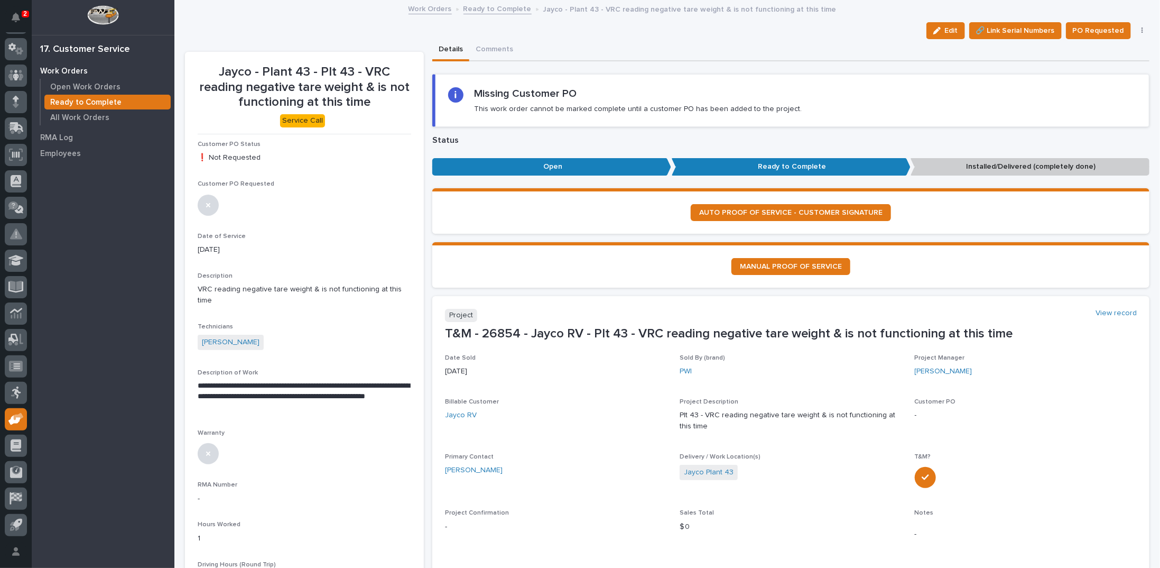
click at [1137, 27] on button "button" at bounding box center [1142, 30] width 15 height 7
click at [1096, 87] on span "Regenerate PDF" at bounding box center [1109, 85] width 57 height 13
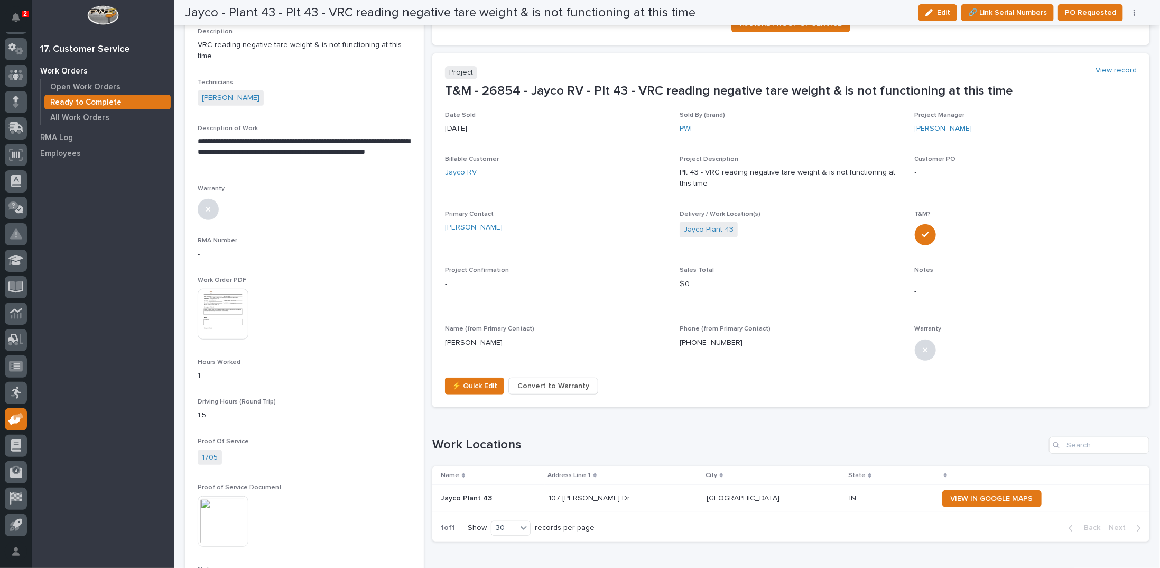
scroll to position [234, 0]
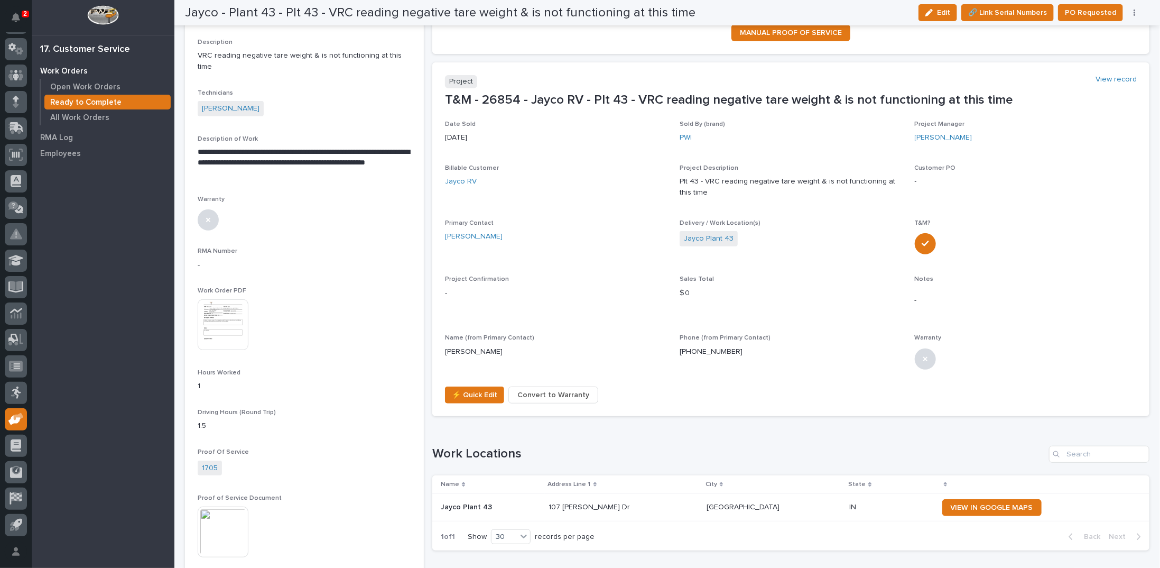
click at [229, 317] on img at bounding box center [223, 324] width 51 height 51
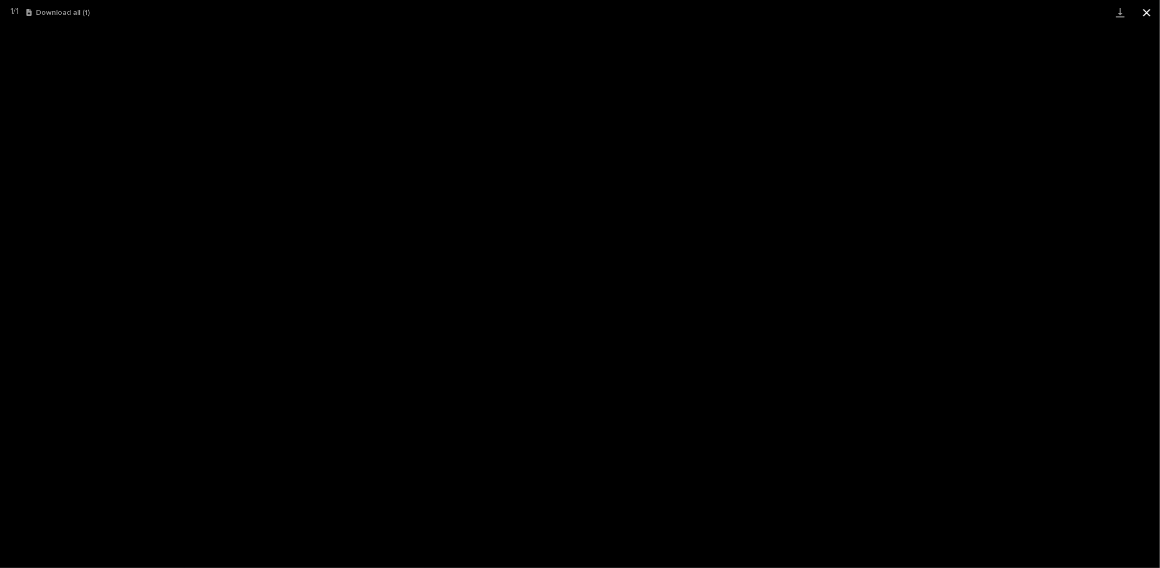
click at [1148, 13] on button "Close gallery" at bounding box center [1147, 12] width 26 height 25
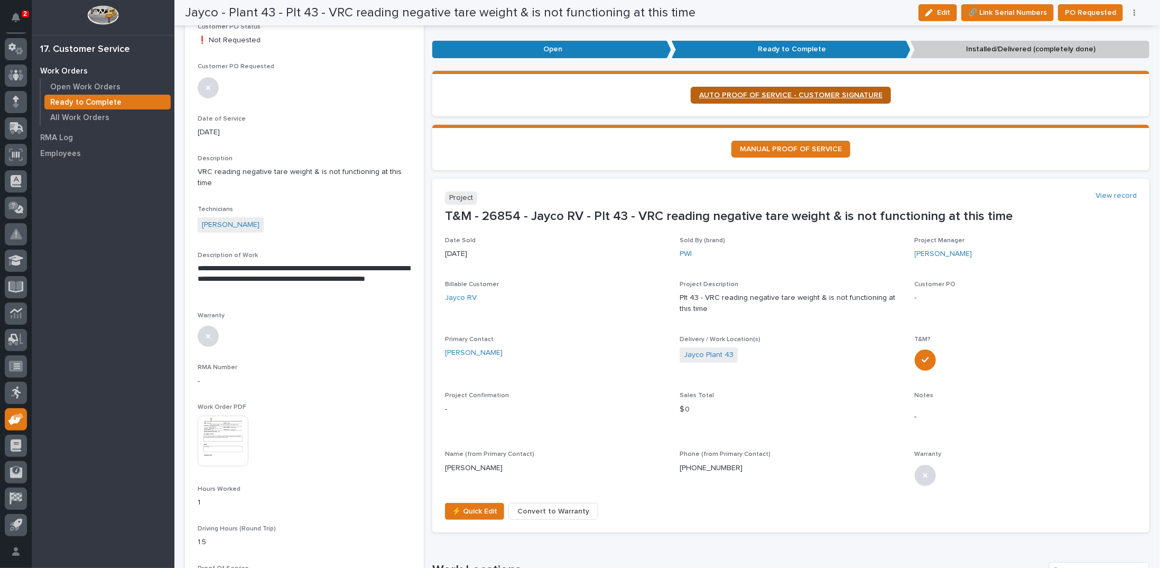
scroll to position [0, 0]
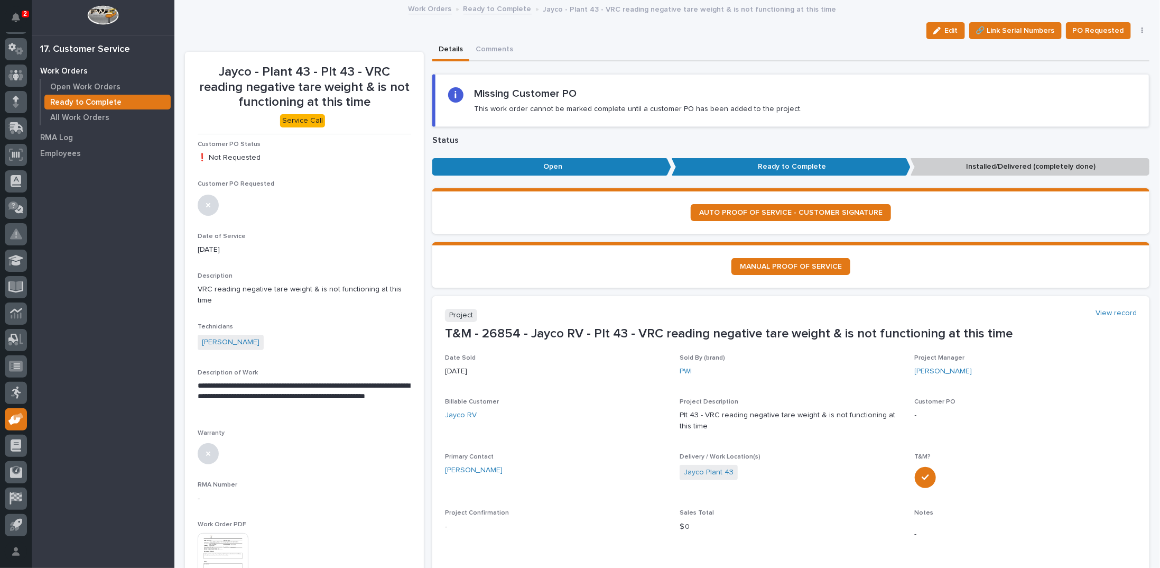
click at [488, 7] on link "Ready to Complete" at bounding box center [497, 8] width 68 height 12
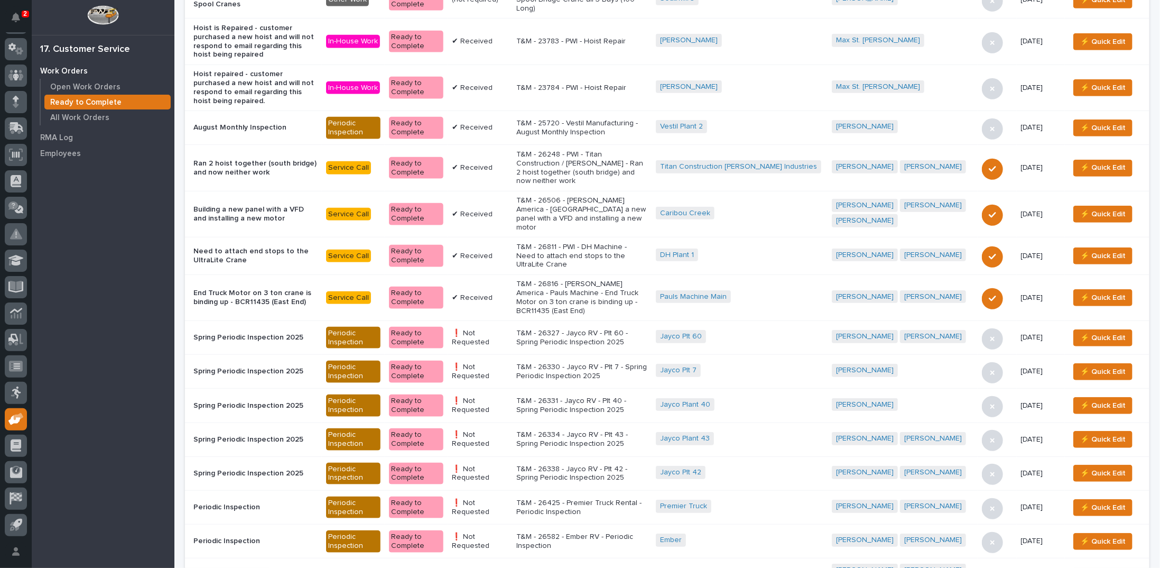
scroll to position [720, 0]
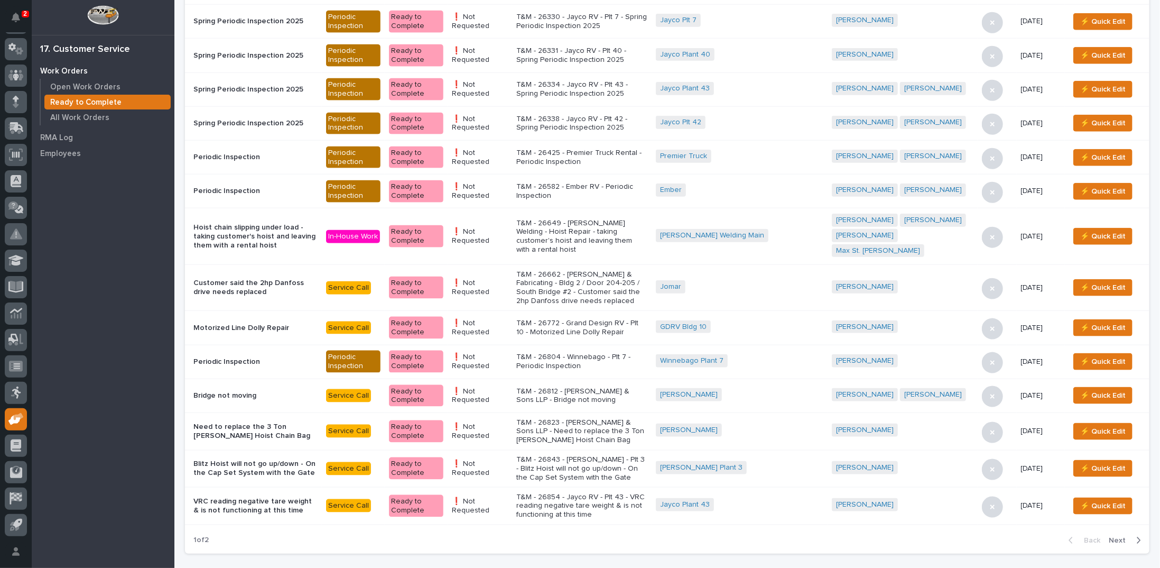
click at [1112, 535] on span "Next" at bounding box center [1120, 540] width 23 height 10
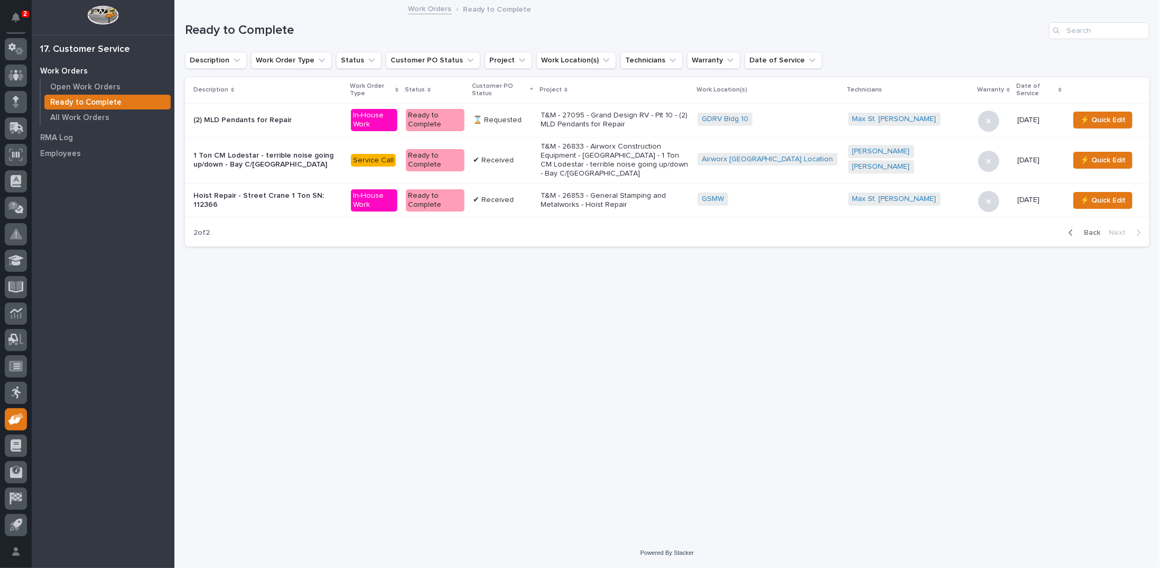
click at [1091, 228] on span "Back" at bounding box center [1089, 233] width 23 height 10
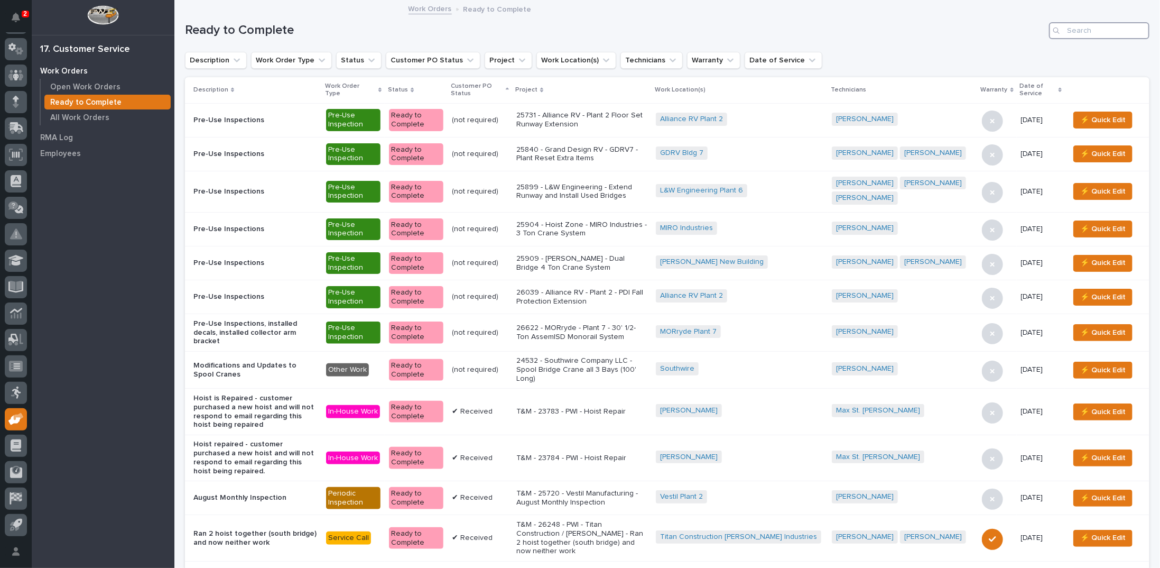
click at [1089, 31] on input "Search" at bounding box center [1099, 30] width 100 height 17
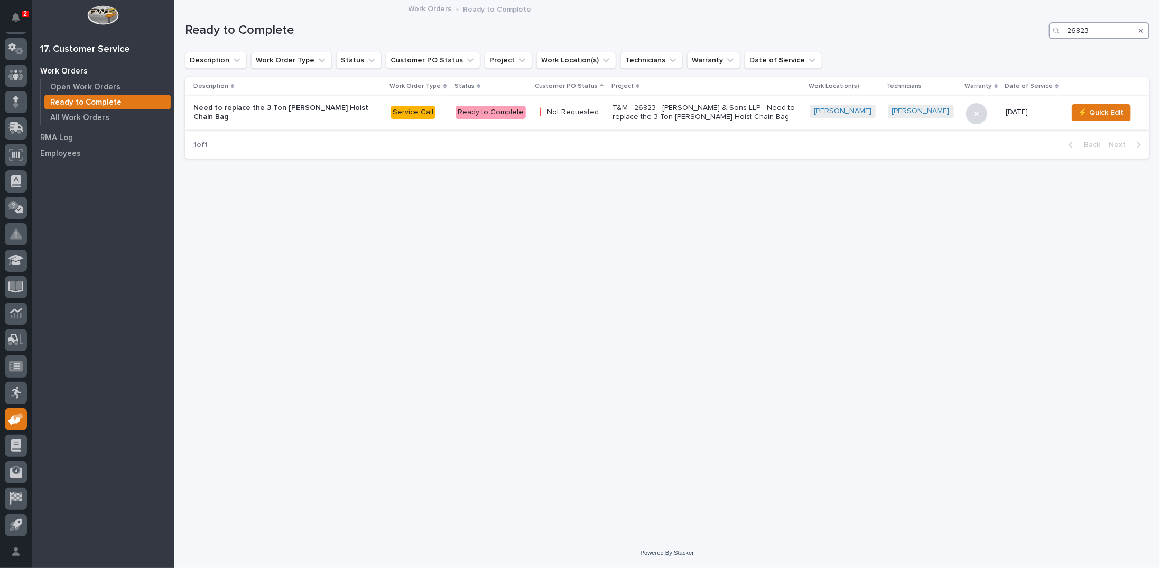
type input "26823"
click at [679, 119] on p "T&M - 26823 - [PERSON_NAME] & Sons LLP - Need to replace the 3 Ton [PERSON_NAME…" at bounding box center [705, 113] width 185 height 18
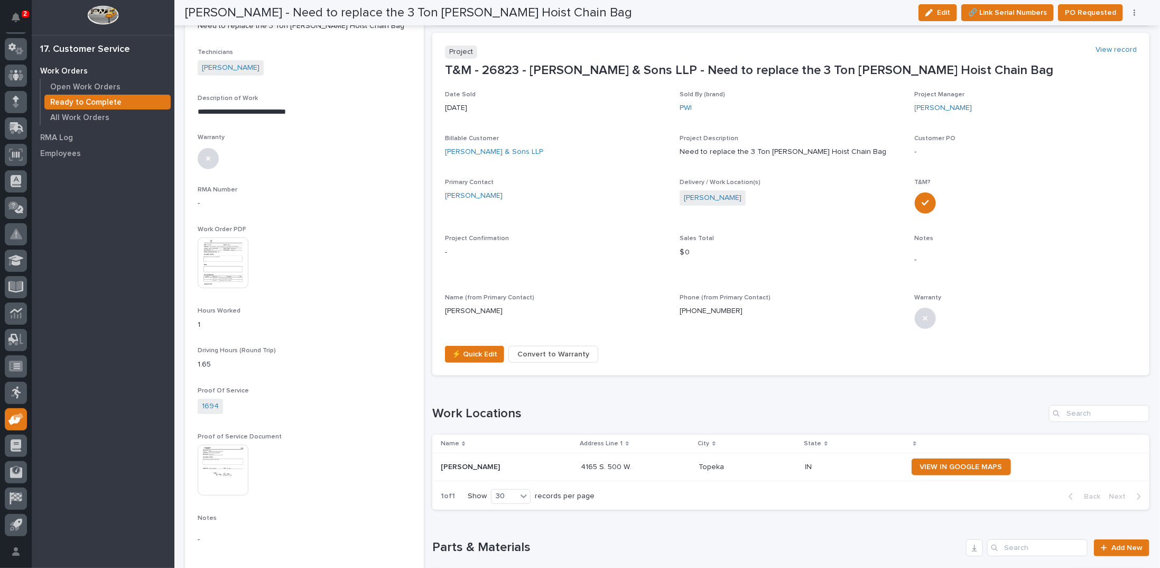
scroll to position [225, 0]
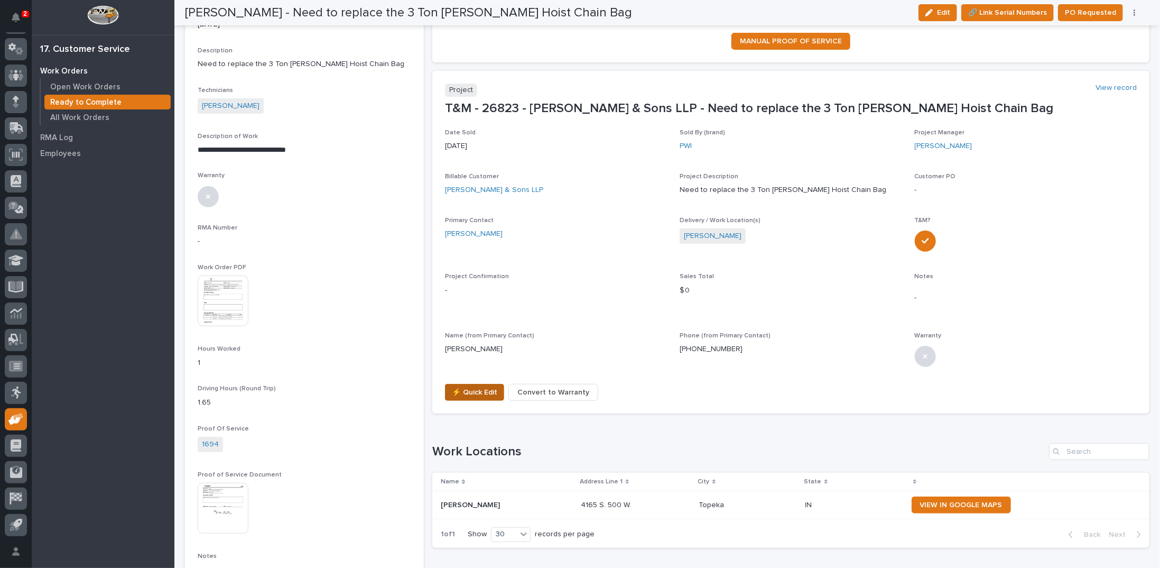
click at [478, 390] on span "⚡ Quick Edit" at bounding box center [474, 392] width 45 height 13
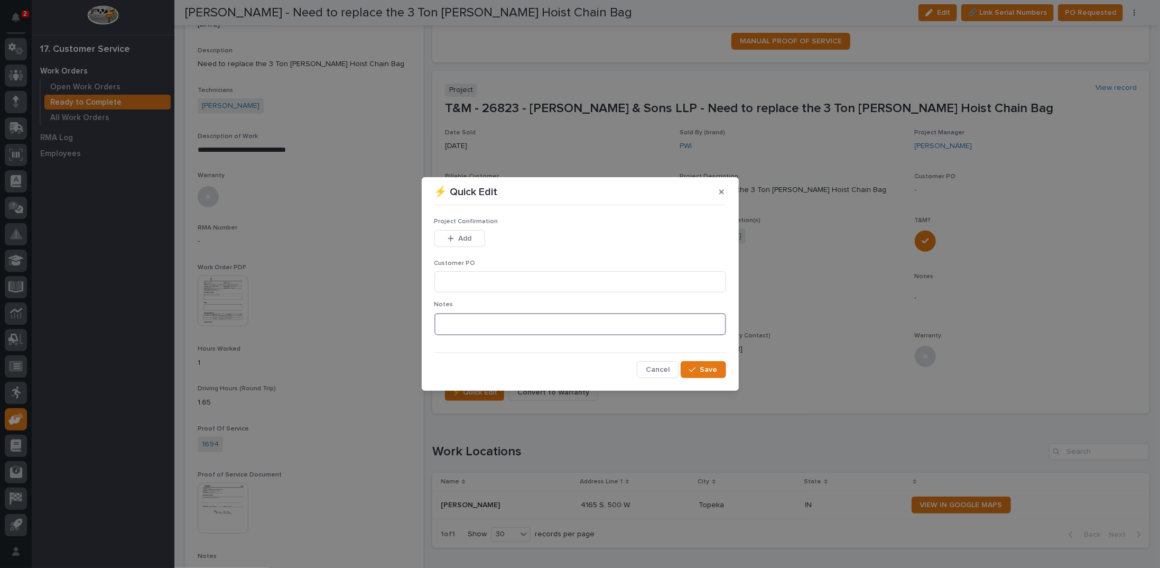
click at [449, 324] on textarea at bounding box center [580, 324] width 292 height 22
type textarea "*********"
click at [712, 365] on span "Save" at bounding box center [708, 370] width 17 height 10
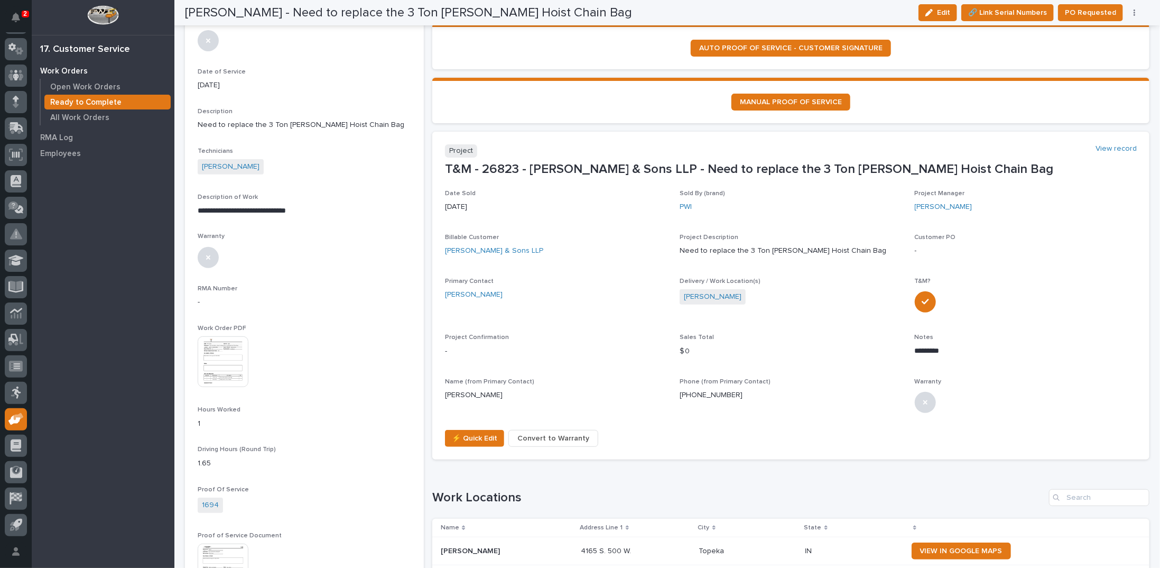
scroll to position [0, 0]
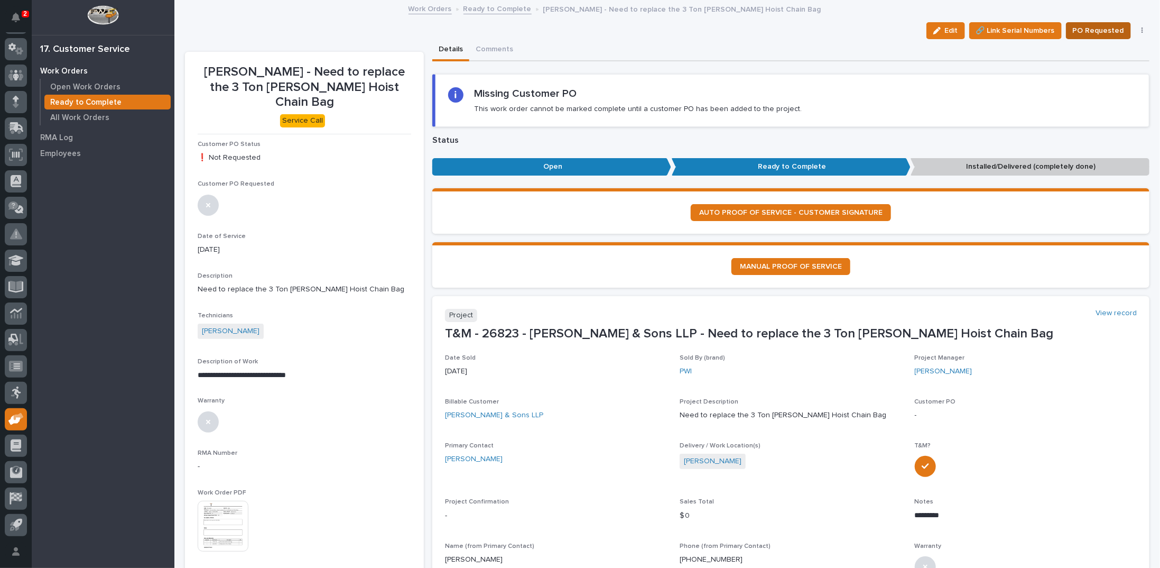
click at [1085, 31] on span "PO Requested" at bounding box center [1098, 30] width 51 height 13
click at [475, 7] on link "Ready to Complete" at bounding box center [497, 8] width 68 height 12
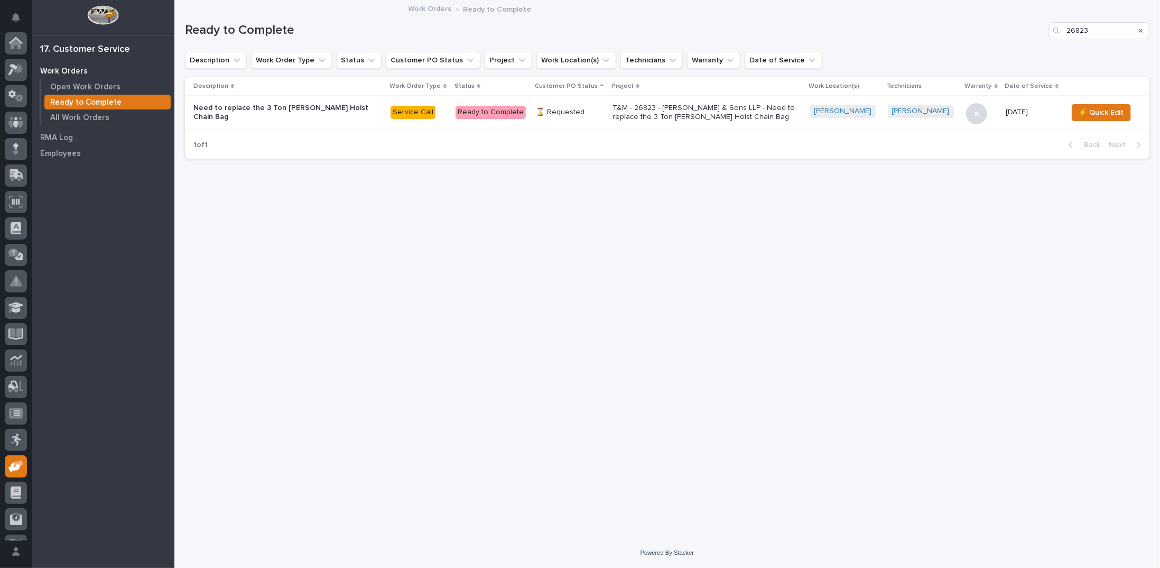
scroll to position [47, 0]
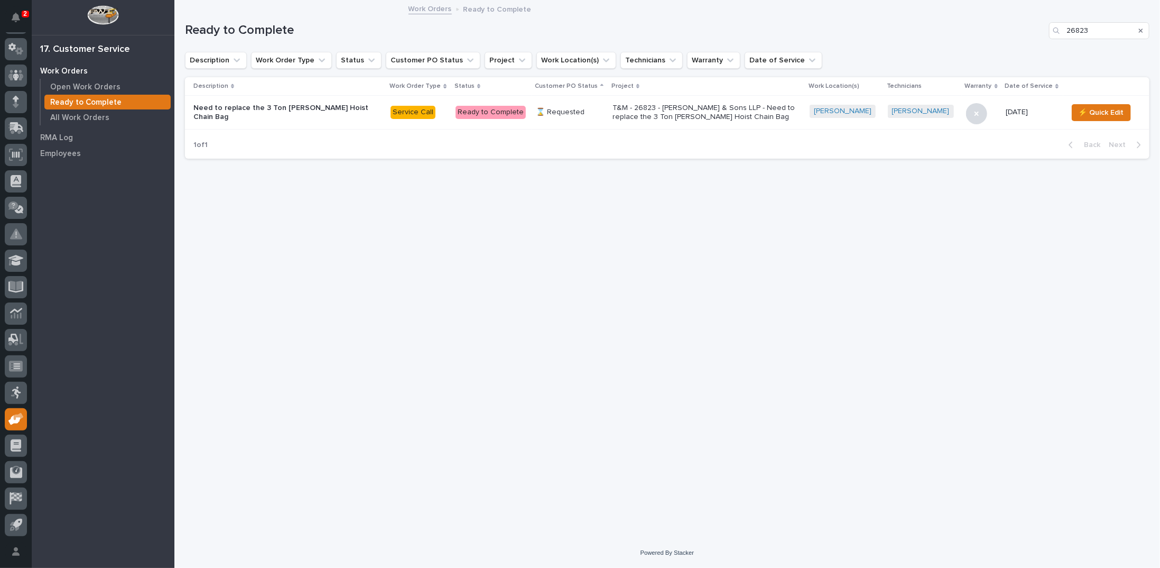
click at [1140, 30] on icon "Search" at bounding box center [1141, 30] width 4 height 6
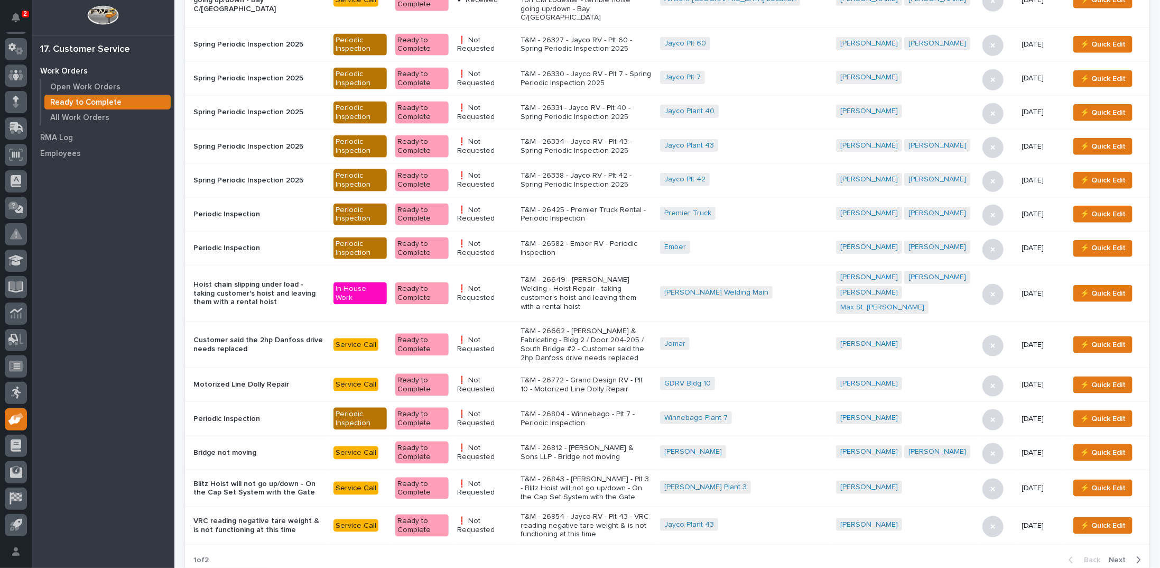
scroll to position [728, 0]
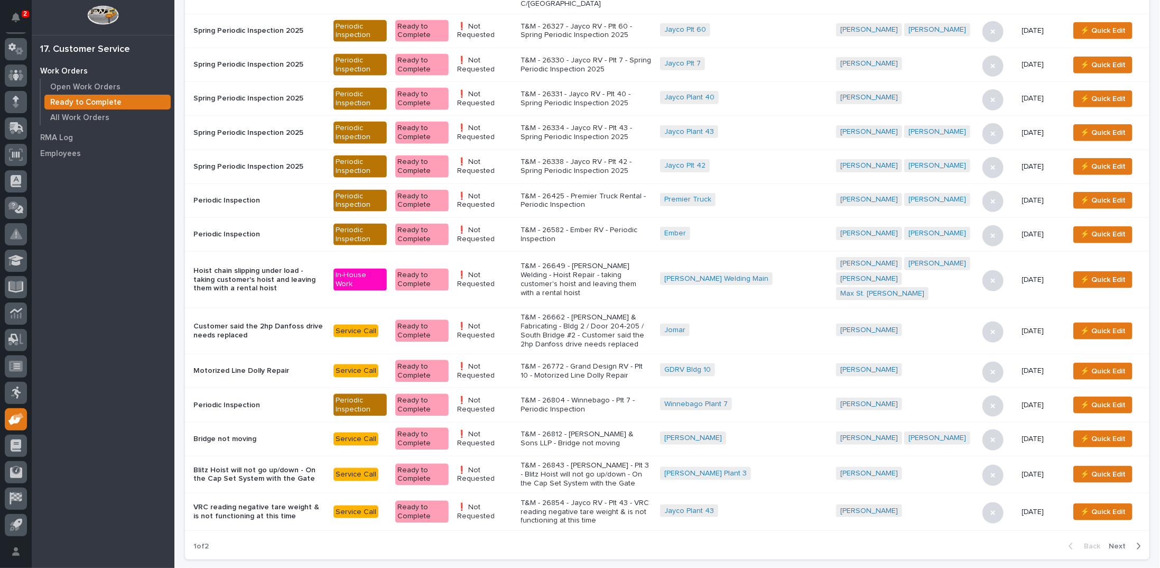
click at [609, 430] on p "T&M - 26812 - [PERSON_NAME] & Sons LLP - Bridge not moving" at bounding box center [586, 439] width 131 height 18
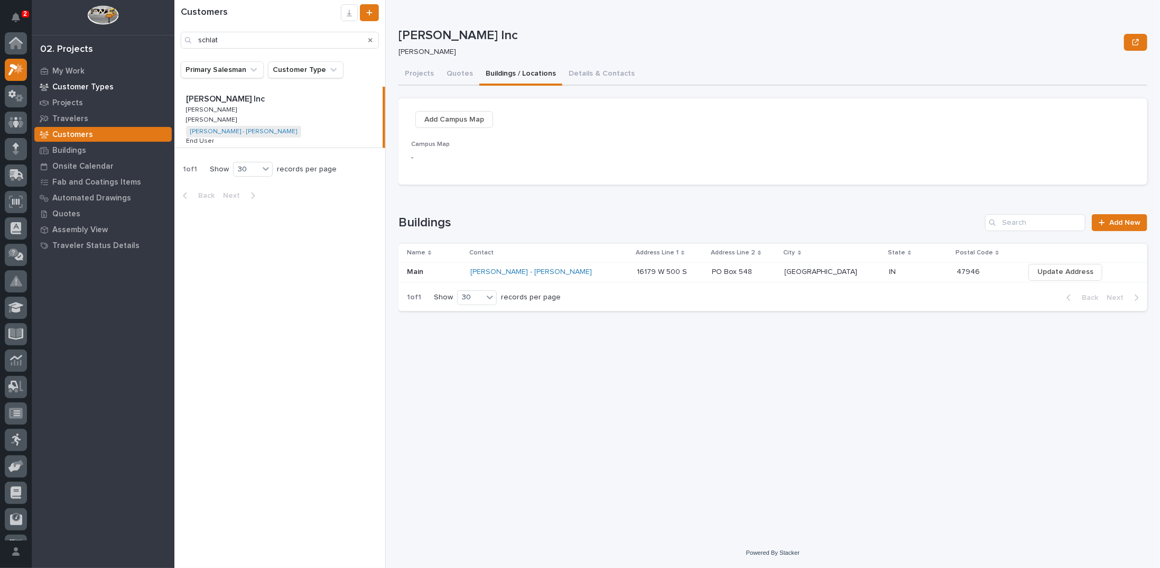
scroll to position [26, 0]
click at [70, 73] on p "My Work" at bounding box center [68, 72] width 32 height 10
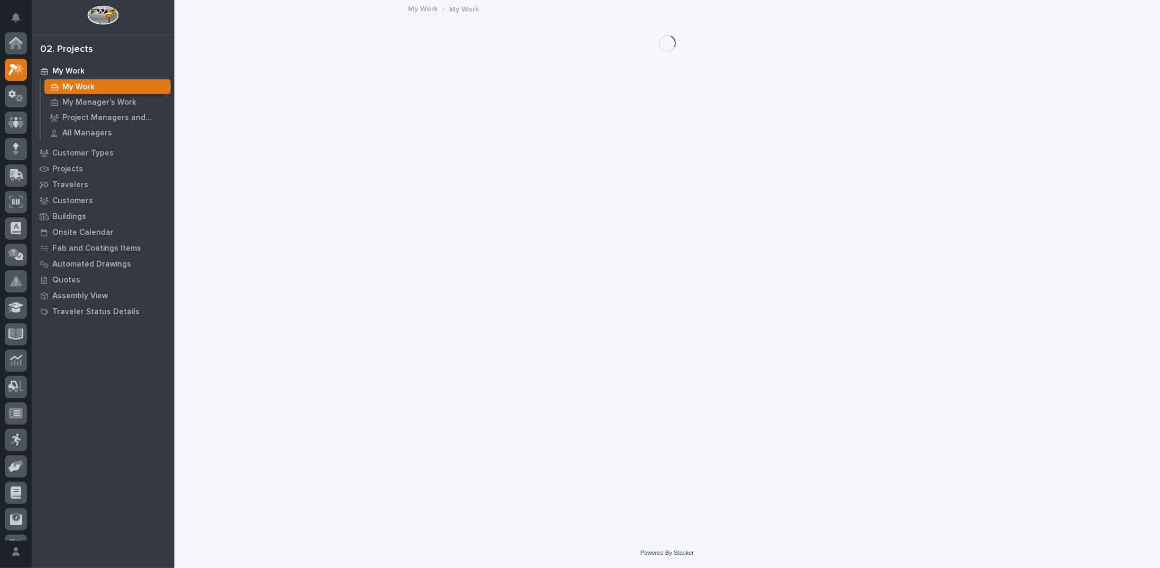
scroll to position [26, 0]
click at [80, 97] on div "My Manager's Work" at bounding box center [107, 102] width 126 height 15
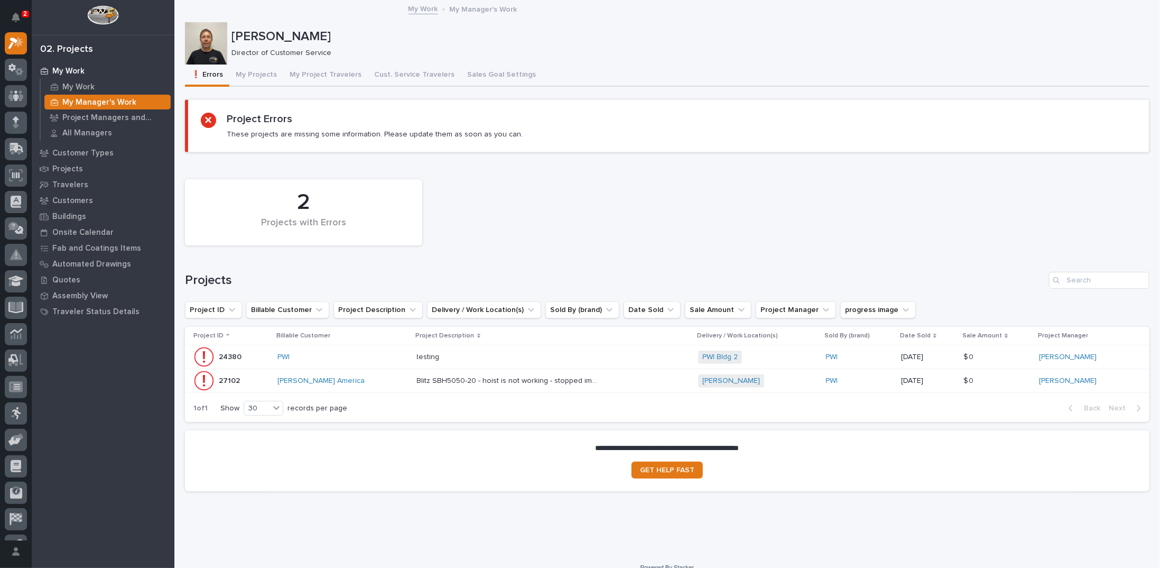
click at [479, 379] on p "Blitz SBH5050-20 - hoist is not working - stopped immediately on first use" at bounding box center [510, 379] width 187 height 11
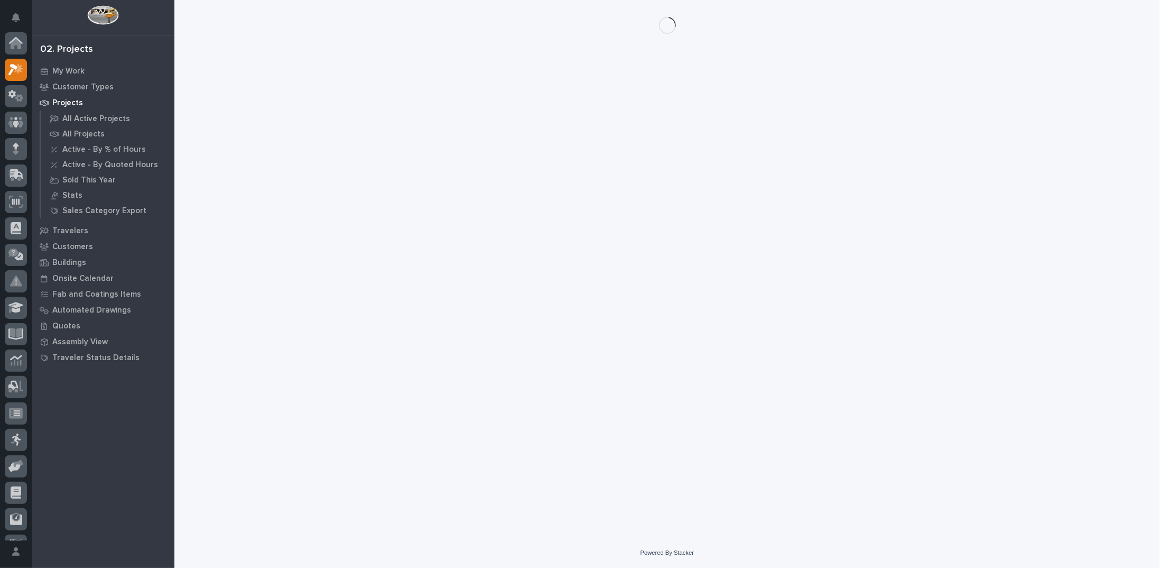
scroll to position [26, 0]
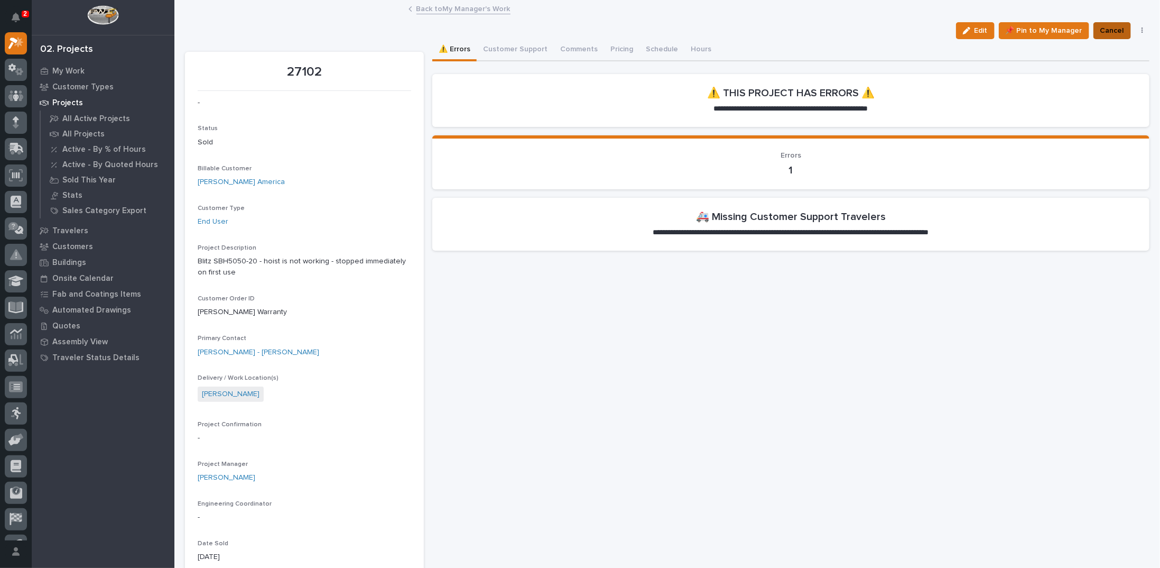
click at [1101, 32] on span "Cancel" at bounding box center [1112, 30] width 24 height 13
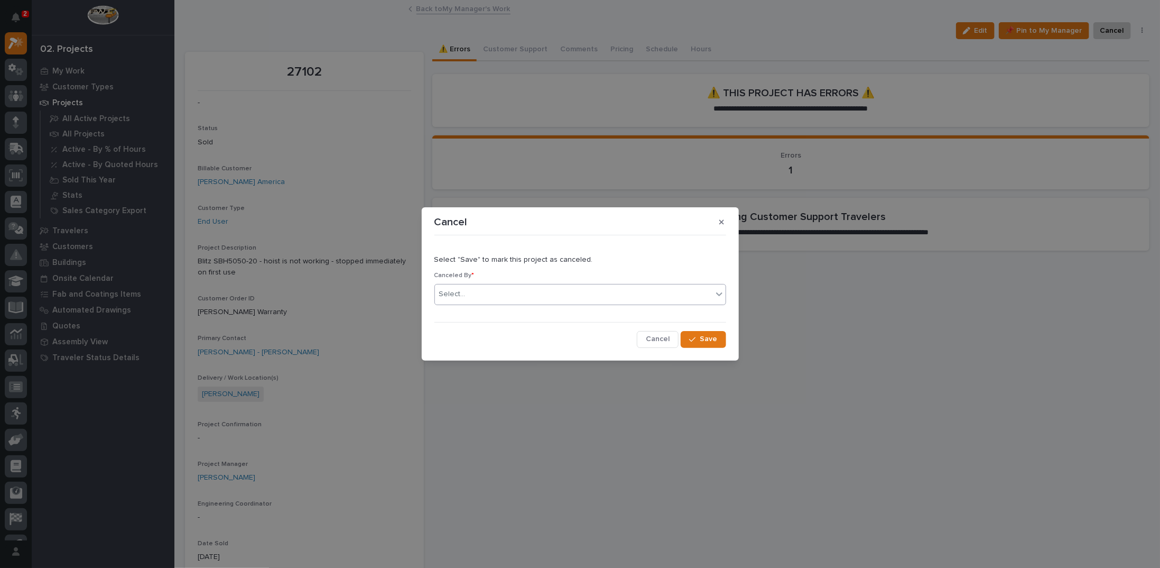
click at [586, 295] on div "Select..." at bounding box center [573, 293] width 277 height 17
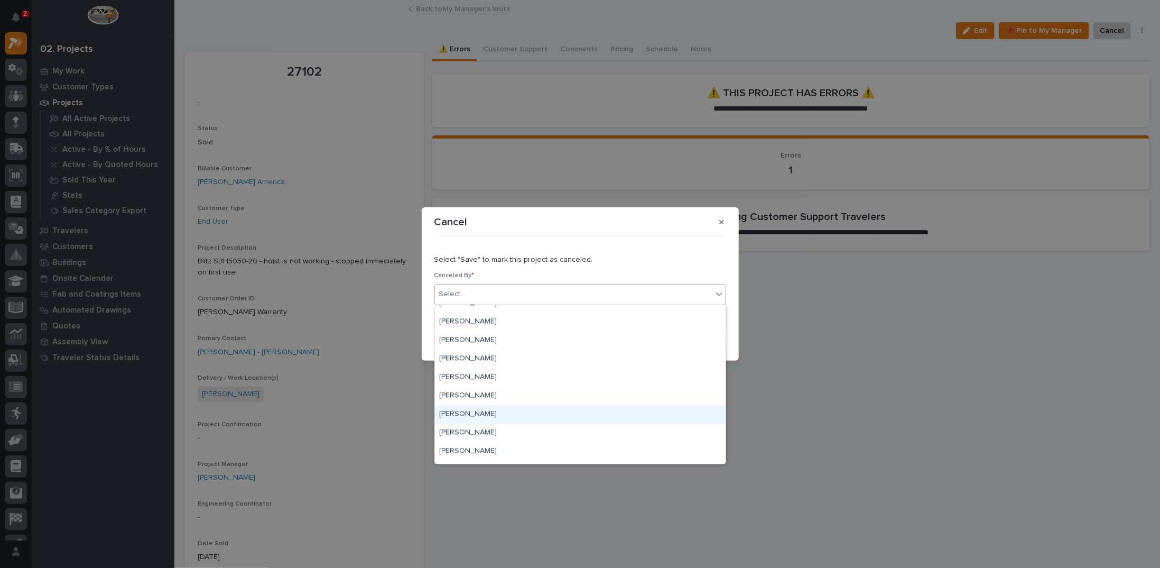
scroll to position [1586, 0]
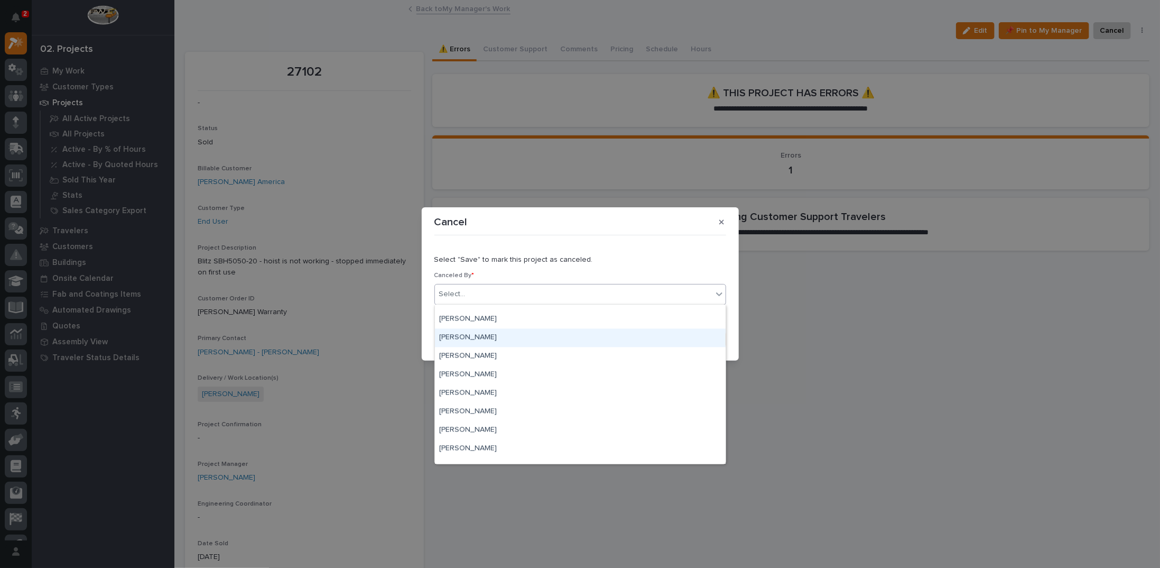
click at [470, 342] on div "[PERSON_NAME]" at bounding box center [580, 338] width 291 height 18
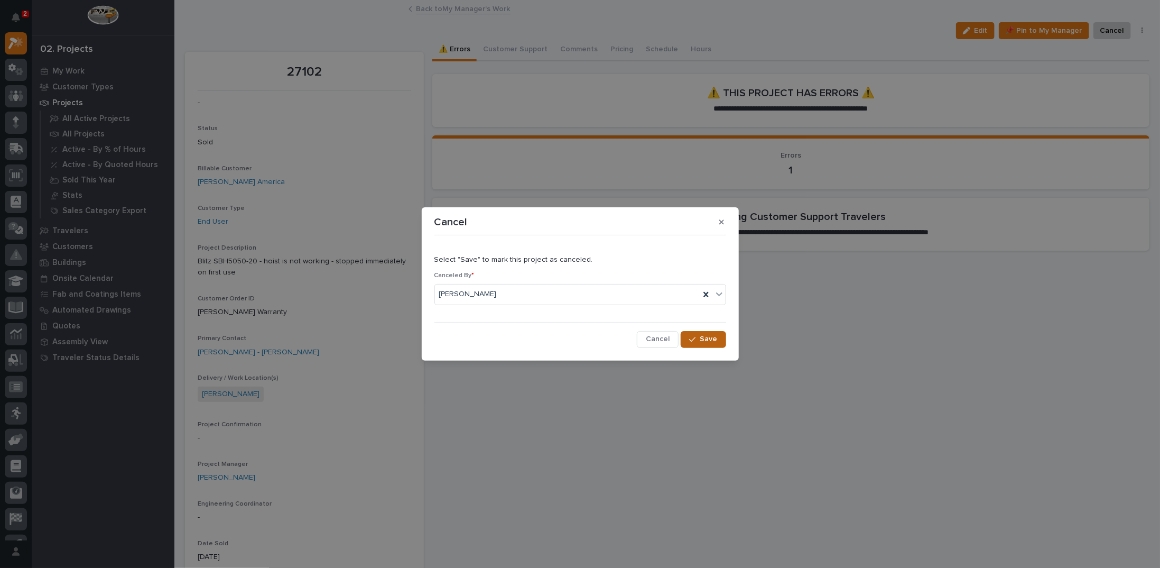
click at [700, 341] on div "button" at bounding box center [694, 339] width 11 height 7
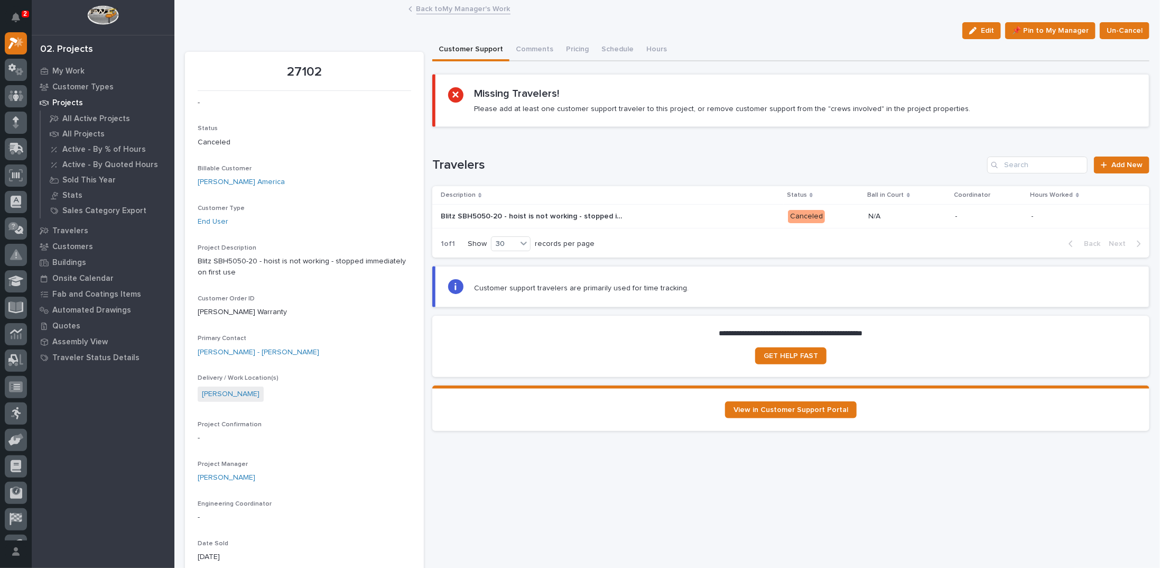
click at [428, 11] on link "Back to My Manager's Work" at bounding box center [463, 8] width 94 height 12
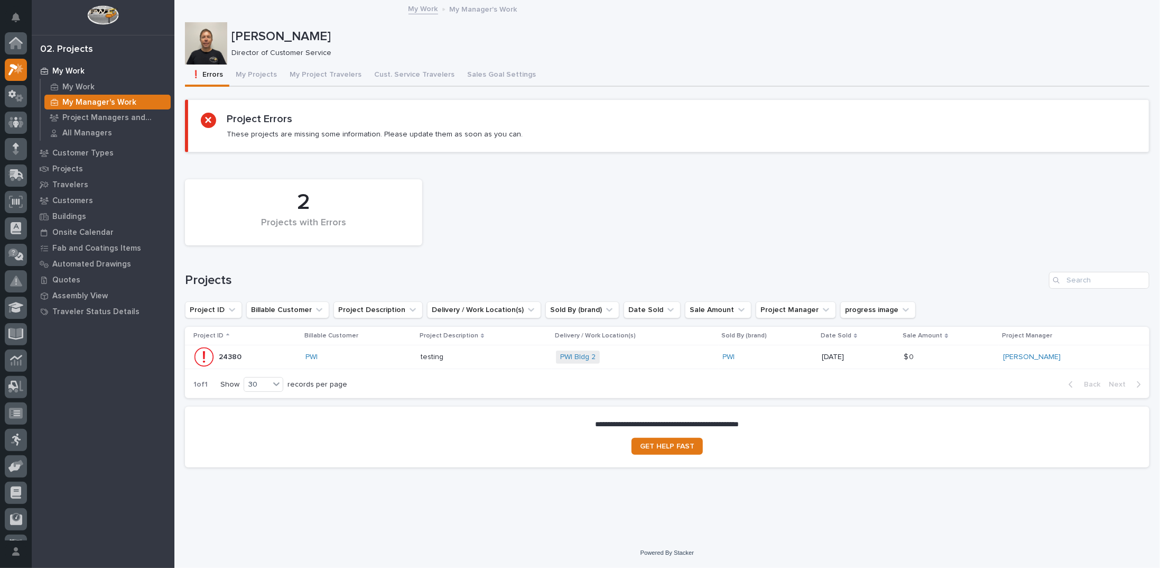
scroll to position [26, 0]
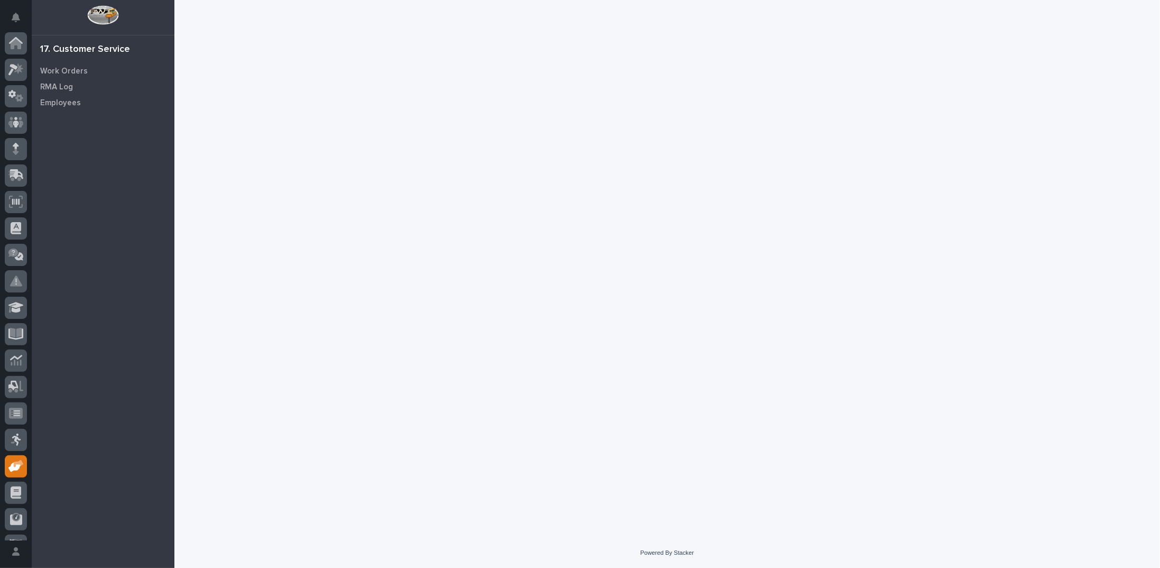
scroll to position [47, 0]
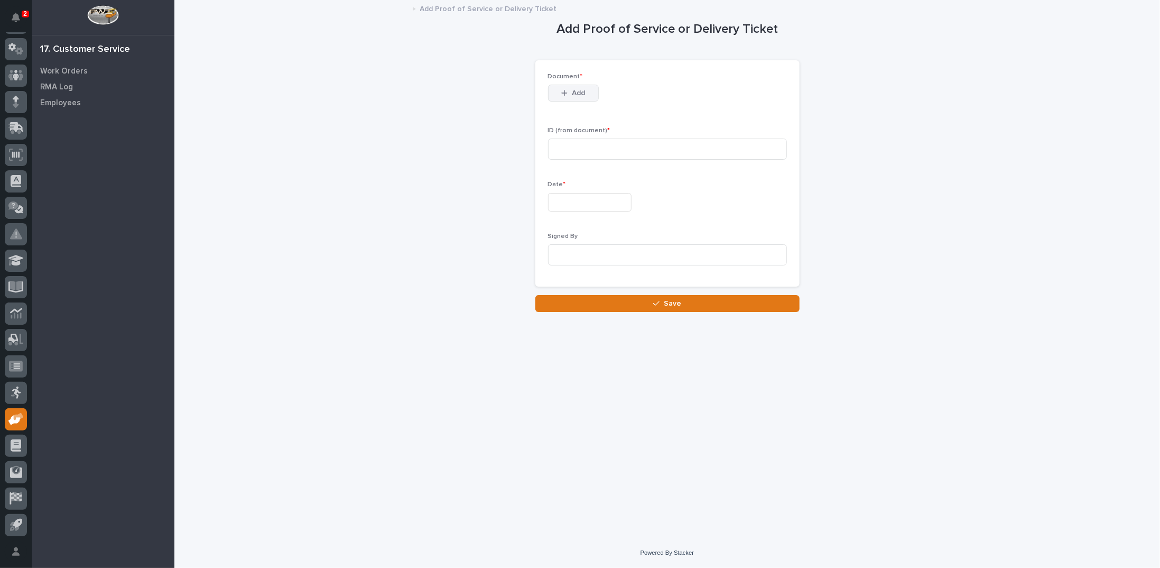
click at [550, 95] on button "Add" at bounding box center [573, 93] width 51 height 17
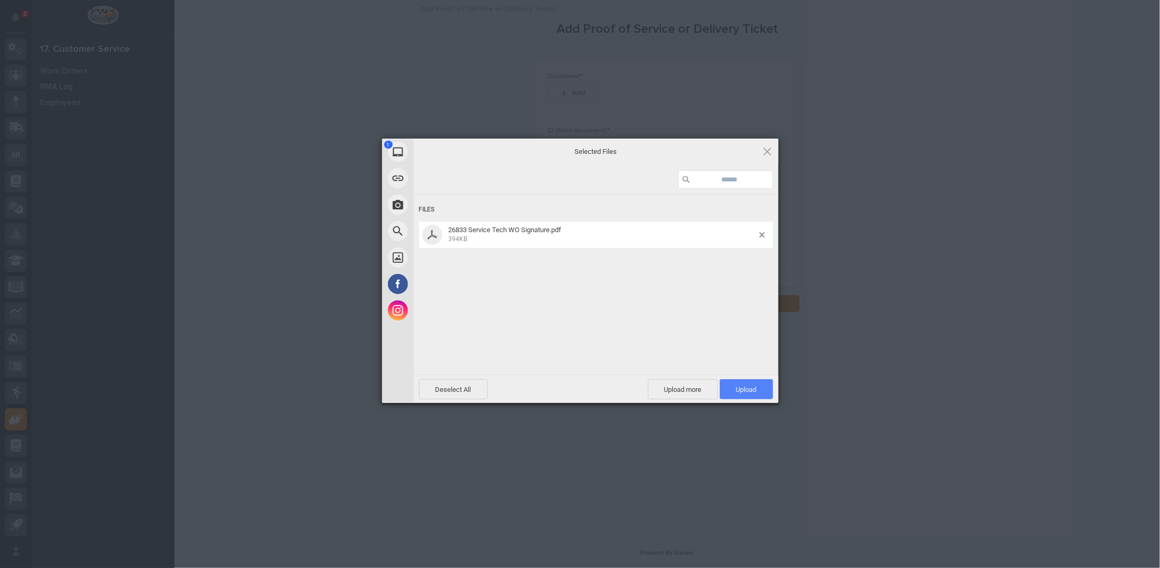
click at [749, 383] on span "Upload 1" at bounding box center [746, 389] width 53 height 20
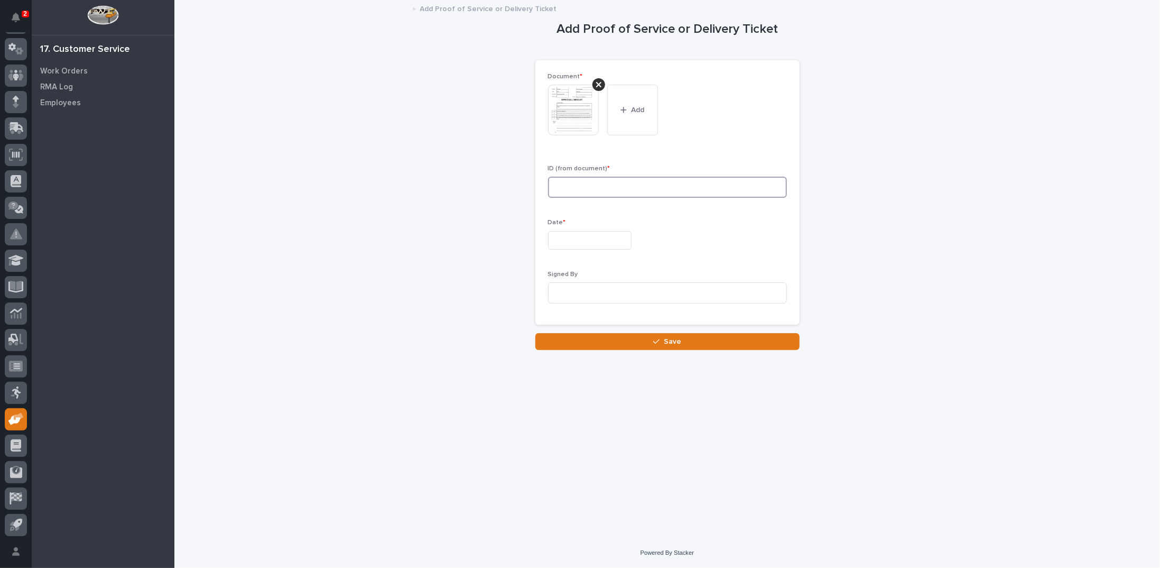
click at [565, 186] on input at bounding box center [667, 187] width 239 height 21
type input "26833"
click at [570, 242] on input "text" at bounding box center [590, 240] width 84 height 18
click at [586, 188] on div "27" at bounding box center [583, 188] width 14 height 14
type input "**********"
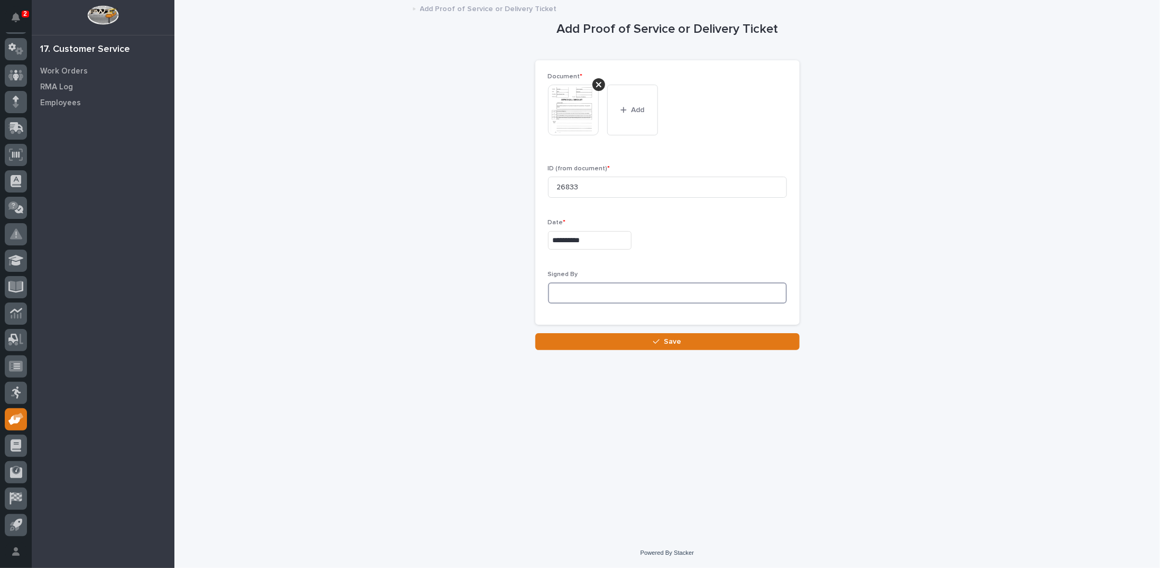
click at [588, 288] on input at bounding box center [667, 292] width 239 height 21
type input "Tech mistakenly had the customer sign this form"
click at [663, 340] on div "button" at bounding box center [658, 341] width 11 height 7
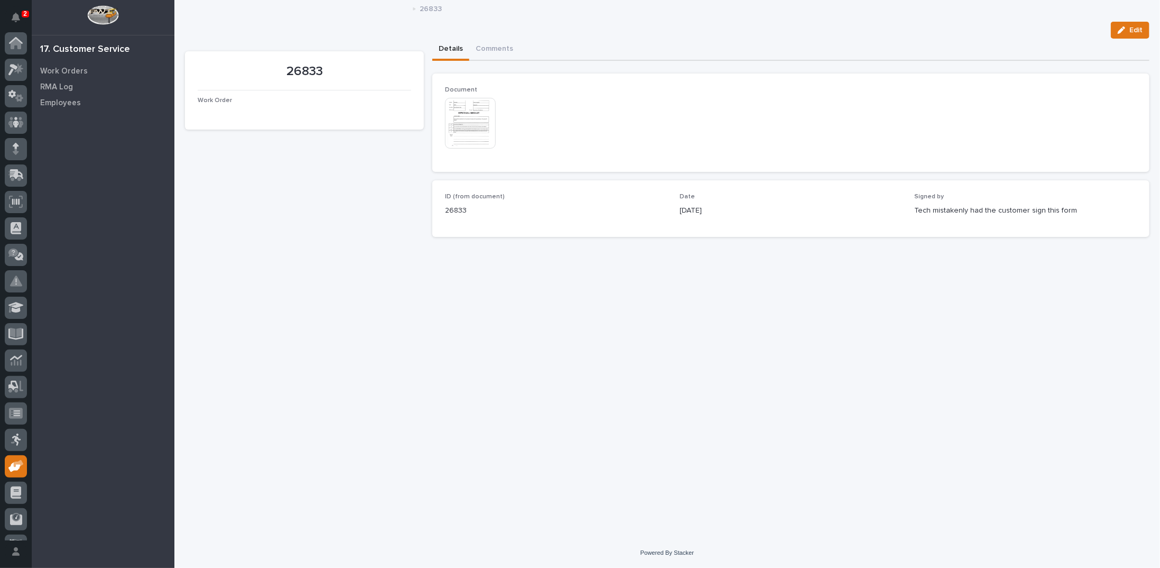
scroll to position [47, 0]
